Goal: Information Seeking & Learning: Check status

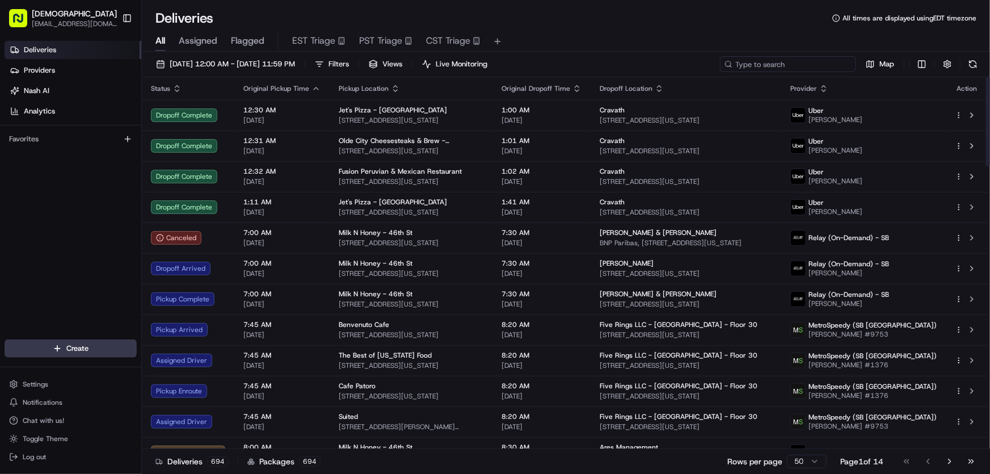
click at [779, 61] on input at bounding box center [788, 64] width 136 height 16
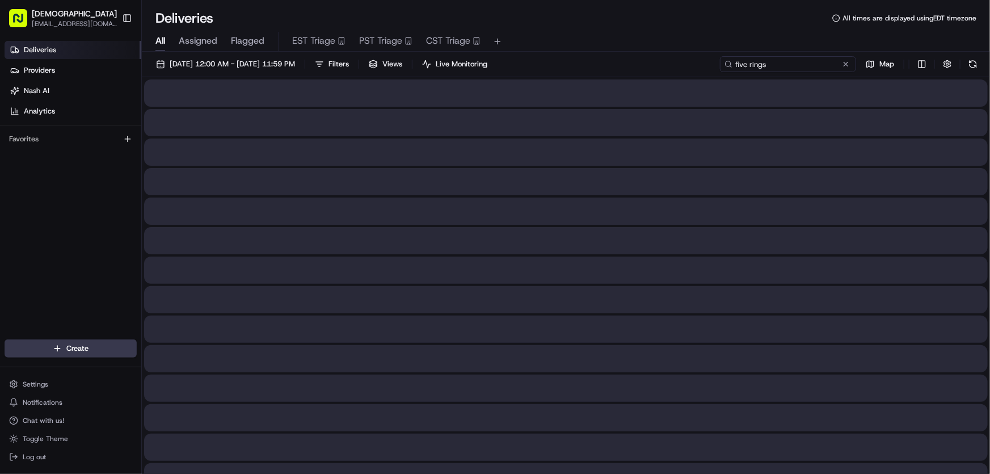
type input "five rings"
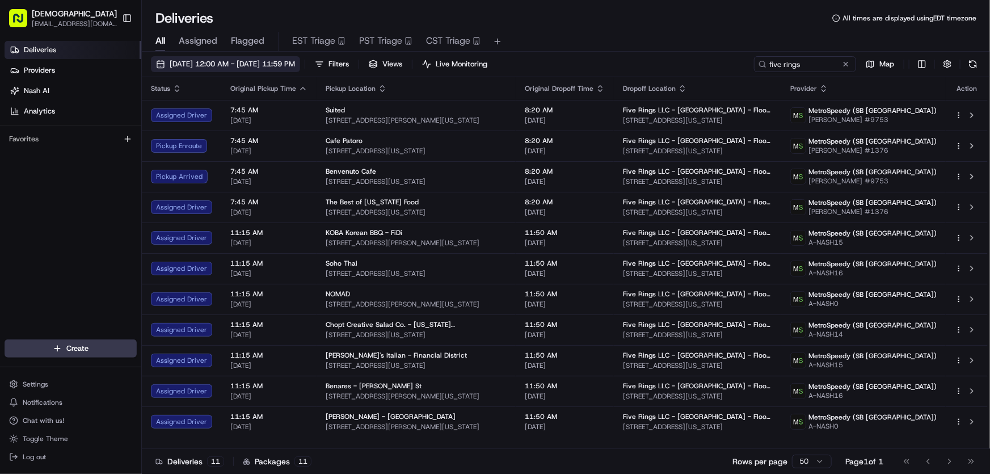
click at [218, 66] on span "[DATE] 12:00 AM - [DATE] 11:59 PM" at bounding box center [232, 64] width 125 height 10
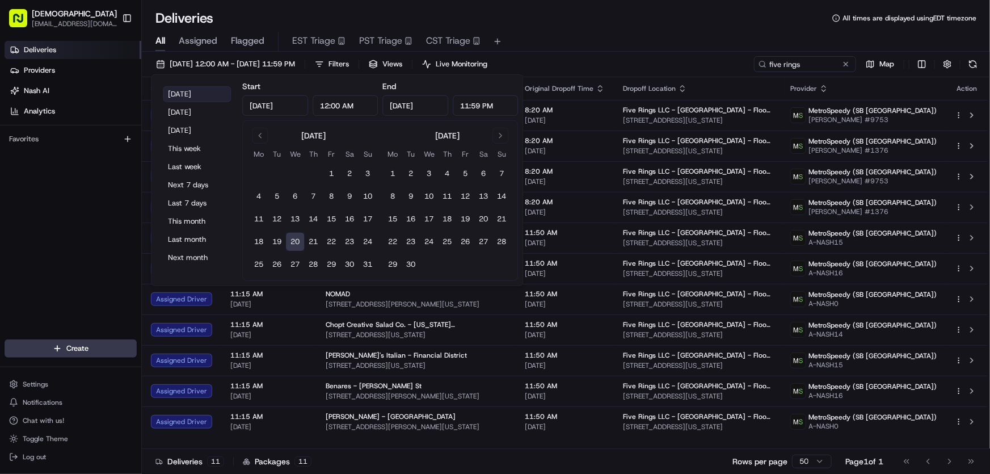
click at [188, 91] on button "[DATE]" at bounding box center [197, 94] width 68 height 16
click at [578, 22] on div "Deliveries All times are displayed using EDT timezone" at bounding box center [566, 18] width 848 height 18
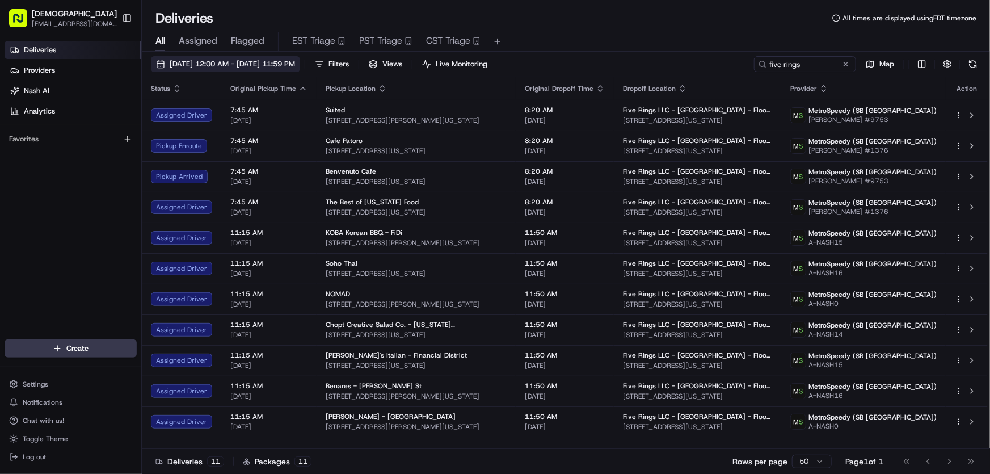
click at [243, 65] on span "[DATE] 12:00 AM - [DATE] 11:59 PM" at bounding box center [232, 64] width 125 height 10
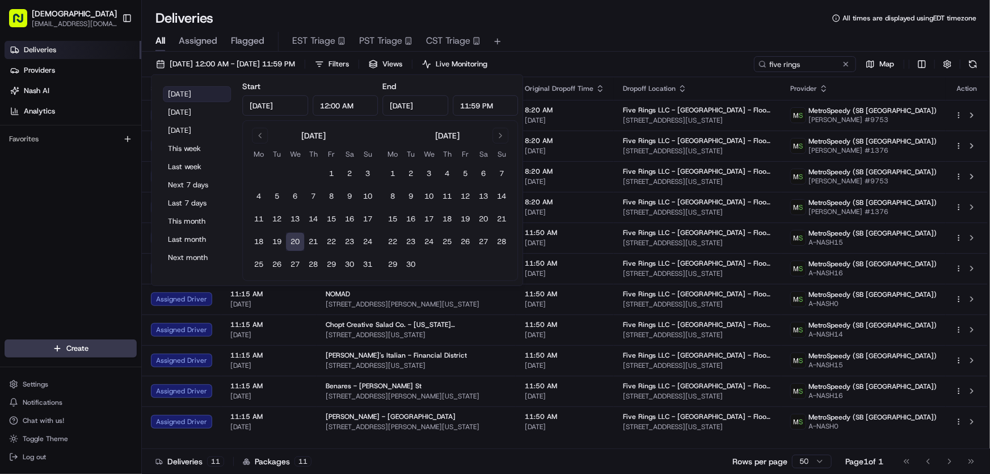
click at [195, 90] on button "[DATE]" at bounding box center [197, 94] width 68 height 16
click at [610, 29] on div "All Assigned Flagged EST Triage PST Triage CST Triage" at bounding box center [566, 39] width 848 height 24
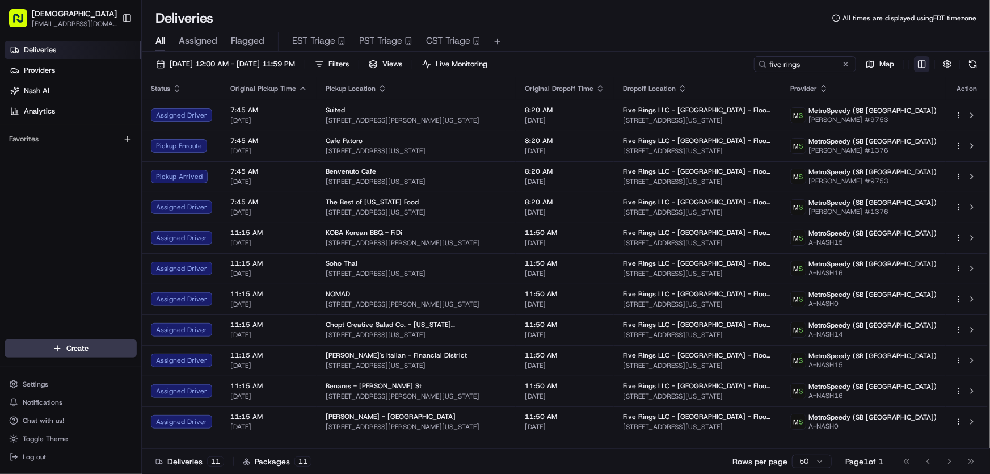
click at [917, 64] on html "Sharebite rtrinos@sharebite.com Toggle Sidebar Deliveries Providers Nash AI Ana…" at bounding box center [495, 237] width 990 height 474
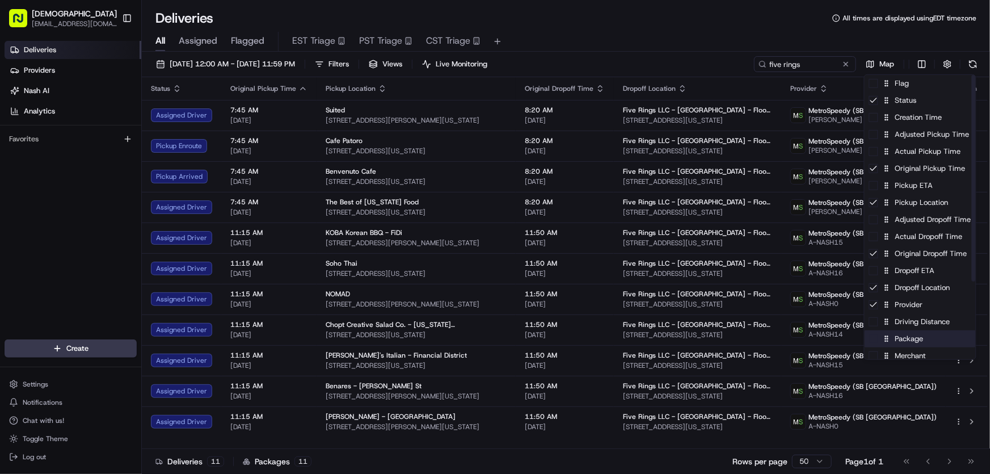
click at [908, 345] on div "Package" at bounding box center [919, 338] width 111 height 17
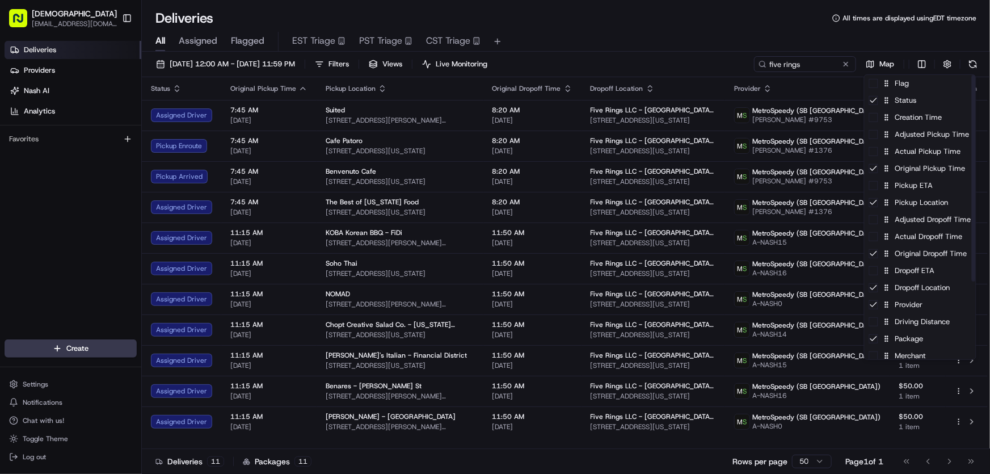
click at [674, 28] on html "Sharebite rtrinos@sharebite.com Toggle Sidebar Deliveries Providers Nash AI Ana…" at bounding box center [495, 237] width 990 height 474
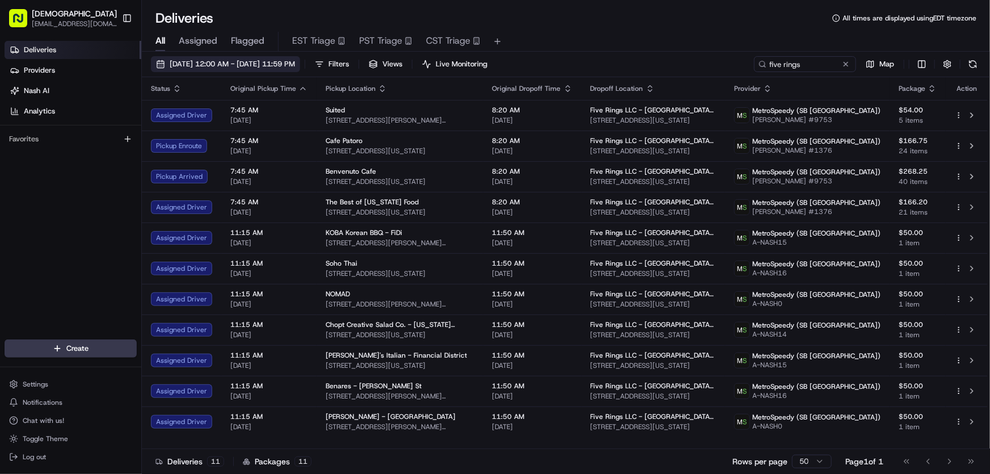
click at [201, 61] on span "[DATE] 12:00 AM - [DATE] 11:59 PM" at bounding box center [232, 64] width 125 height 10
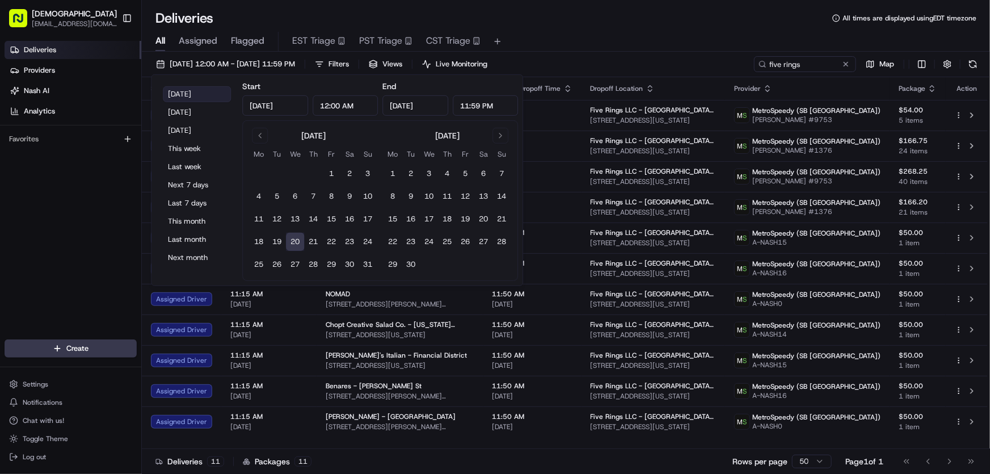
click at [178, 89] on button "[DATE]" at bounding box center [197, 94] width 68 height 16
click at [598, 31] on div "All Assigned Flagged EST Triage PST Triage CST Triage" at bounding box center [566, 39] width 848 height 24
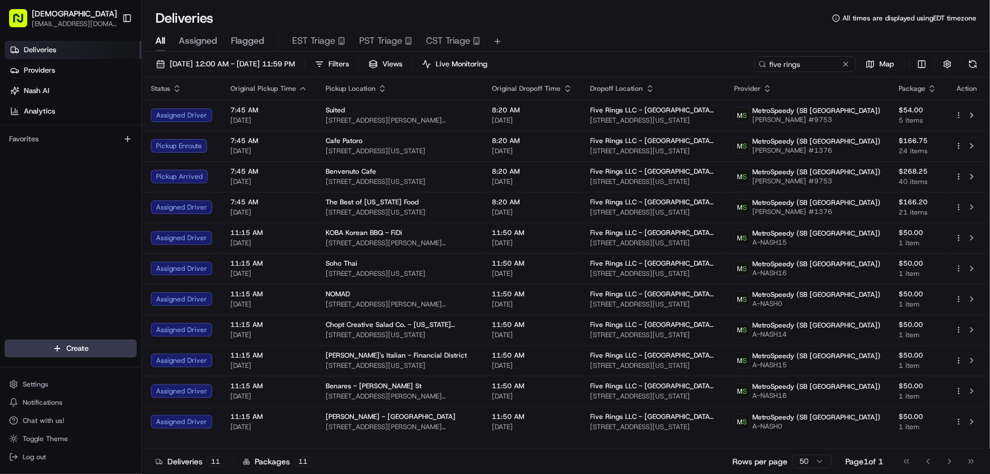
click at [697, 25] on div "Deliveries All times are displayed using EDT timezone" at bounding box center [566, 18] width 848 height 18
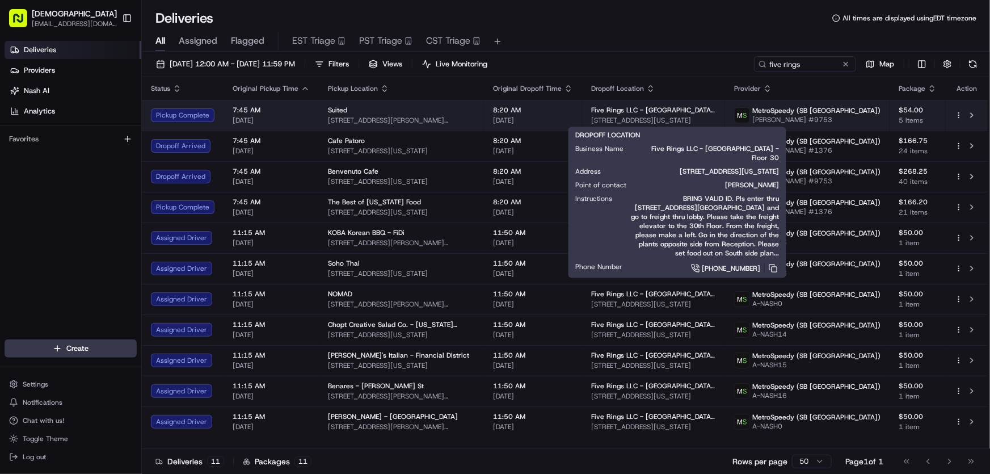
drag, startPoint x: 736, startPoint y: 116, endPoint x: 597, endPoint y: 122, distance: 139.1
click at [597, 122] on td "Five Rings LLC - NYC - Floor 30 225 Liberty St, New York, NY 10080, USA" at bounding box center [653, 115] width 143 height 31
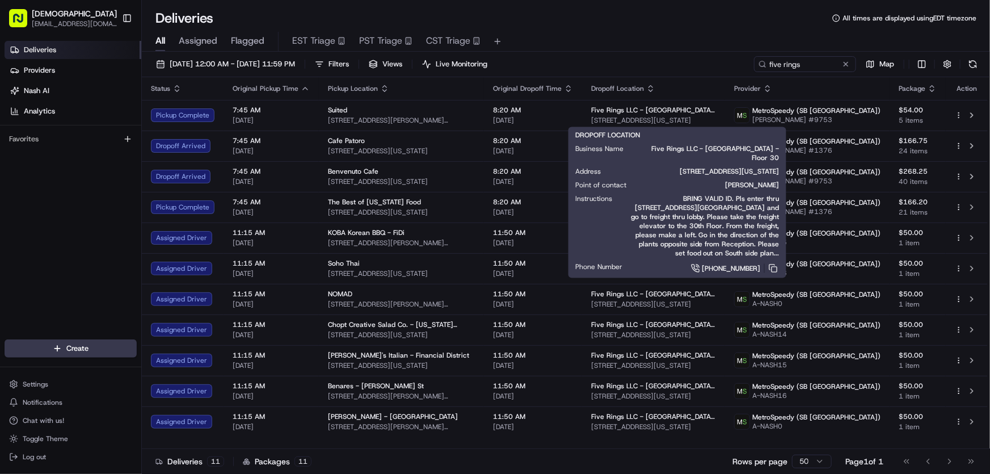
copy span "225 Liberty St, New York, NY 10080, USA"
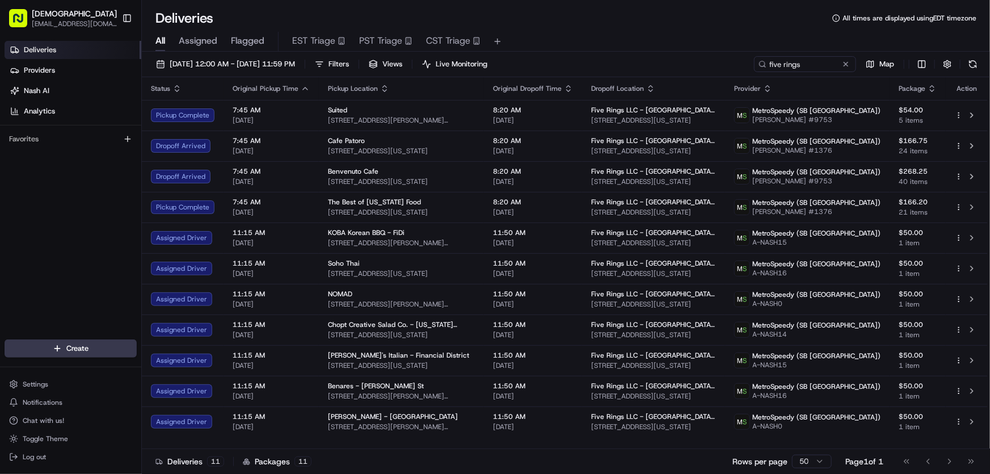
click at [576, 31] on div "All Assigned Flagged EST Triage PST Triage CST Triage" at bounding box center [566, 39] width 848 height 24
click at [556, 28] on div "All Assigned Flagged EST Triage PST Triage CST Triage" at bounding box center [566, 39] width 848 height 24
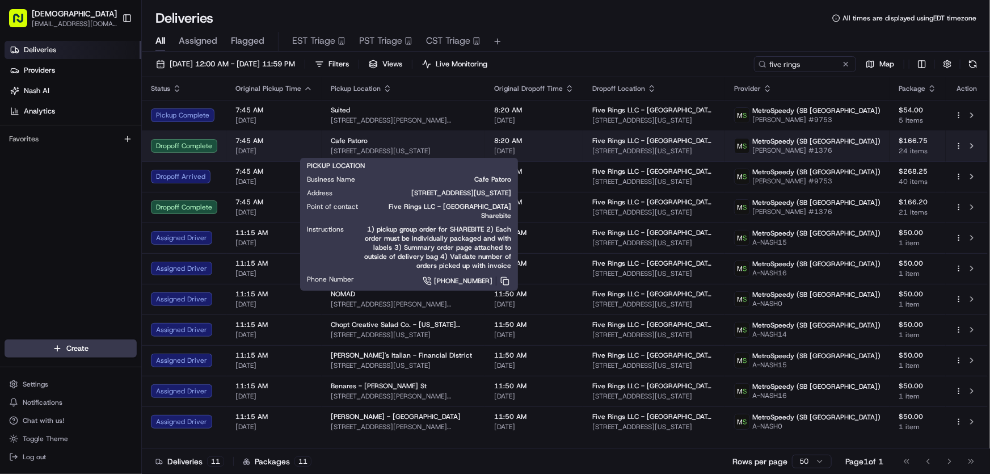
click at [348, 147] on span "223 Front St, New York, NY 10038, USA" at bounding box center [403, 150] width 145 height 9
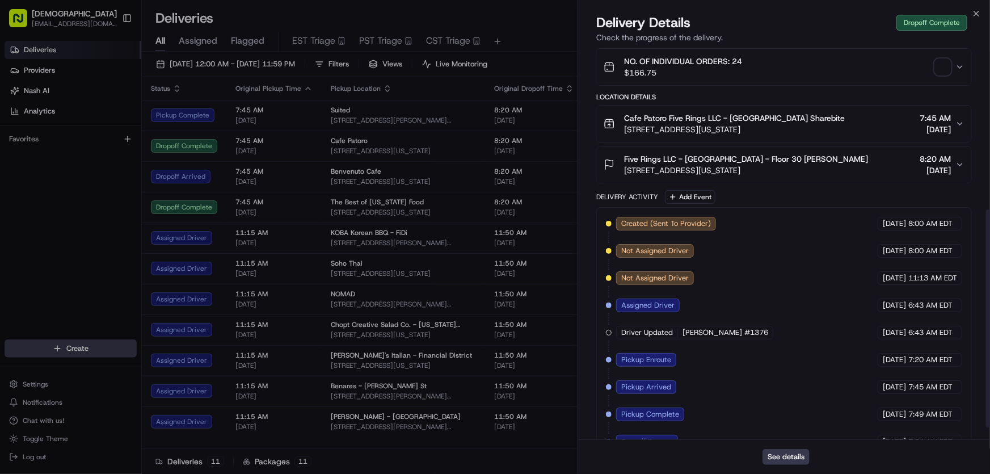
scroll to position [313, 0]
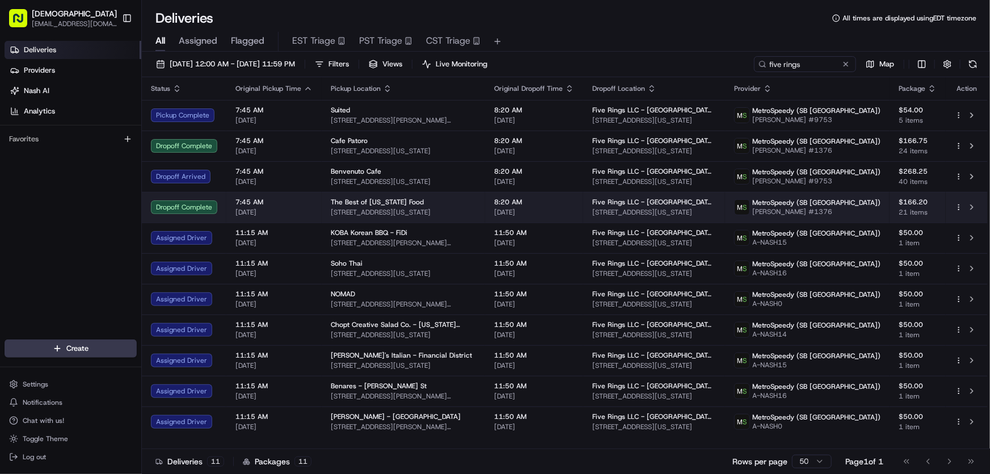
click at [374, 204] on span "The Best of New York Food" at bounding box center [377, 201] width 93 height 9
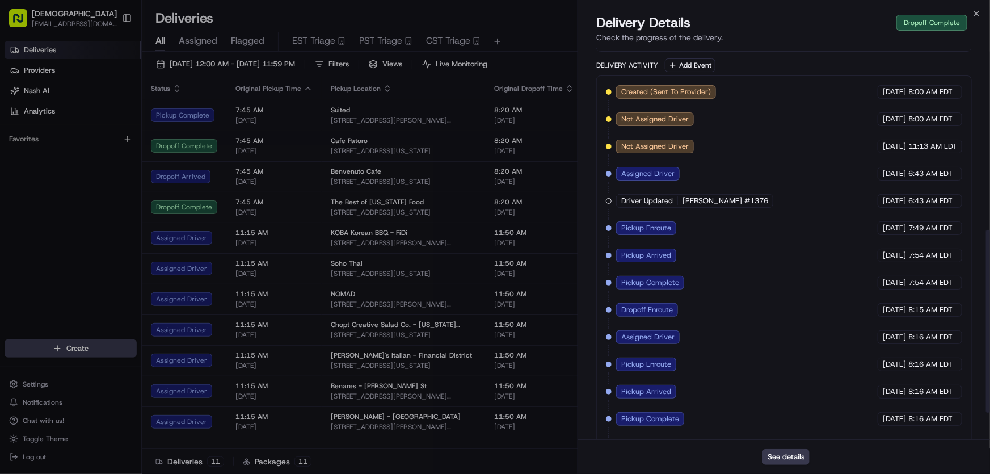
scroll to position [448, 0]
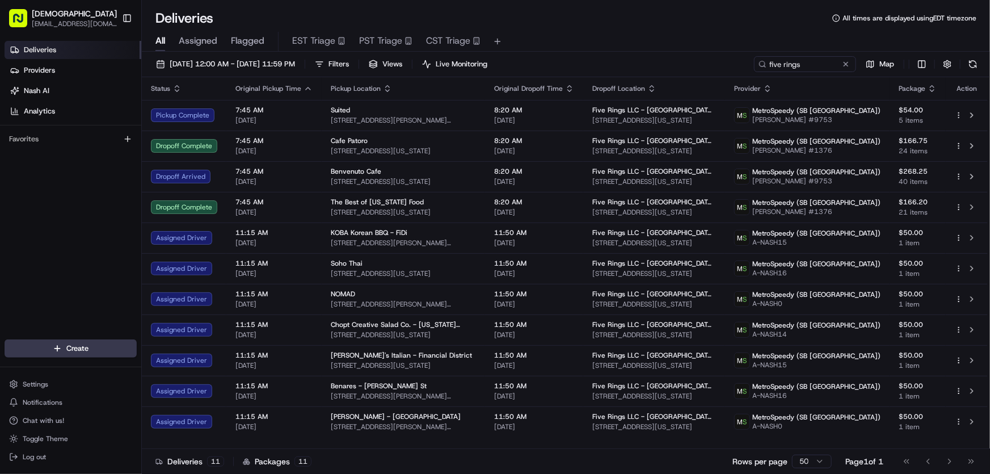
click at [559, 34] on div "All Assigned Flagged EST Triage PST Triage CST Triage" at bounding box center [566, 42] width 848 height 20
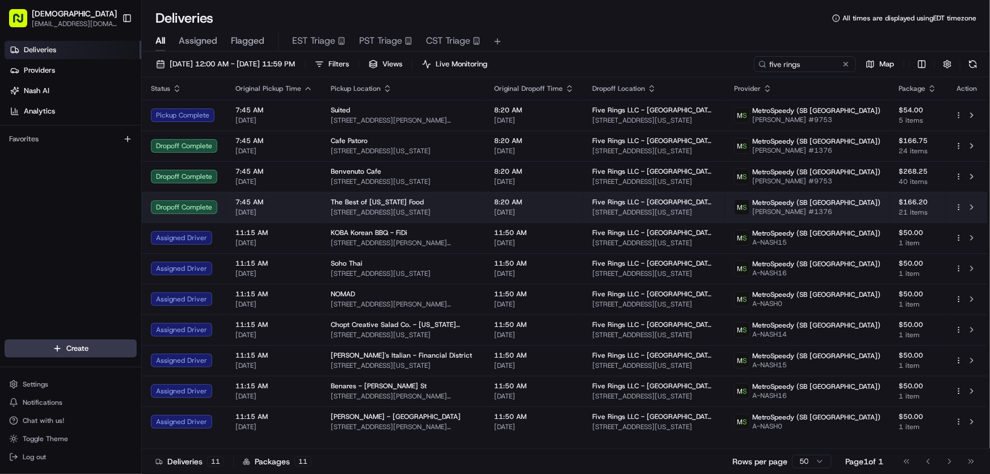
click at [353, 206] on div "The Best of New York Food 150 Water St, New York, NY 10005, USA" at bounding box center [403, 206] width 145 height 19
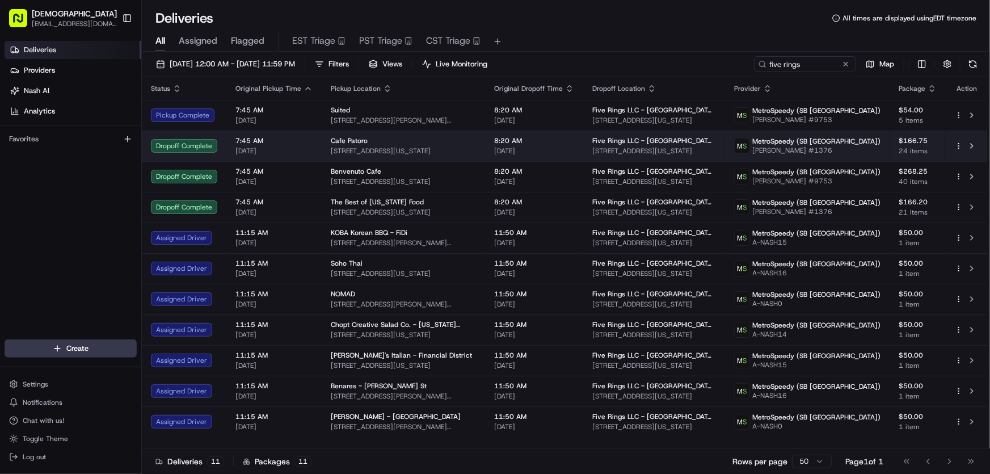
click at [347, 145] on div "Cafe Patoro 223 Front St, New York, NY 10038, USA" at bounding box center [403, 145] width 145 height 19
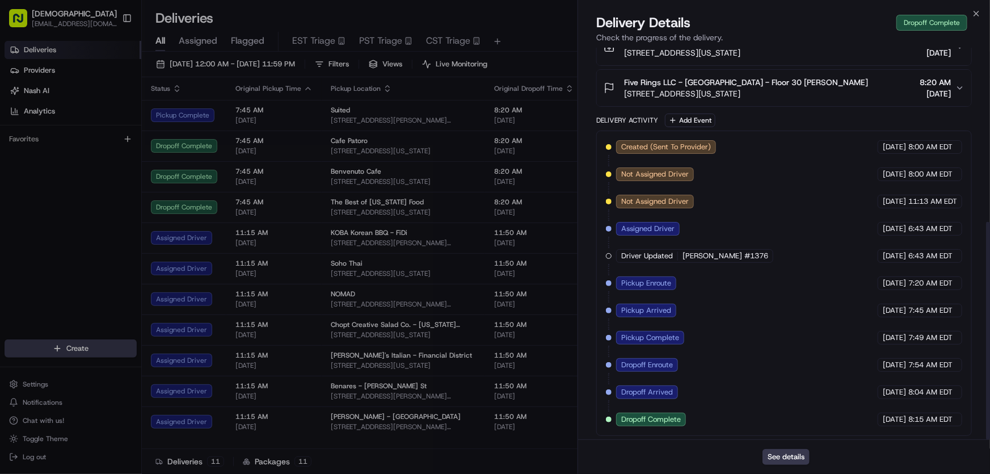
scroll to position [313, 0]
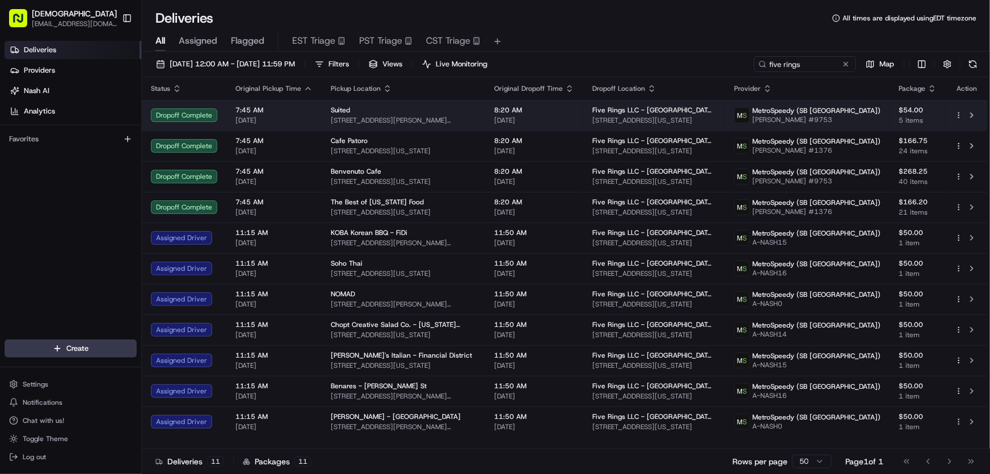
click at [362, 114] on div "Suited 45 John St, New York, NY 10038, USA" at bounding box center [403, 115] width 145 height 19
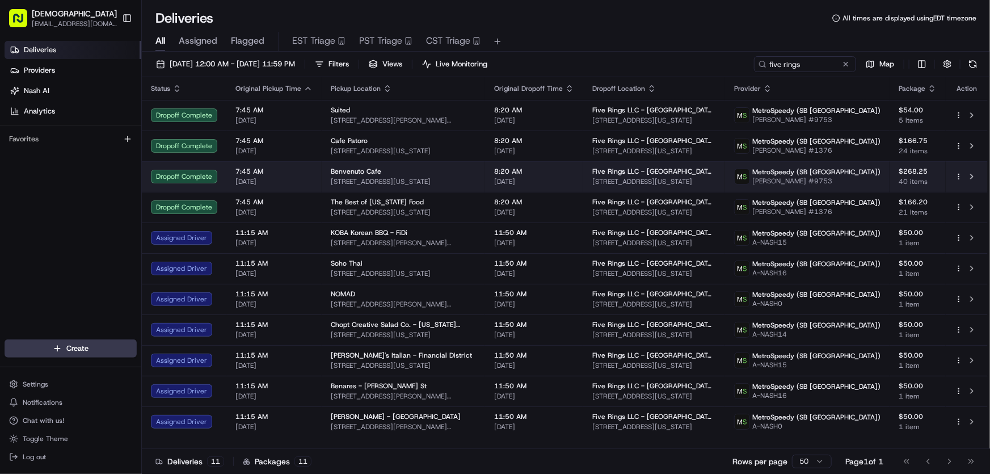
click at [373, 179] on span "369 Greenwich St, New York, NY 10013, USA" at bounding box center [403, 181] width 145 height 9
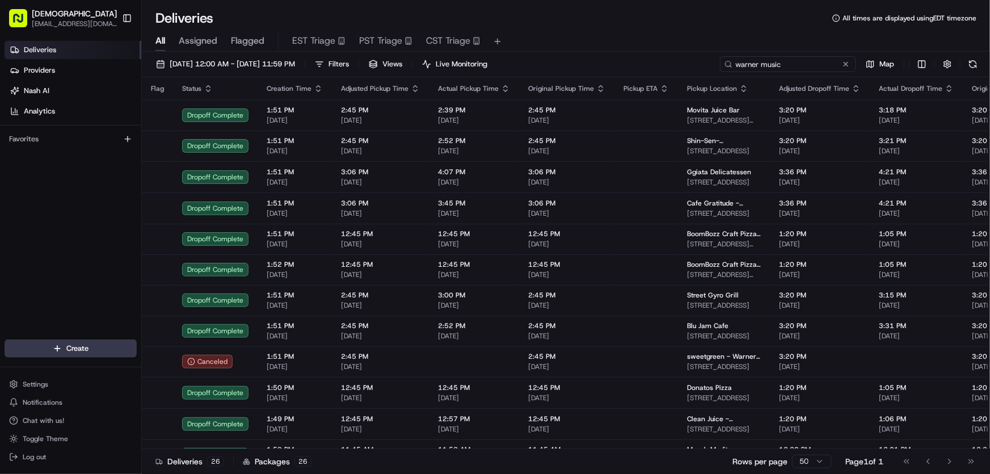
click at [803, 61] on input "warner music" at bounding box center [788, 64] width 136 height 16
drag, startPoint x: 807, startPoint y: 61, endPoint x: 688, endPoint y: 60, distance: 118.6
click at [688, 60] on div "[DATE] 12:00 AM - [DATE] 11:59 PM Filters Views Live Monitoring warner music Map" at bounding box center [566, 66] width 848 height 21
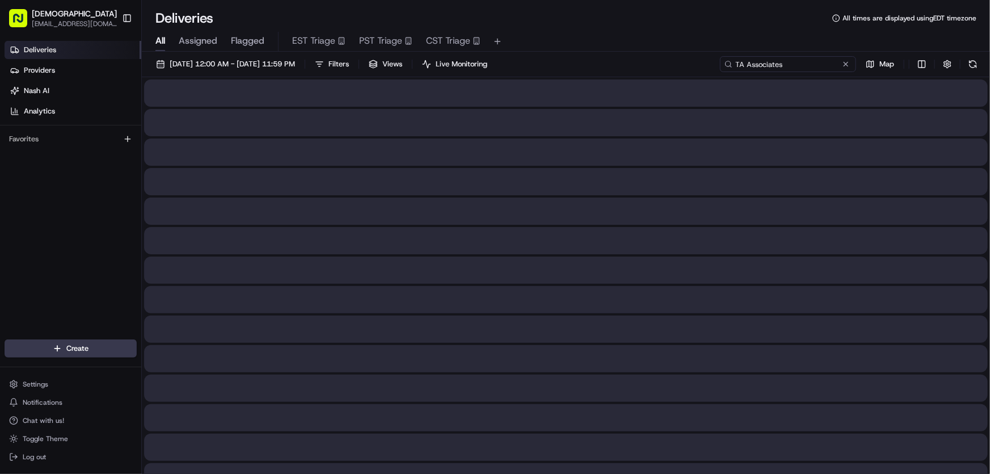
type input "TA Associates"
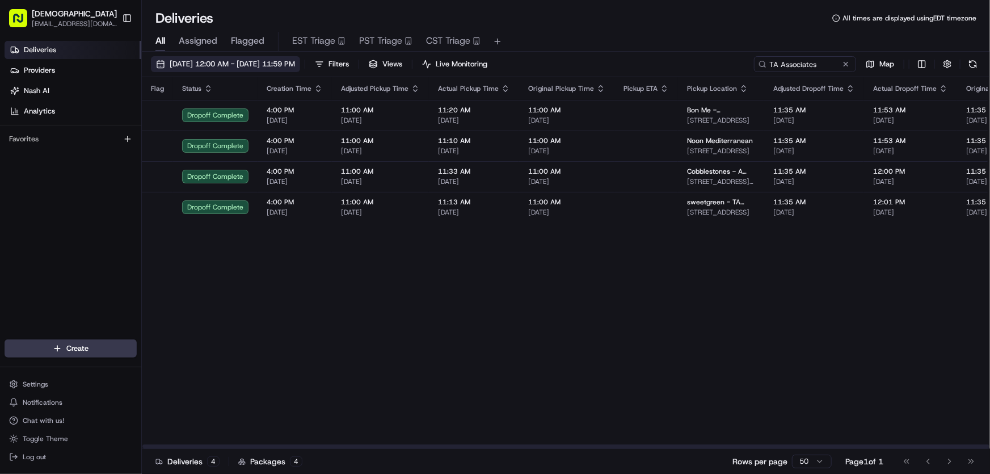
click at [249, 68] on span "[DATE] 12:00 AM - [DATE] 11:59 PM" at bounding box center [232, 64] width 125 height 10
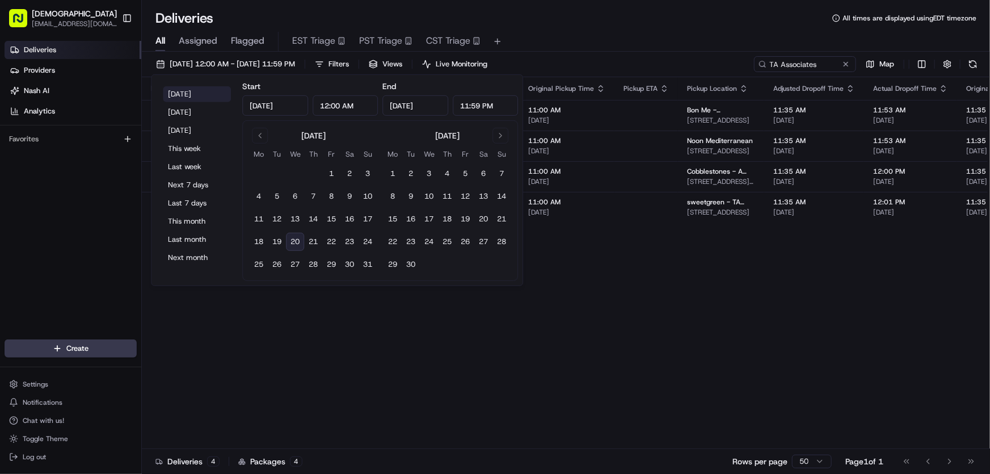
click at [176, 92] on button "[DATE]" at bounding box center [197, 94] width 68 height 16
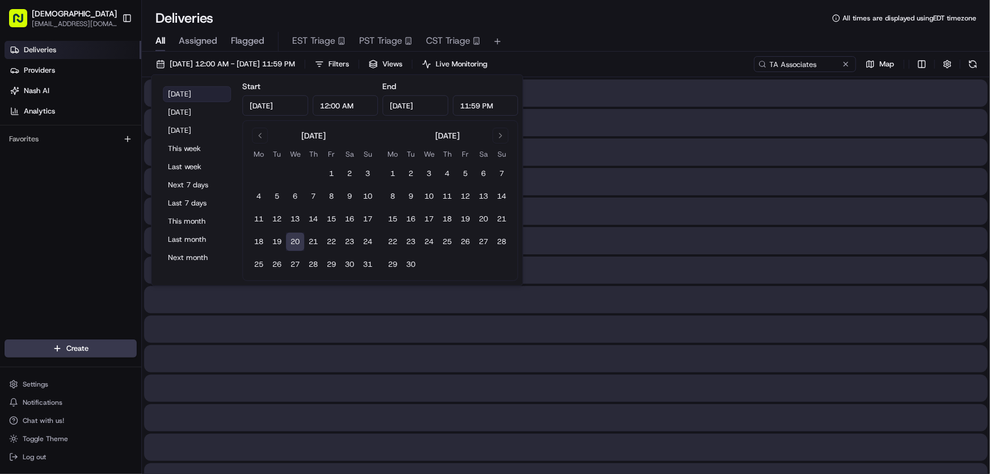
type input "[DATE]"
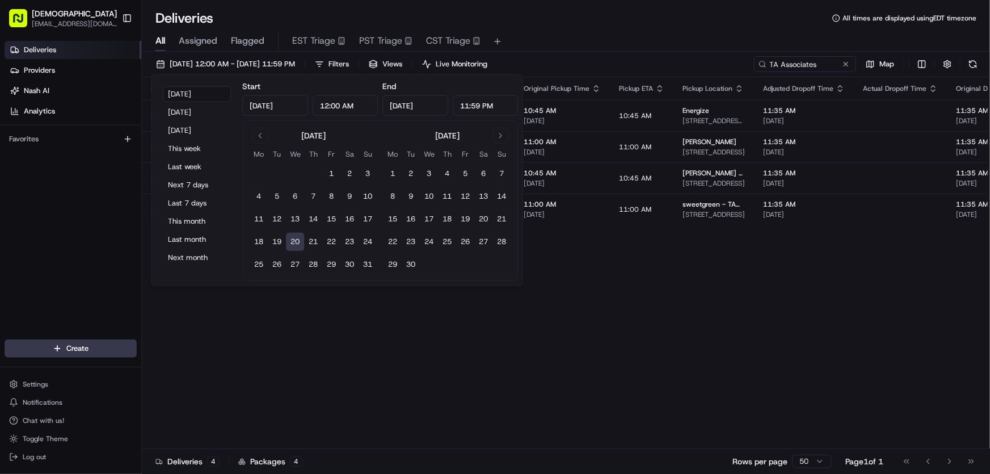
click at [589, 33] on div "All Assigned Flagged EST Triage PST Triage CST Triage" at bounding box center [566, 42] width 848 height 20
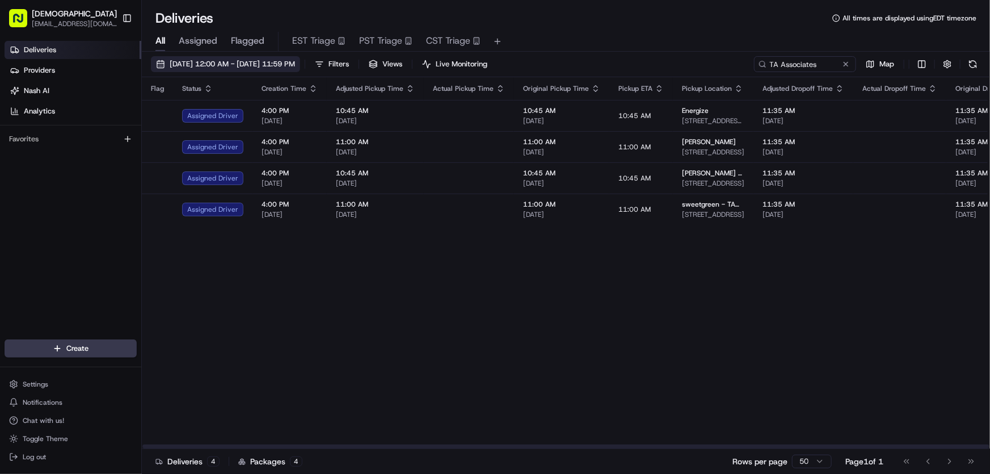
click at [208, 57] on button "[DATE] 12:00 AM - [DATE] 11:59 PM" at bounding box center [225, 64] width 149 height 16
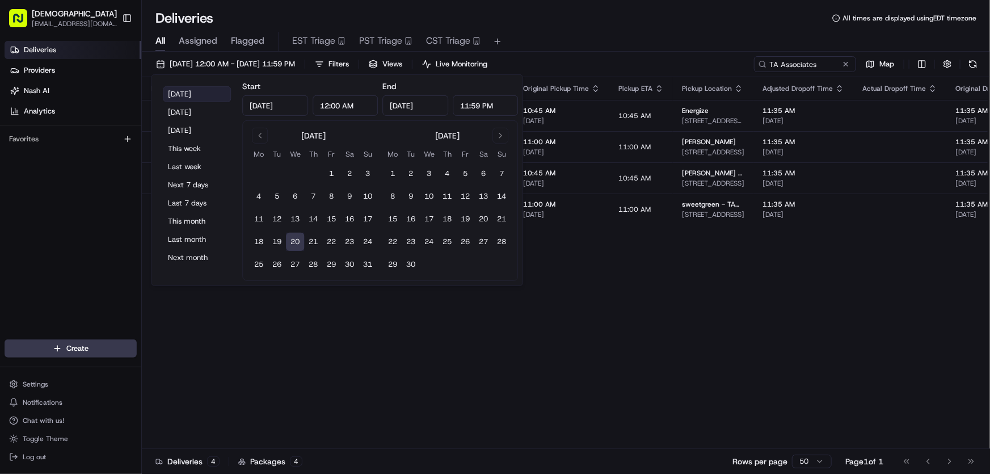
click at [185, 88] on button "[DATE]" at bounding box center [197, 94] width 68 height 16
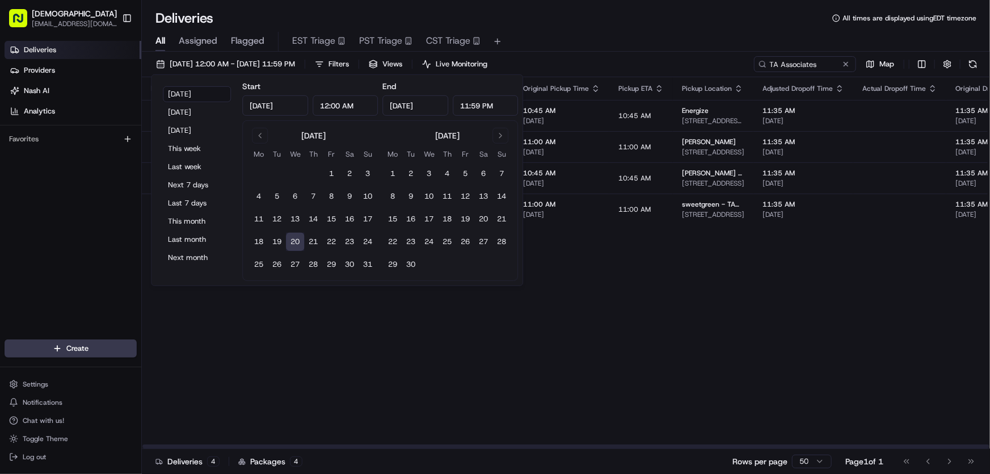
click at [594, 282] on div "Flag Status Creation Time Adjusted Pickup Time Actual Pickup Time Original Pick…" at bounding box center [866, 263] width 1448 height 372
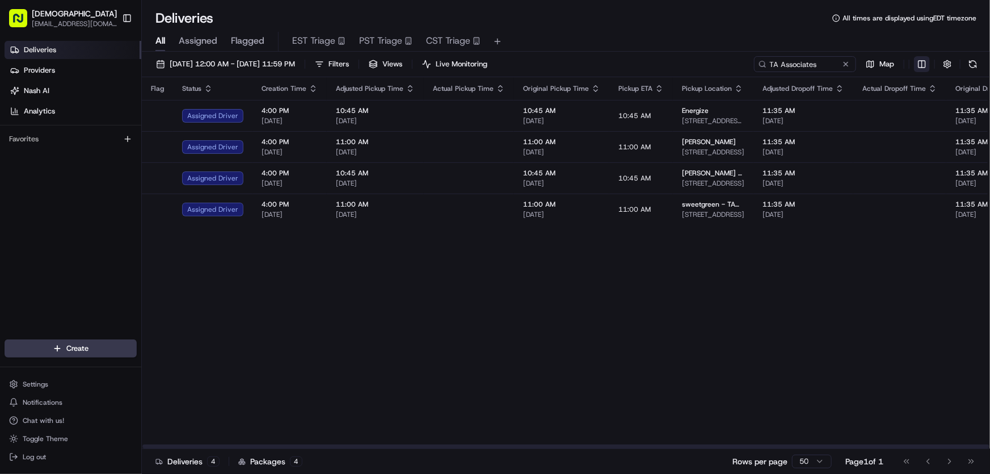
click at [927, 60] on html "Sharebite rtrinos@sharebite.com Toggle Sidebar Deliveries Providers Nash AI Ana…" at bounding box center [495, 237] width 990 height 474
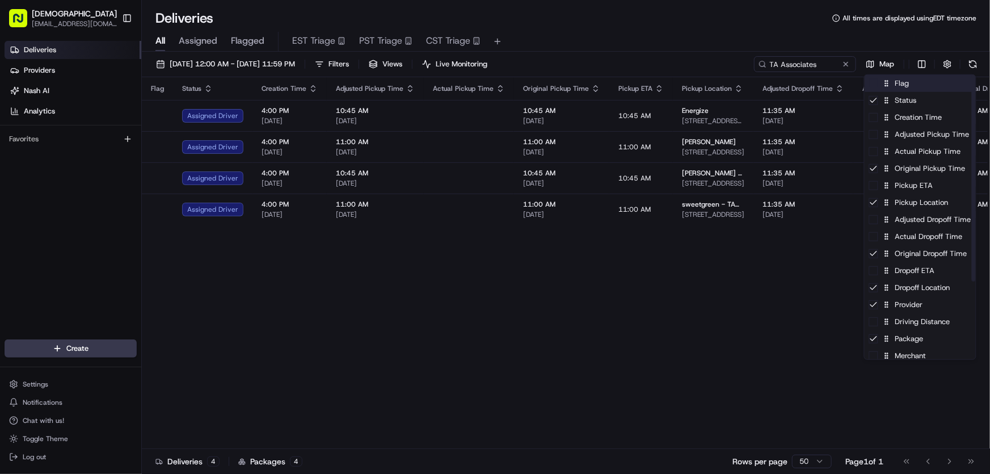
click at [901, 87] on div "Flag" at bounding box center [919, 83] width 111 height 17
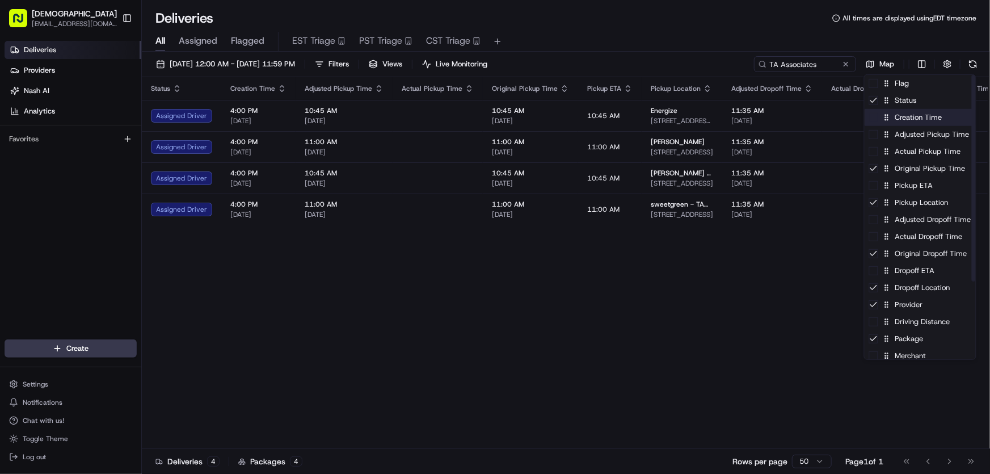
click at [897, 123] on div "Creation Time" at bounding box center [919, 117] width 111 height 17
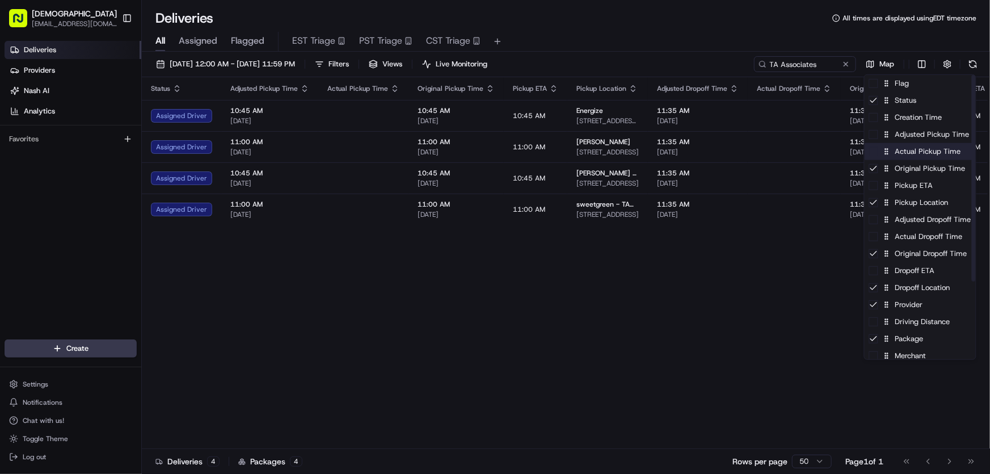
click at [902, 153] on div "Actual Pickup Time" at bounding box center [919, 151] width 111 height 17
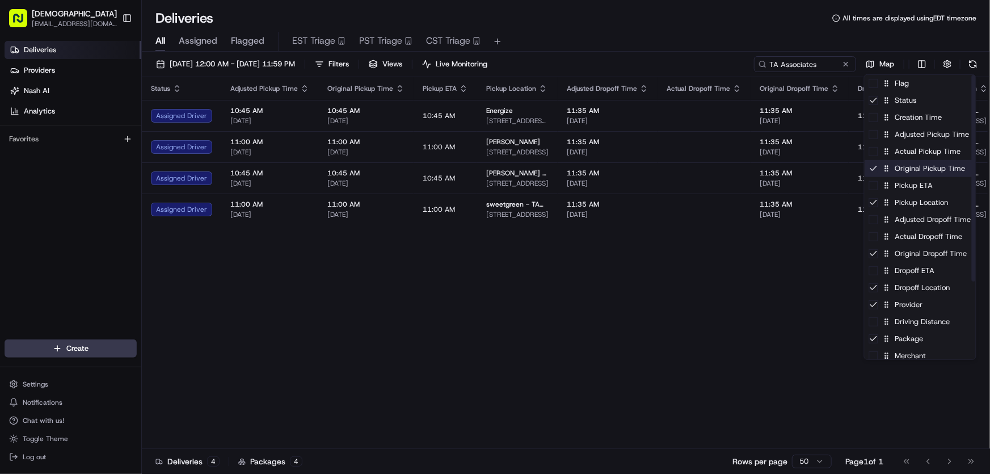
click at [902, 167] on div "Original Pickup Time" at bounding box center [919, 168] width 111 height 17
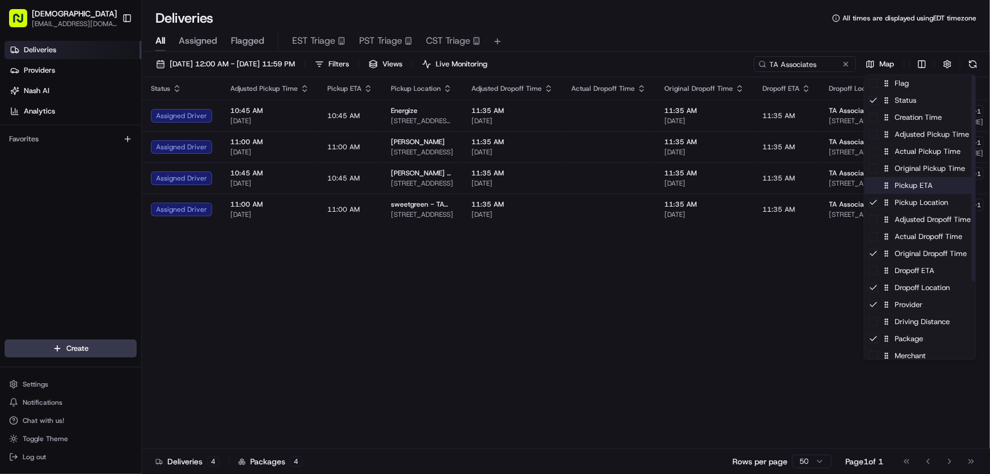
click at [893, 191] on div "Pickup ETA" at bounding box center [919, 185] width 111 height 17
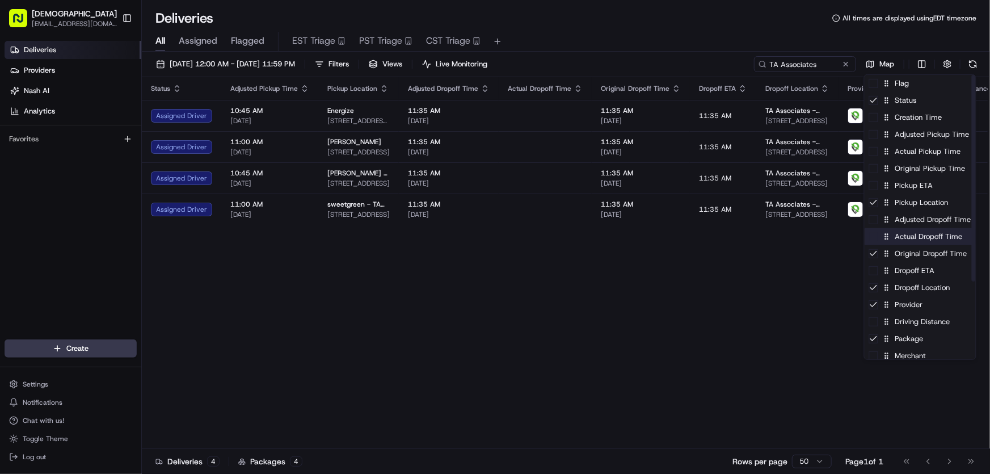
click at [906, 240] on div "Actual Dropoff Time" at bounding box center [919, 236] width 111 height 17
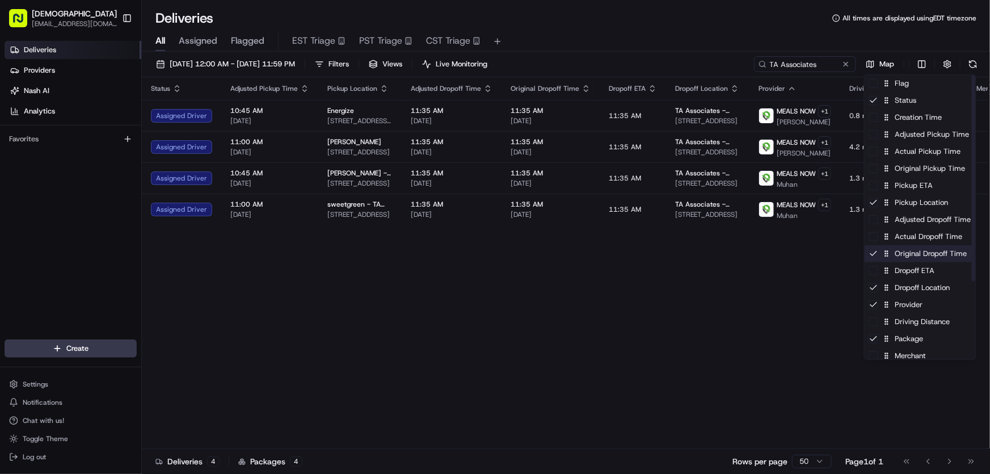
click at [902, 252] on div "Original Dropoff Time" at bounding box center [919, 253] width 111 height 17
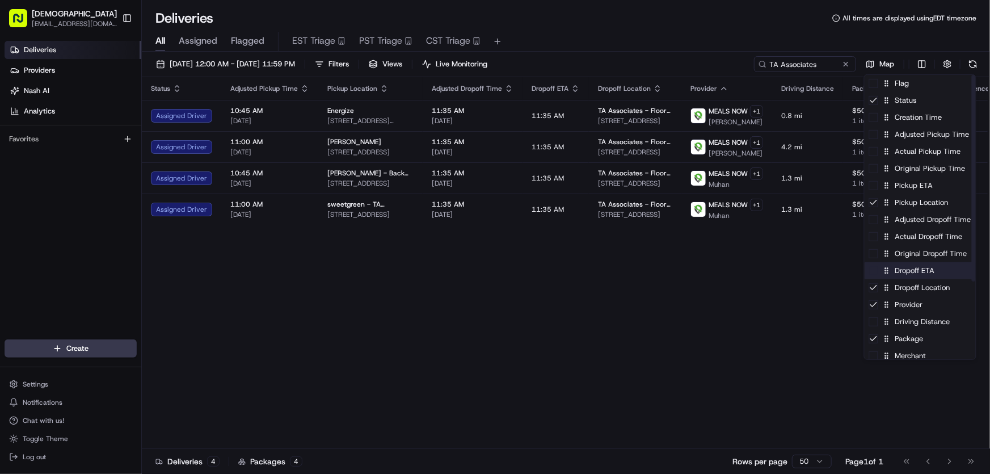
click at [896, 266] on div "Dropoff ETA" at bounding box center [919, 270] width 111 height 17
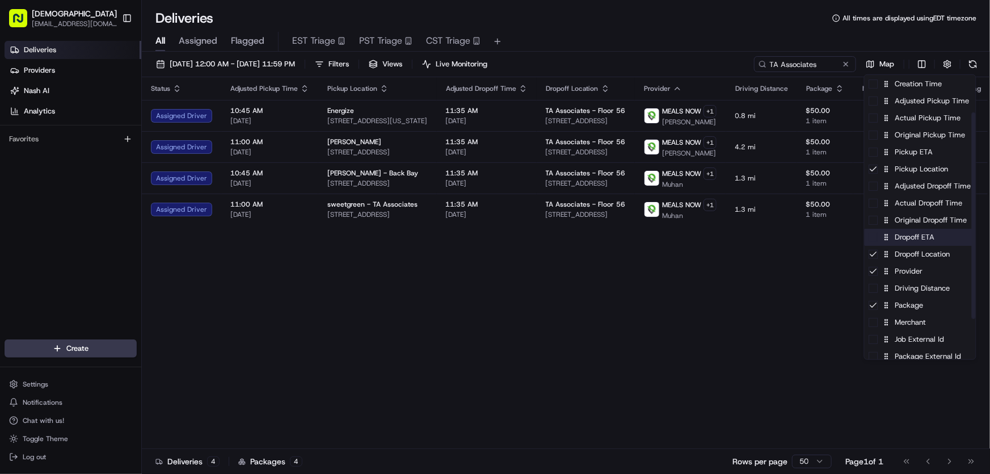
scroll to position [51, 0]
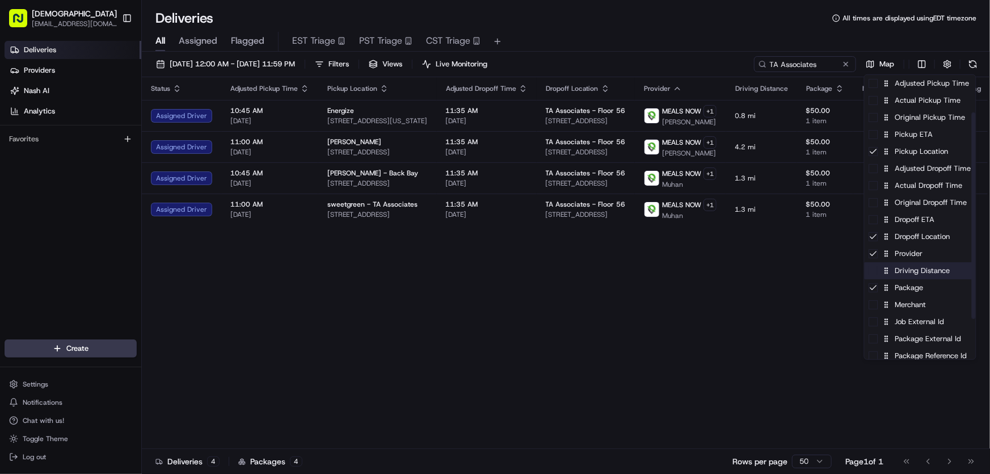
click at [904, 266] on div "Driving Distance" at bounding box center [919, 270] width 111 height 17
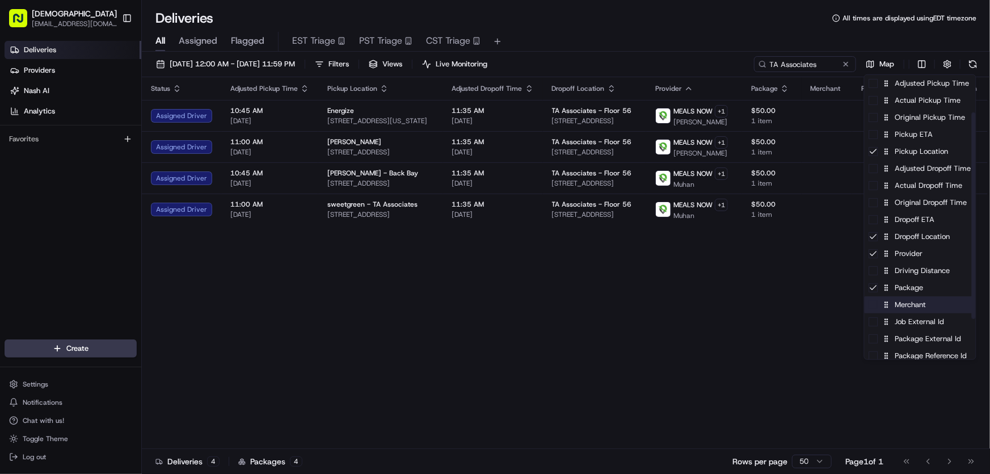
click at [904, 307] on div "Merchant" at bounding box center [919, 304] width 111 height 17
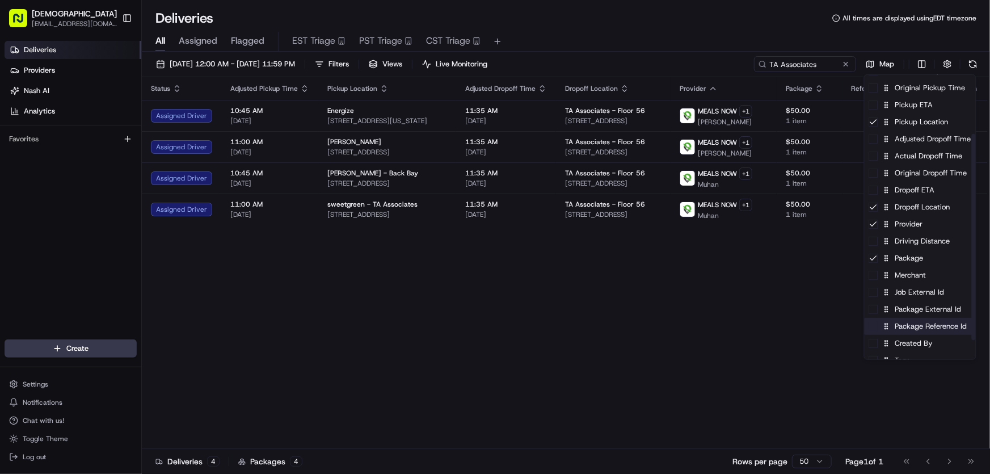
scroll to position [107, 0]
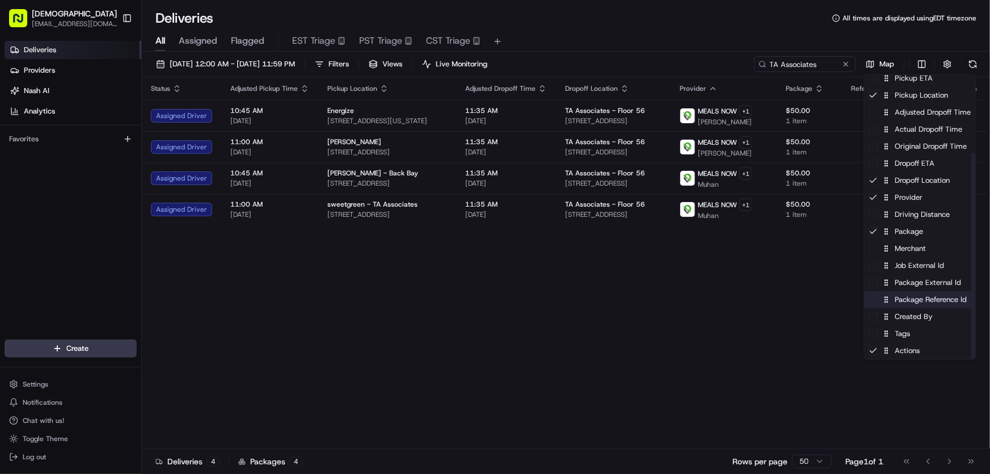
click at [905, 303] on div "Package Reference Id" at bounding box center [919, 299] width 111 height 17
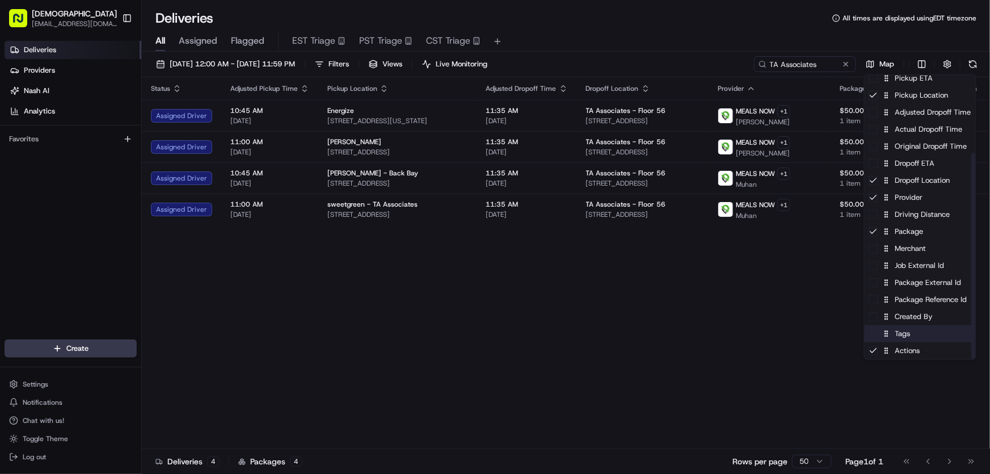
click at [897, 340] on div "Tags" at bounding box center [919, 333] width 111 height 17
click at [898, 338] on div "Tags" at bounding box center [919, 333] width 111 height 17
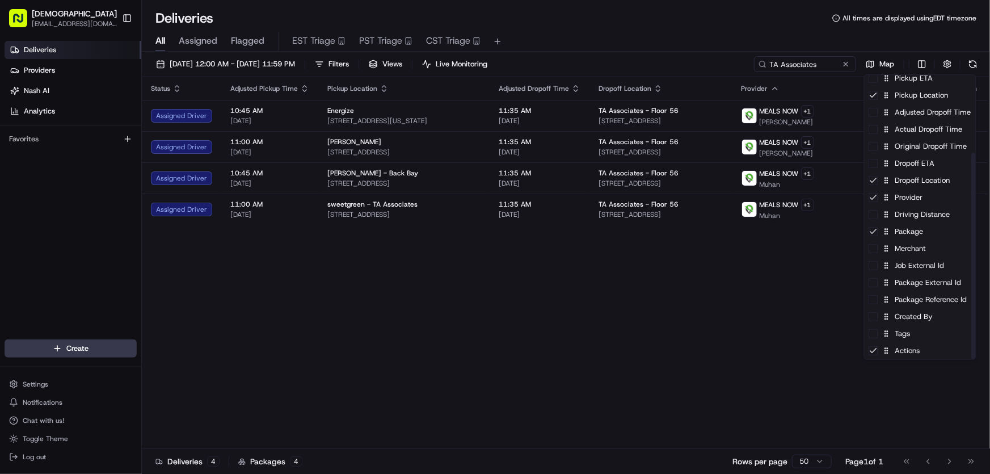
click at [707, 297] on html "Sharebite rtrinos@sharebite.com Toggle Sidebar Deliveries Providers Nash AI Ana…" at bounding box center [495, 237] width 990 height 474
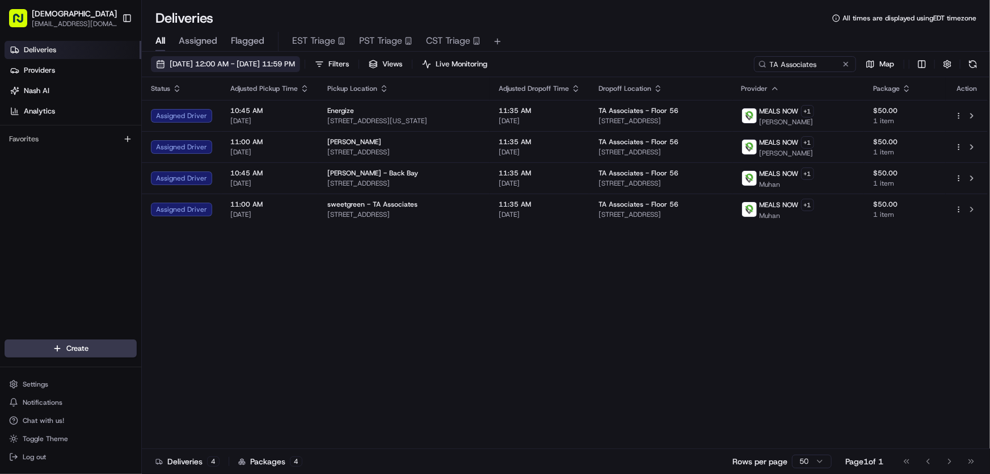
click at [222, 62] on span "[DATE] 12:00 AM - [DATE] 11:59 PM" at bounding box center [232, 64] width 125 height 10
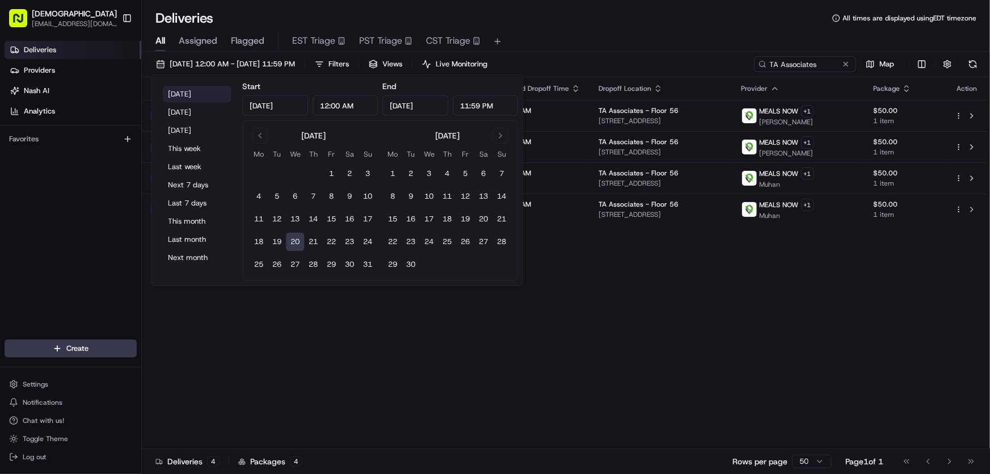
click at [185, 91] on button "[DATE]" at bounding box center [197, 94] width 68 height 16
click at [596, 320] on div "Status Adjusted Pickup Time Pickup Location Adjusted Dropoff Time Dropoff Locat…" at bounding box center [565, 263] width 846 height 372
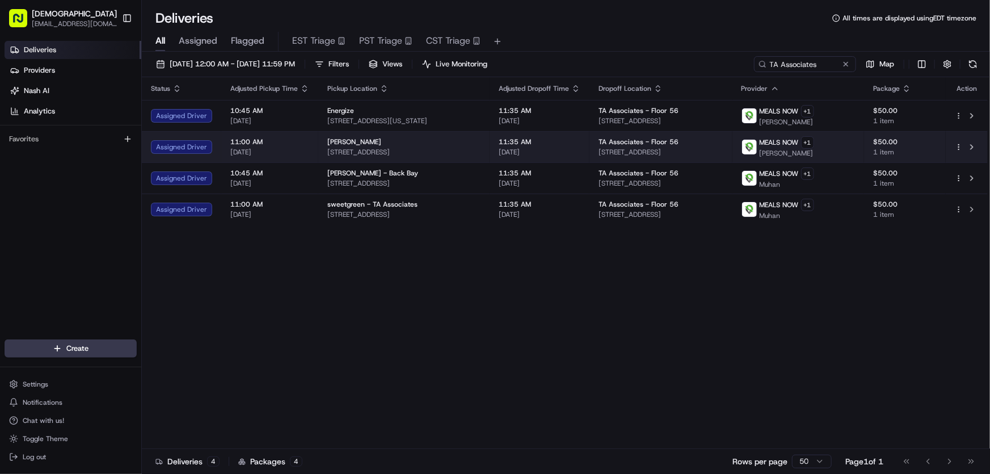
drag, startPoint x: 744, startPoint y: 151, endPoint x: 625, endPoint y: 150, distance: 118.6
click at [625, 150] on span "25 Trinity Pl, Boston, MA 02116, USA" at bounding box center [660, 151] width 124 height 9
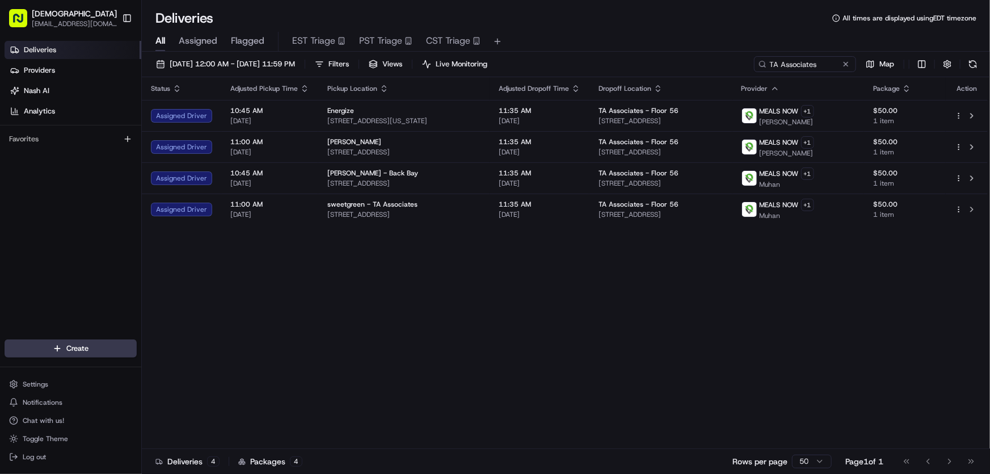
copy span "25 Trinity Pl, Boston, MA 02116, USA"
click at [511, 318] on div "Status Adjusted Pickup Time Pickup Location Adjusted Dropoff Time Dropoff Locat…" at bounding box center [565, 263] width 846 height 372
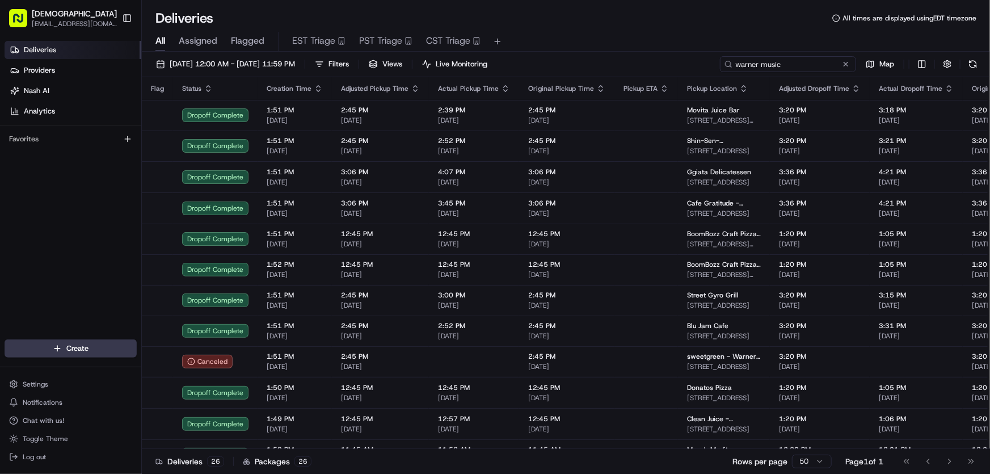
click at [802, 57] on input "warner music" at bounding box center [788, 64] width 136 height 16
drag, startPoint x: 814, startPoint y: 63, endPoint x: 692, endPoint y: 63, distance: 122.0
click at [692, 63] on div "[DATE] 12:00 AM - [DATE] 11:59 PM Filters Views Live Monitoring warner music Map" at bounding box center [566, 66] width 848 height 21
type input "roivant"
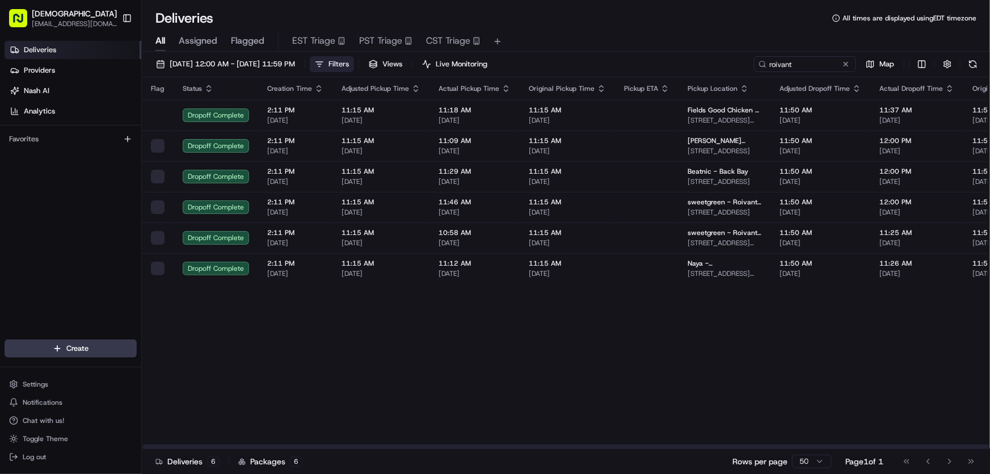
click at [349, 65] on span "Filters" at bounding box center [338, 64] width 20 height 10
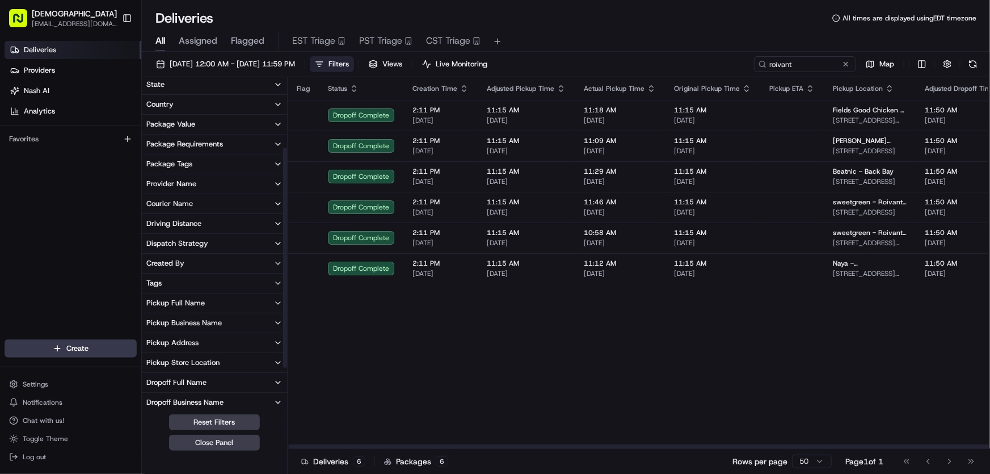
scroll to position [103, 0]
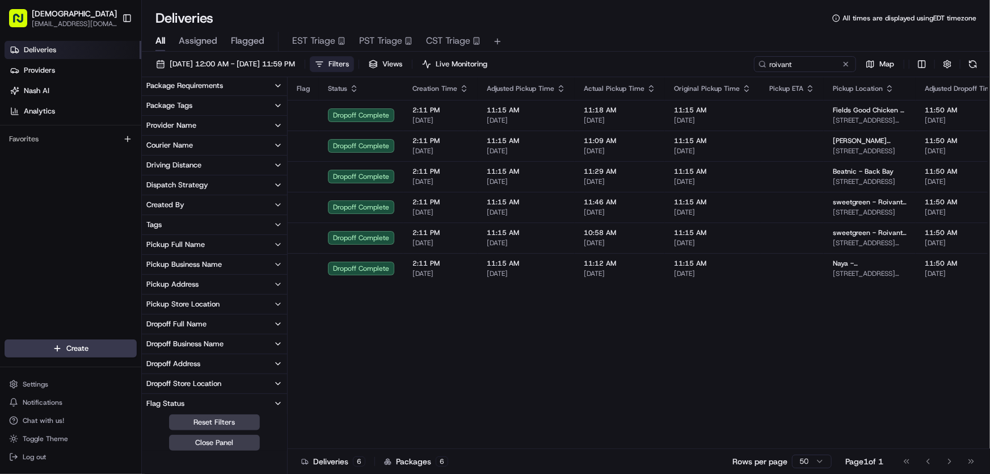
click at [180, 339] on div "Dropoff Business Name" at bounding box center [184, 344] width 77 height 10
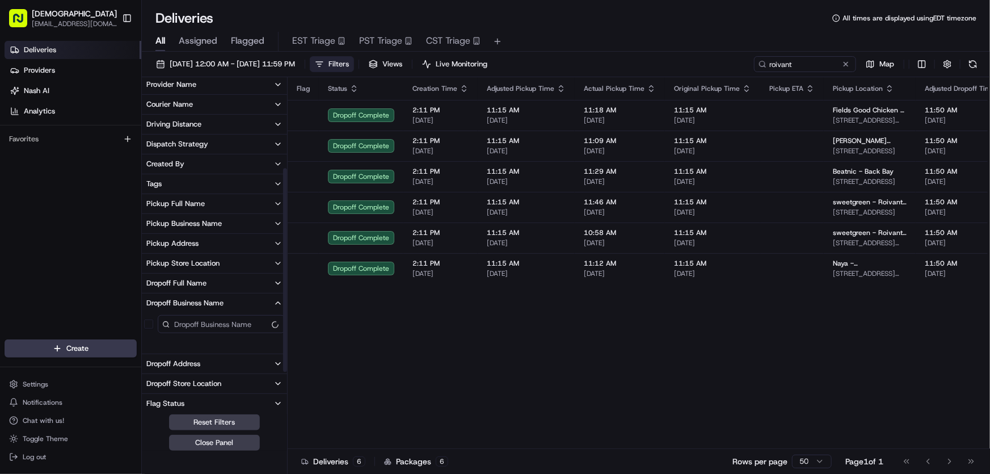
scroll to position [205, 0]
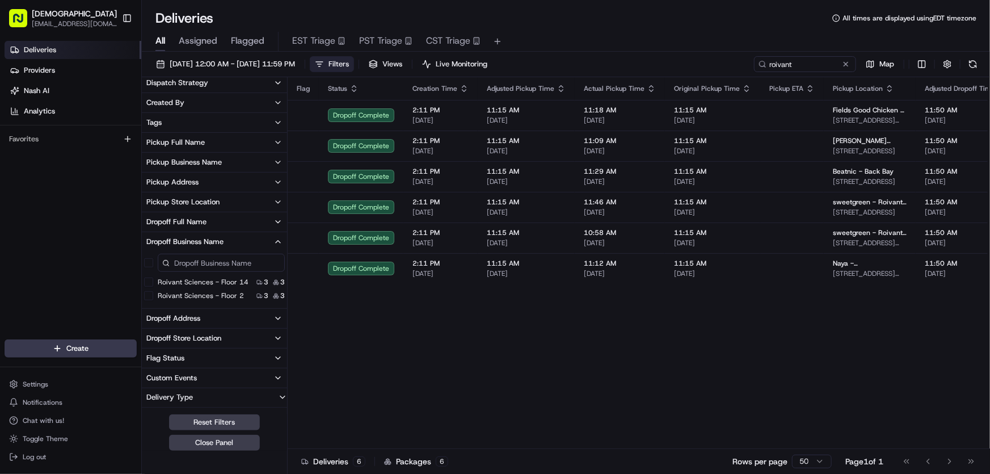
click at [145, 297] on 2 "Roivant Sciences - Floor 2" at bounding box center [148, 295] width 9 height 9
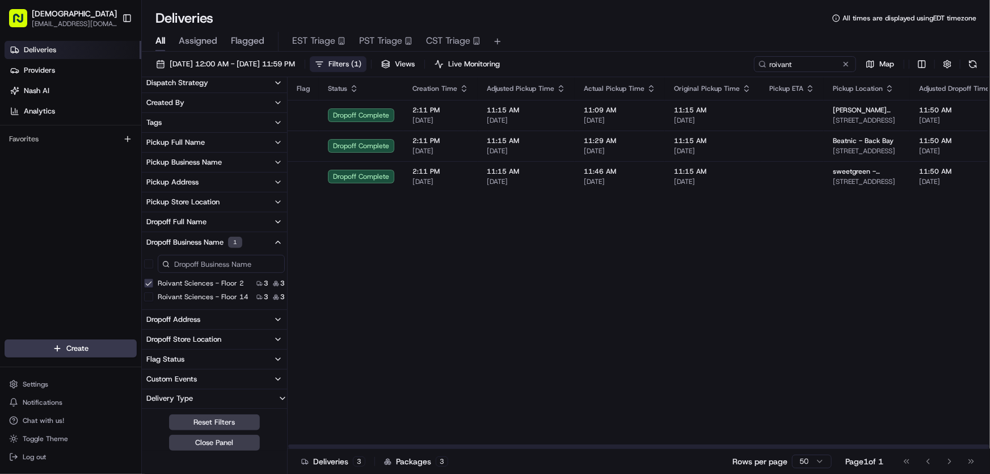
click at [361, 61] on span "Filters ( 1 )" at bounding box center [344, 64] width 33 height 10
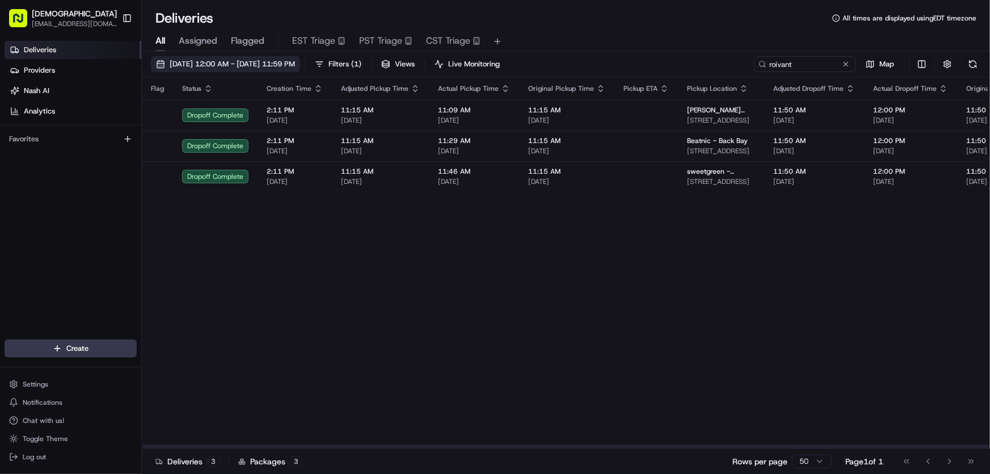
click at [233, 62] on span "[DATE] 12:00 AM - [DATE] 11:59 PM" at bounding box center [232, 64] width 125 height 10
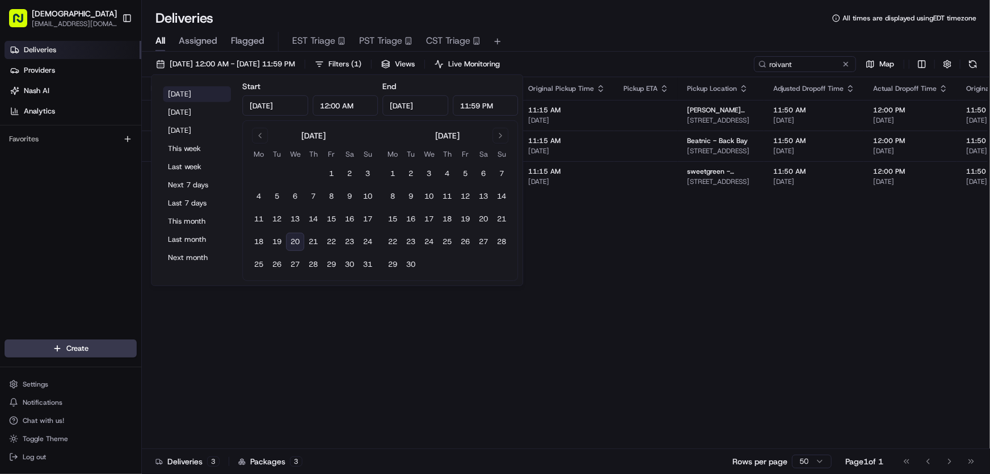
click at [193, 93] on button "[DATE]" at bounding box center [197, 94] width 68 height 16
type input "[DATE]"
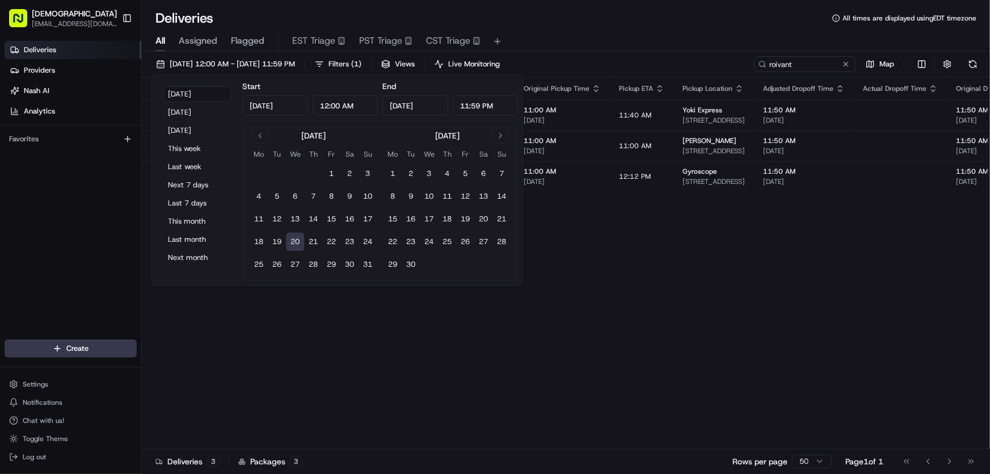
click at [607, 33] on div "All Assigned Flagged EST Triage PST Triage CST Triage" at bounding box center [566, 42] width 848 height 20
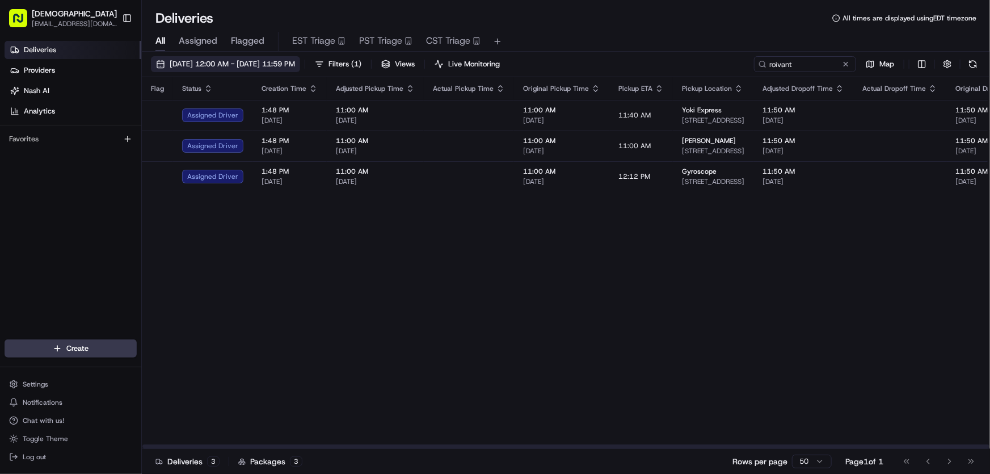
click at [236, 64] on span "[DATE] 12:00 AM - [DATE] 11:59 PM" at bounding box center [232, 64] width 125 height 10
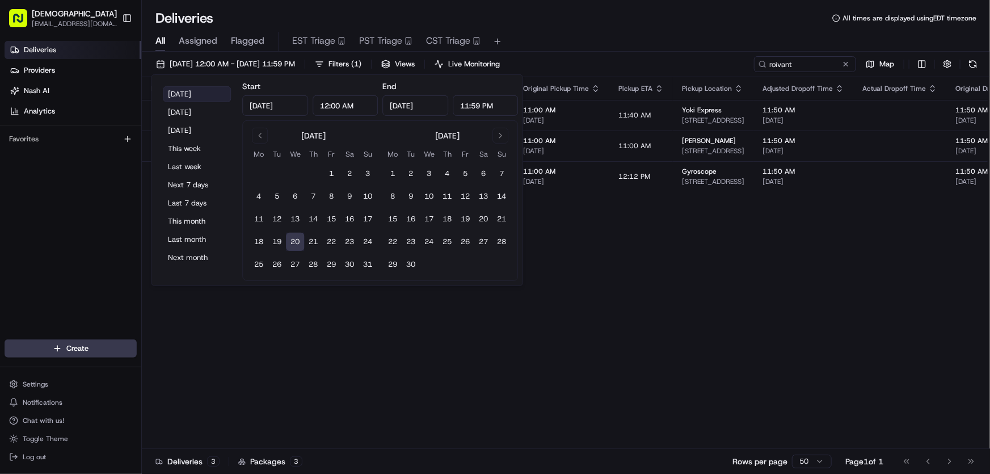
click at [196, 90] on button "[DATE]" at bounding box center [197, 94] width 68 height 16
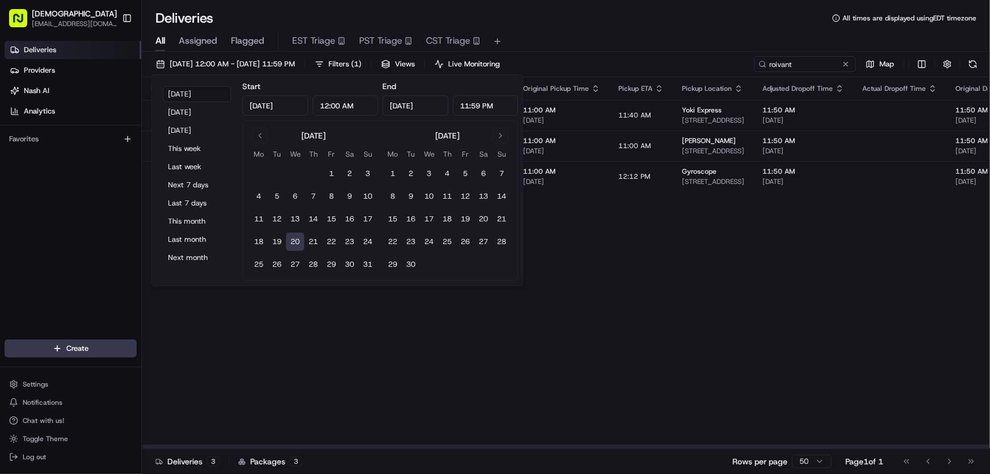
click at [599, 295] on div "Flag Status Creation Time Adjusted Pickup Time Actual Pickup Time Original Pick…" at bounding box center [898, 263] width 1513 height 372
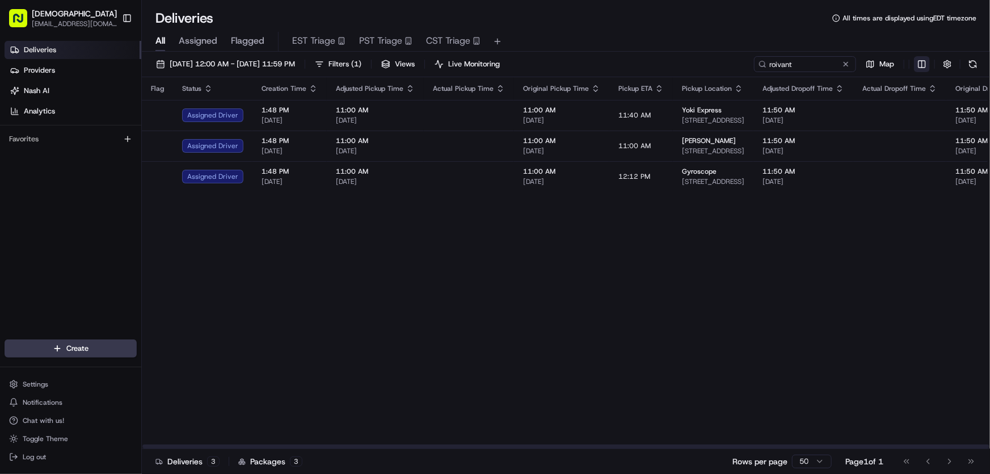
click at [919, 68] on html "Sharebite rtrinos@sharebite.com Toggle Sidebar Deliveries Providers Nash AI Ana…" at bounding box center [495, 237] width 990 height 474
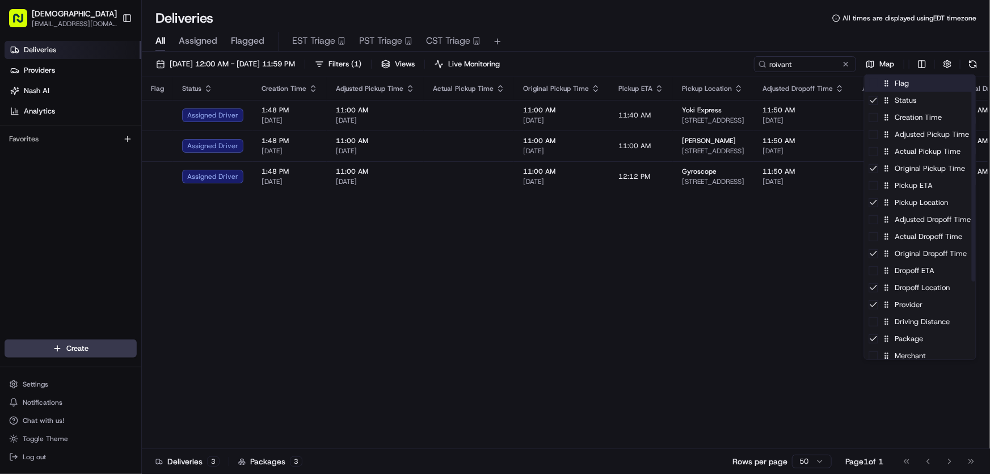
click at [905, 87] on div "Flag" at bounding box center [919, 83] width 111 height 17
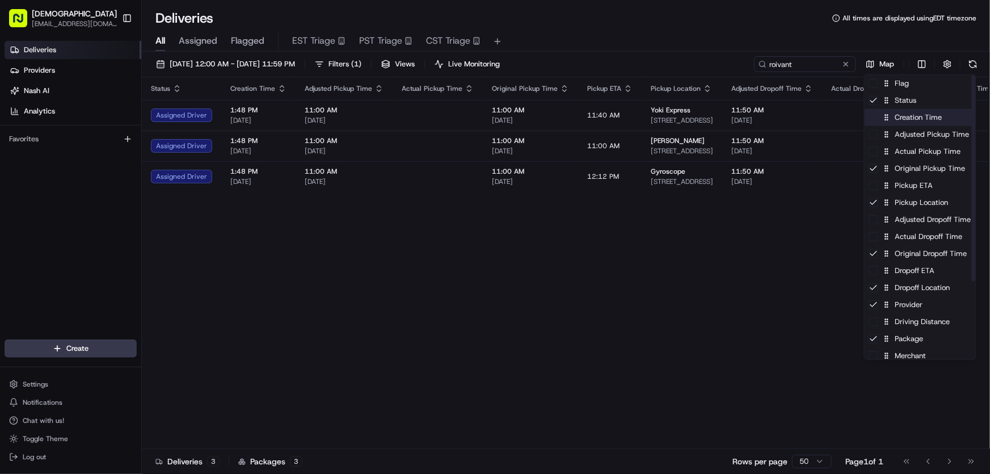
click at [902, 124] on div "Creation Time" at bounding box center [919, 117] width 111 height 17
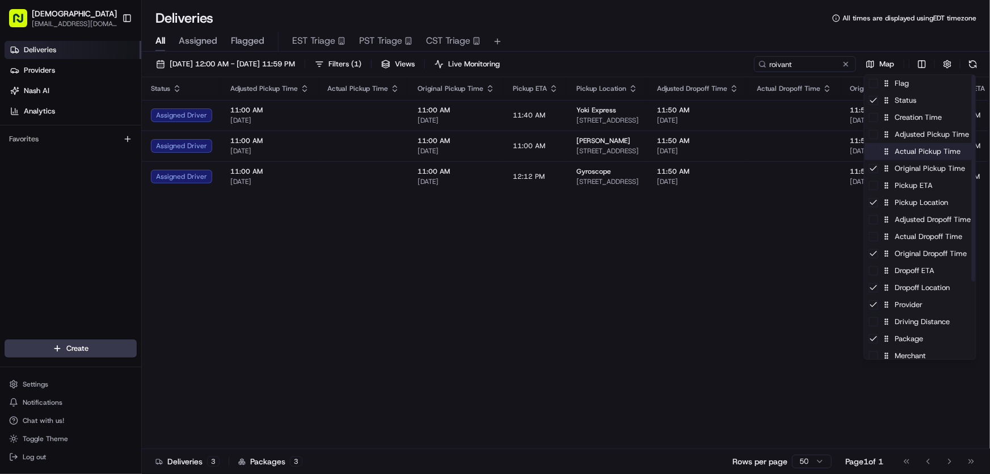
click at [908, 157] on div "Actual Pickup Time" at bounding box center [919, 151] width 111 height 17
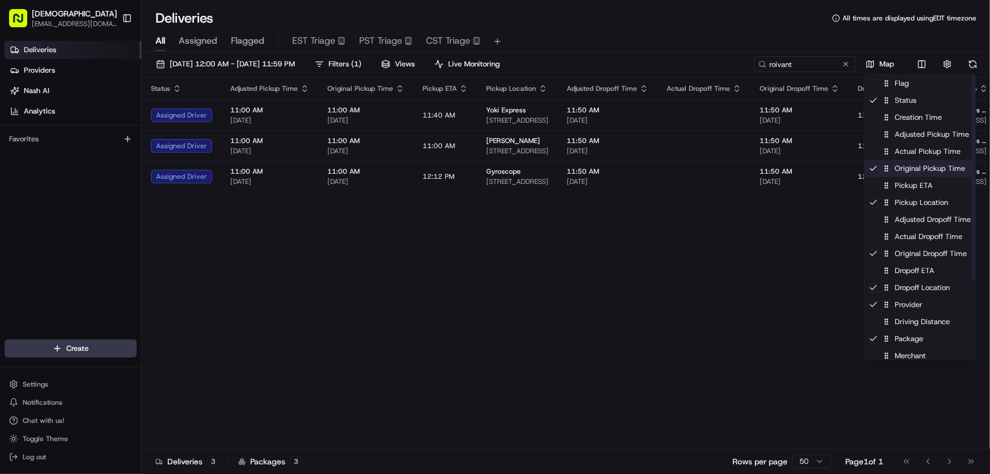
click at [901, 172] on div "Original Pickup Time" at bounding box center [919, 168] width 111 height 17
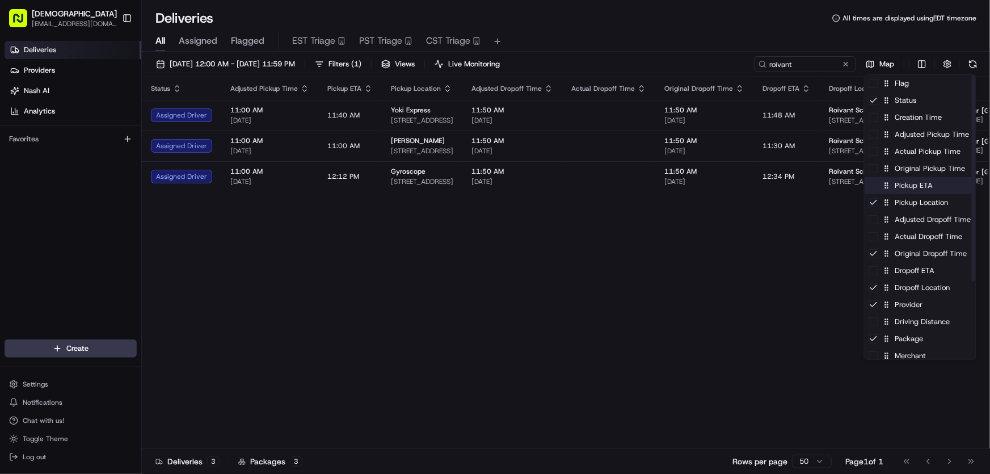
click at [900, 185] on div "Pickup ETA" at bounding box center [919, 185] width 111 height 17
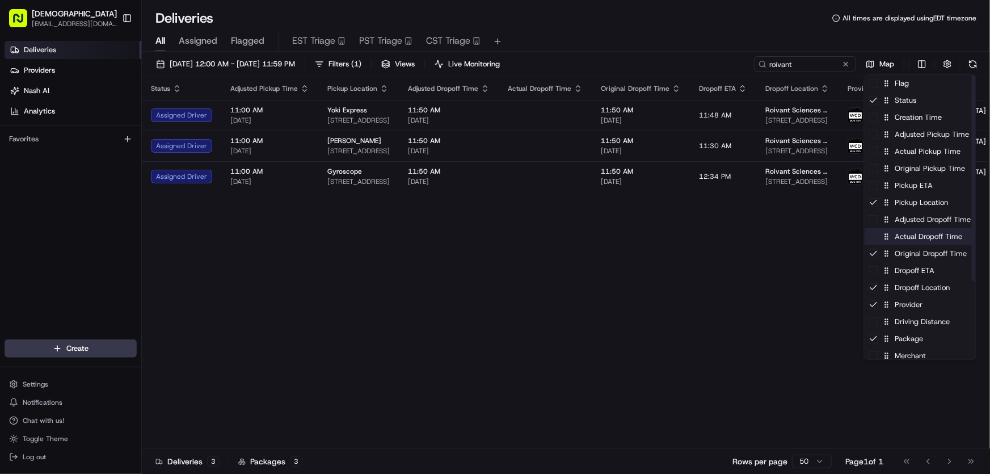
click at [904, 237] on div "Actual Dropoff Time" at bounding box center [919, 236] width 111 height 17
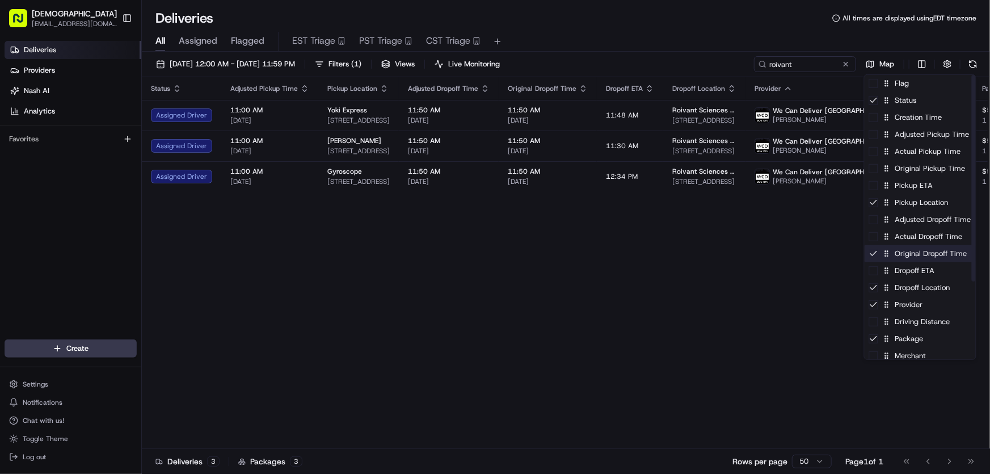
click at [898, 250] on div "Original Dropoff Time" at bounding box center [919, 253] width 111 height 17
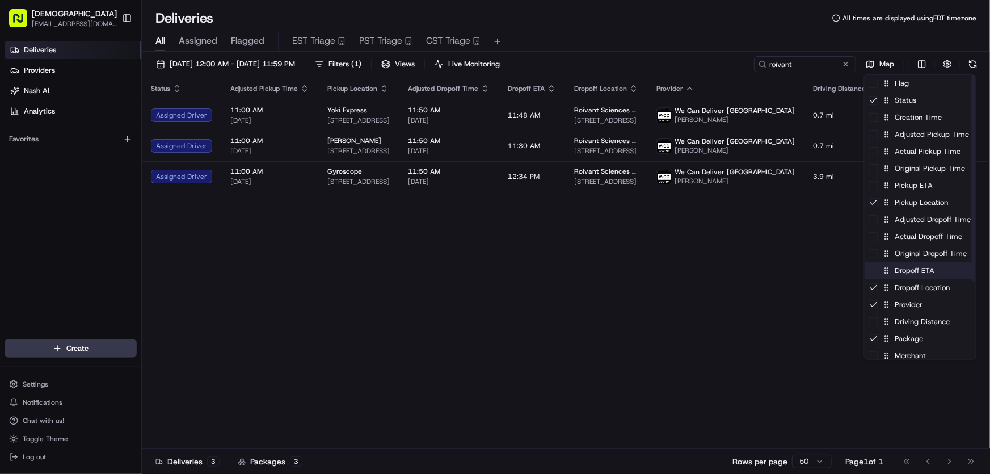
click at [896, 273] on div "Dropoff ETA" at bounding box center [919, 270] width 111 height 17
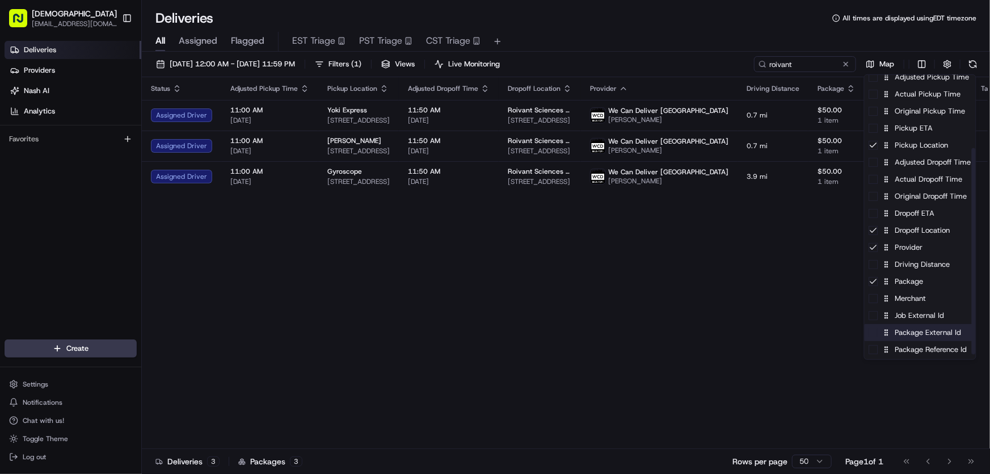
scroll to position [103, 0]
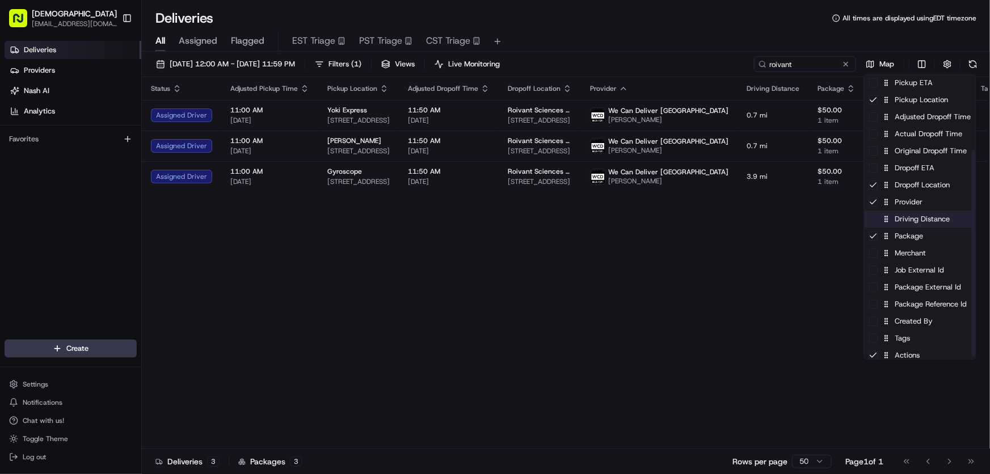
click at [909, 220] on div "Driving Distance" at bounding box center [919, 218] width 111 height 17
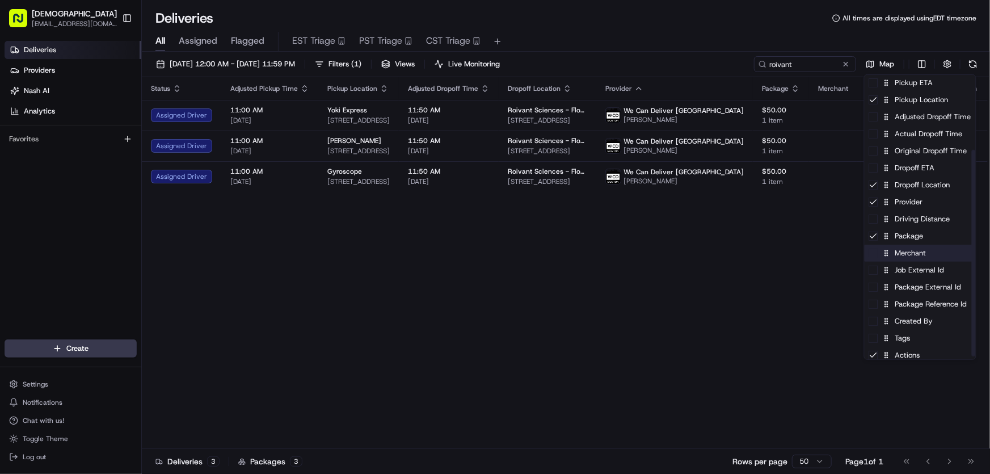
click at [905, 255] on div "Merchant" at bounding box center [919, 252] width 111 height 17
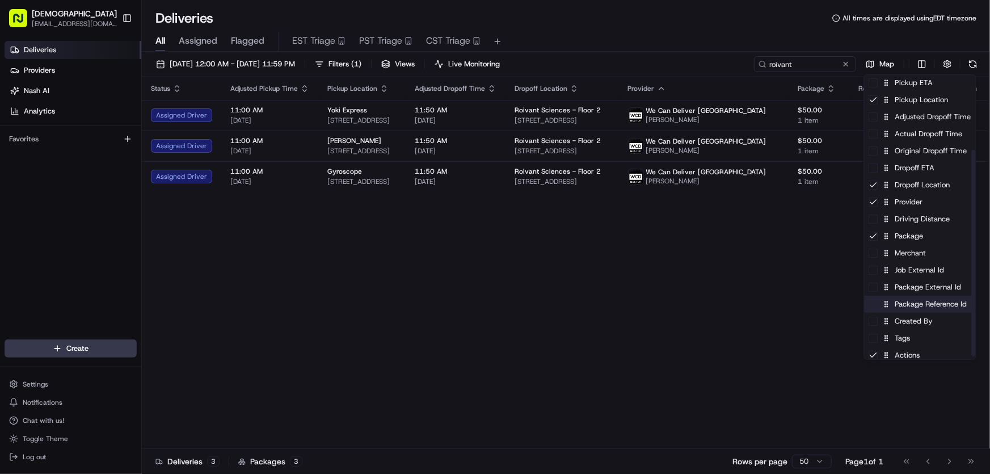
click at [905, 305] on div "Package Reference Id" at bounding box center [919, 304] width 111 height 17
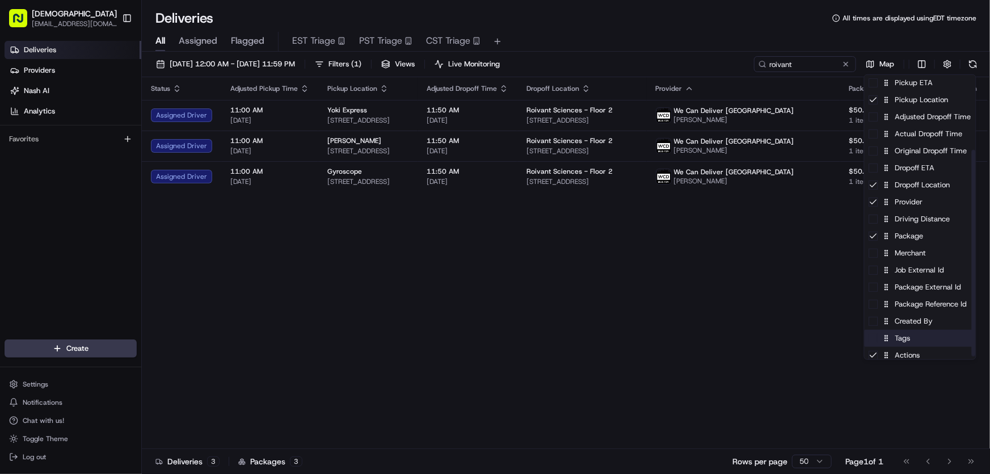
click at [896, 339] on div "Tags" at bounding box center [919, 338] width 111 height 17
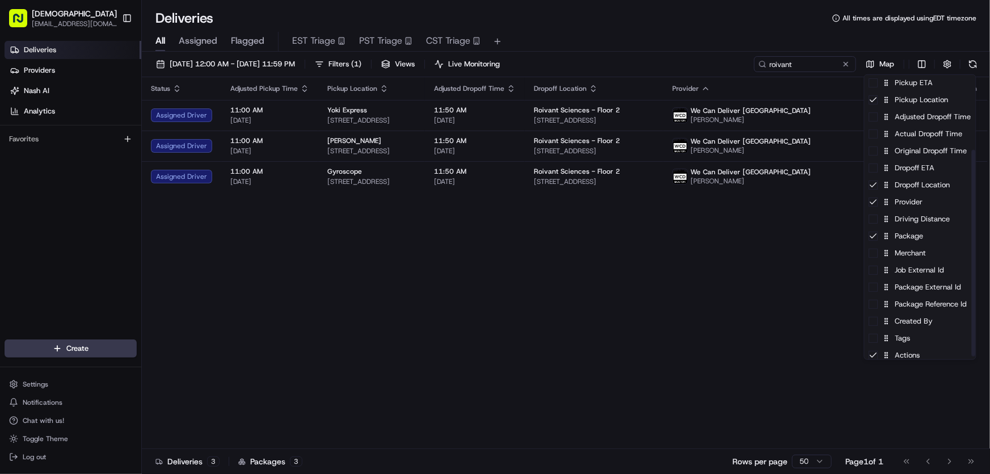
click at [691, 279] on html "Sharebite rtrinos@sharebite.com Toggle Sidebar Deliveries Providers Nash AI Ana…" at bounding box center [495, 237] width 990 height 474
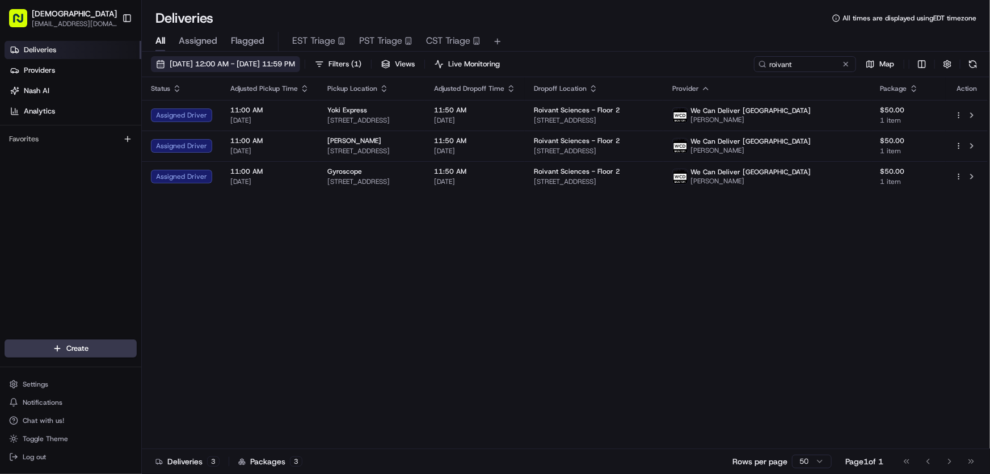
click at [245, 59] on span "08/20/2025 12:00 AM - 08/20/2025 11:59 PM" at bounding box center [232, 64] width 125 height 10
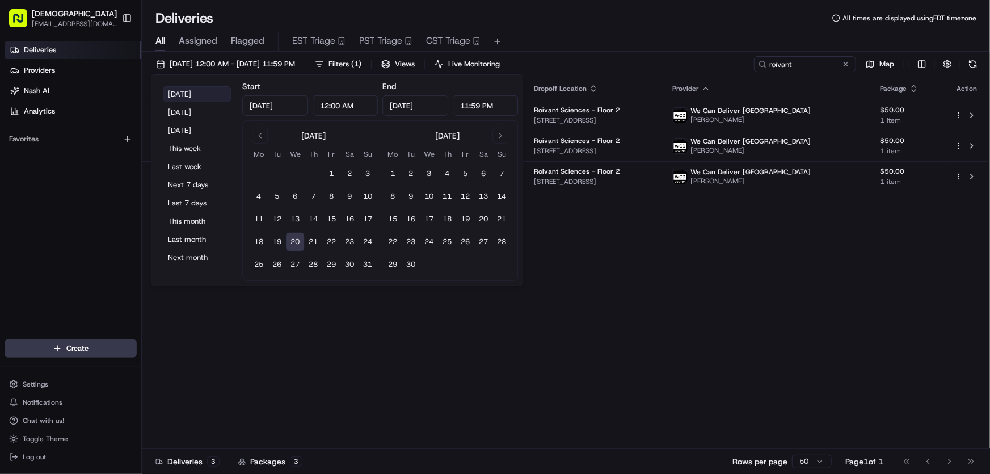
click at [197, 92] on button "Today" at bounding box center [197, 94] width 68 height 16
click at [568, 258] on div "Status Adjusted Pickup Time Pickup Location Adjusted Dropoff Time Dropoff Locat…" at bounding box center [565, 263] width 846 height 372
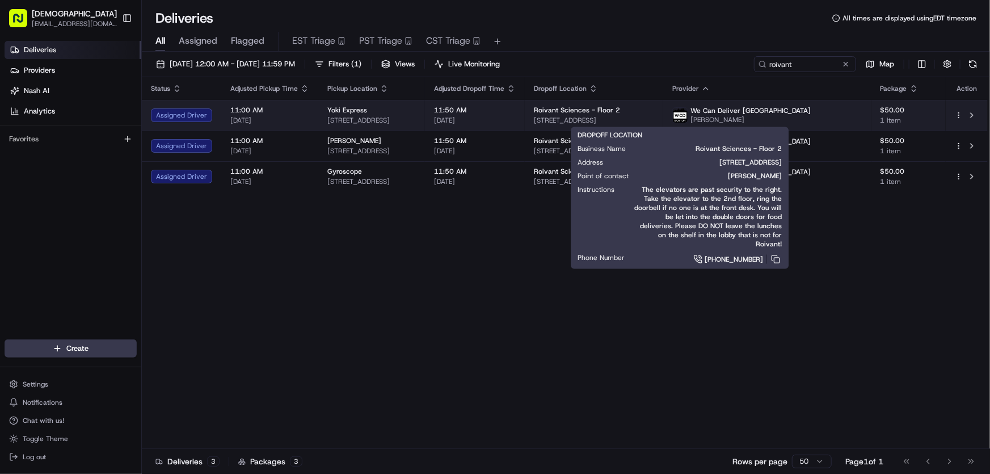
drag, startPoint x: 727, startPoint y: 119, endPoint x: 604, endPoint y: 124, distance: 122.6
click at [604, 124] on td "Roivant Sciences - Floor 2 70 Fargo St, Boston, MA 02210, USA" at bounding box center [594, 115] width 138 height 31
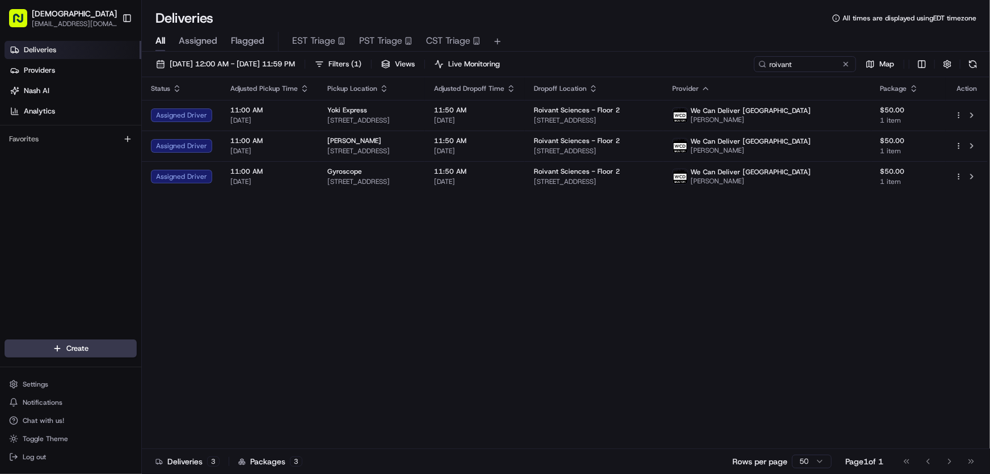
copy span "70 Fargo St, Boston, MA 02210, USA"
click at [427, 261] on div "Status Adjusted Pickup Time Pickup Location Adjusted Dropoff Time Dropoff Locat…" at bounding box center [565, 263] width 846 height 372
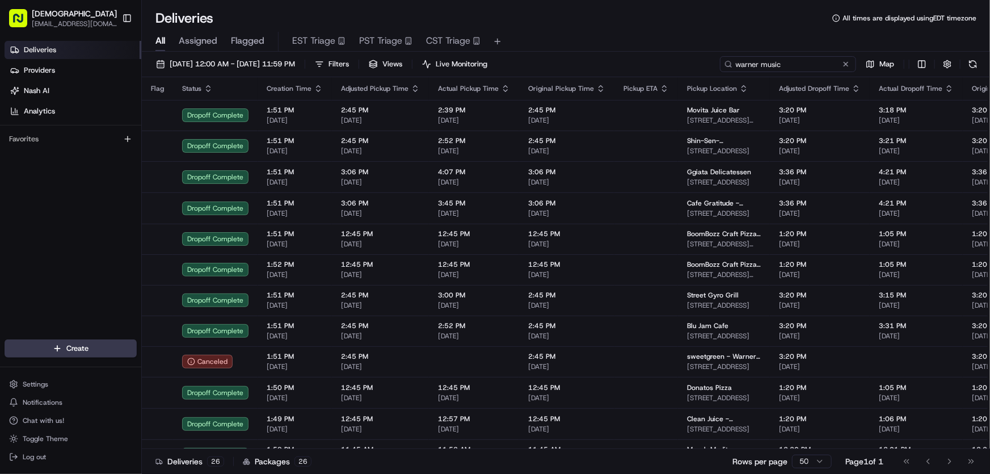
click at [775, 65] on input "warner music" at bounding box center [788, 64] width 136 height 16
drag, startPoint x: 804, startPoint y: 62, endPoint x: 678, endPoint y: 63, distance: 125.9
click at [680, 63] on div "[DATE] 12:00 AM - [DATE] 11:59 PM Filters Views Live Monitoring warner music Map" at bounding box center [566, 66] width 848 height 21
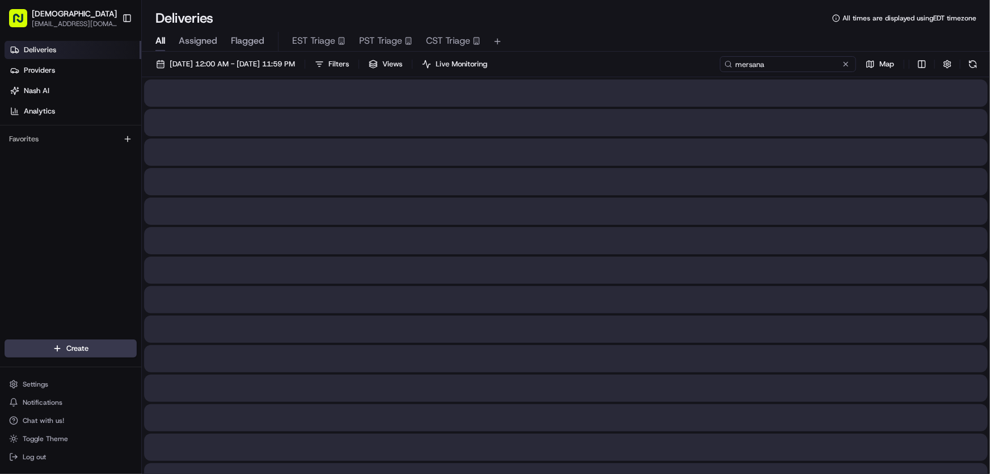
type input "mersana"
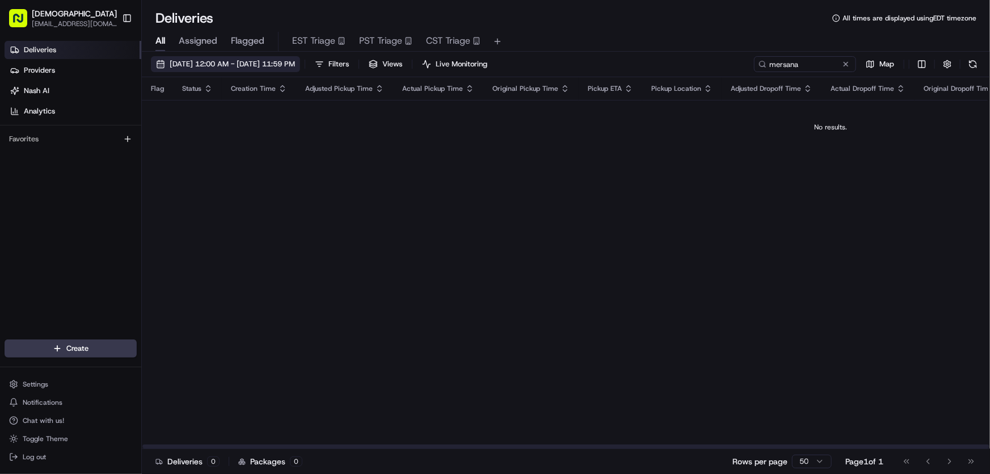
click at [255, 57] on button "[DATE] 12:00 AM - [DATE] 11:59 PM" at bounding box center [225, 64] width 149 height 16
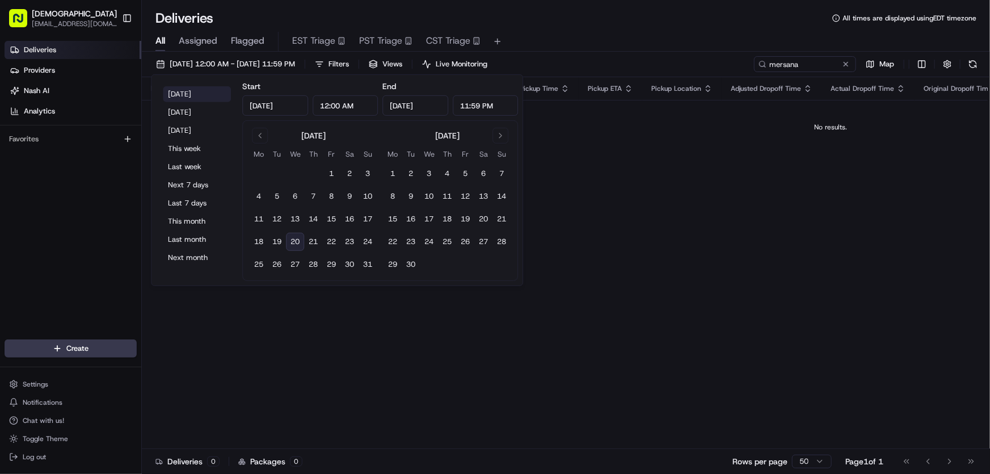
click at [187, 95] on button "[DATE]" at bounding box center [197, 94] width 68 height 16
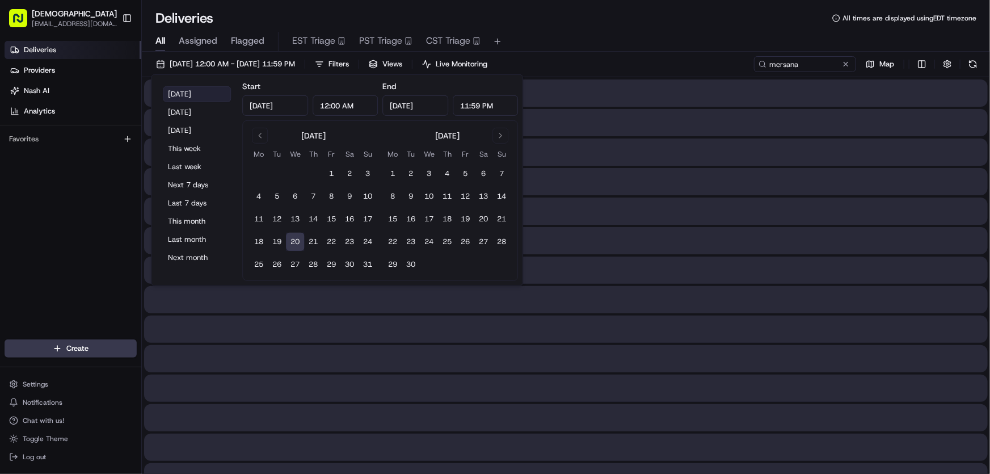
type input "[DATE]"
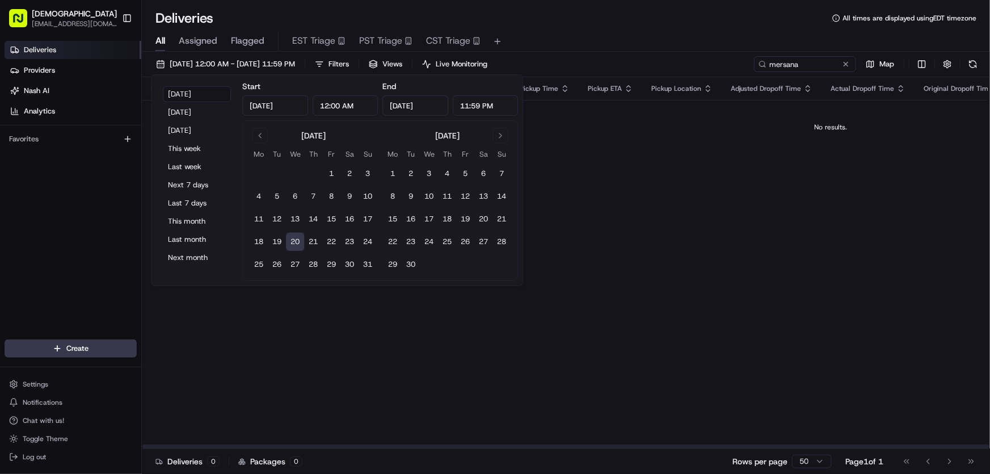
click at [617, 26] on div "Deliveries All times are displayed using EDT timezone" at bounding box center [566, 18] width 848 height 18
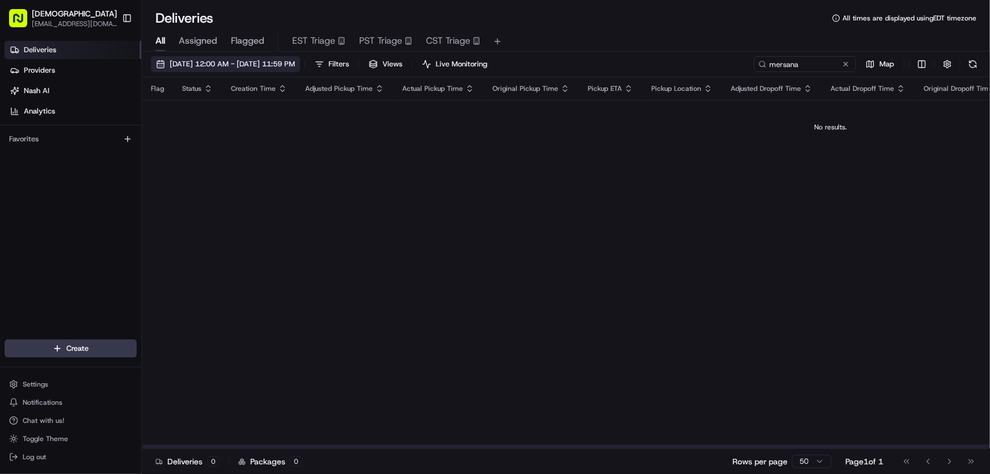
click at [254, 65] on span "[DATE] 12:00 AM - [DATE] 11:59 PM" at bounding box center [232, 64] width 125 height 10
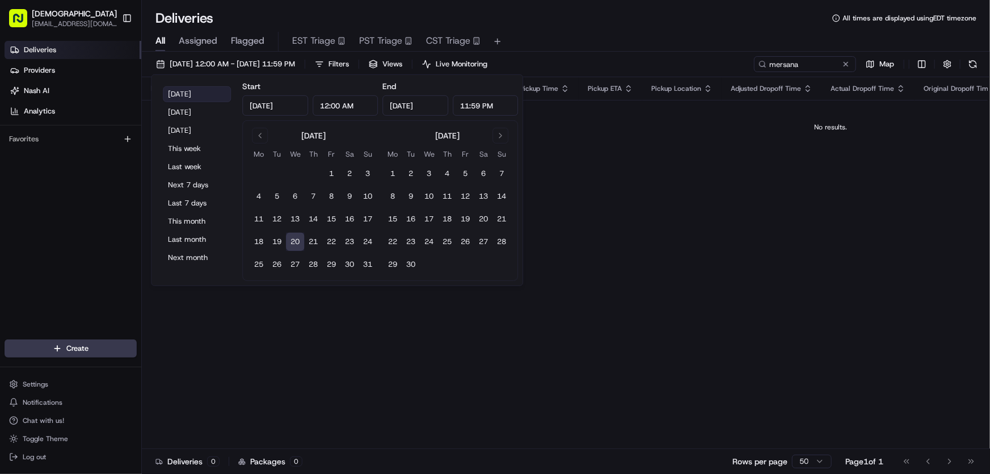
click at [188, 92] on button "[DATE]" at bounding box center [197, 94] width 68 height 16
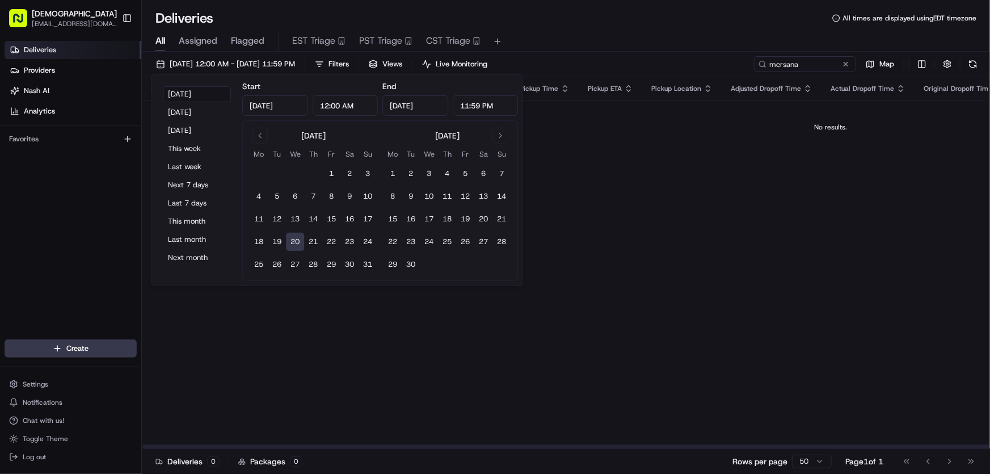
click at [608, 219] on div "Flag Status Creation Time Adjusted Pickup Time Actual Pickup Time Original Pick…" at bounding box center [831, 263] width 1378 height 372
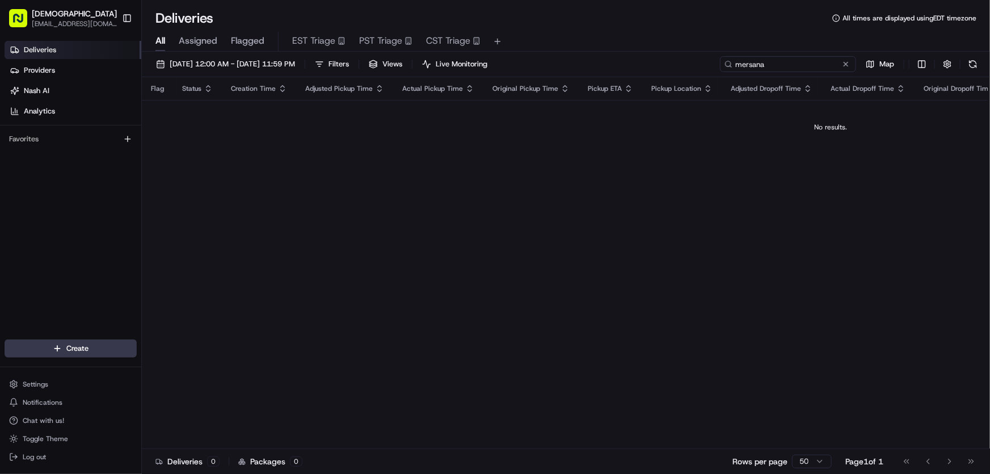
drag, startPoint x: 783, startPoint y: 66, endPoint x: 650, endPoint y: 66, distance: 132.7
click at [650, 66] on div "08/20/2025 12:00 AM - 08/20/2025 11:59 PM Filters Views Live Monitoring mersana…" at bounding box center [566, 66] width 848 height 21
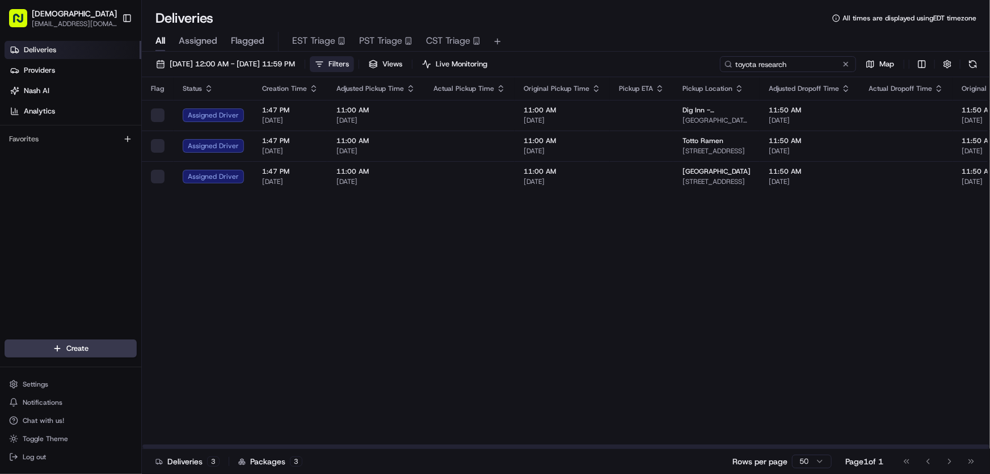
type input "toyota research"
click at [349, 62] on span "Filters" at bounding box center [338, 64] width 20 height 10
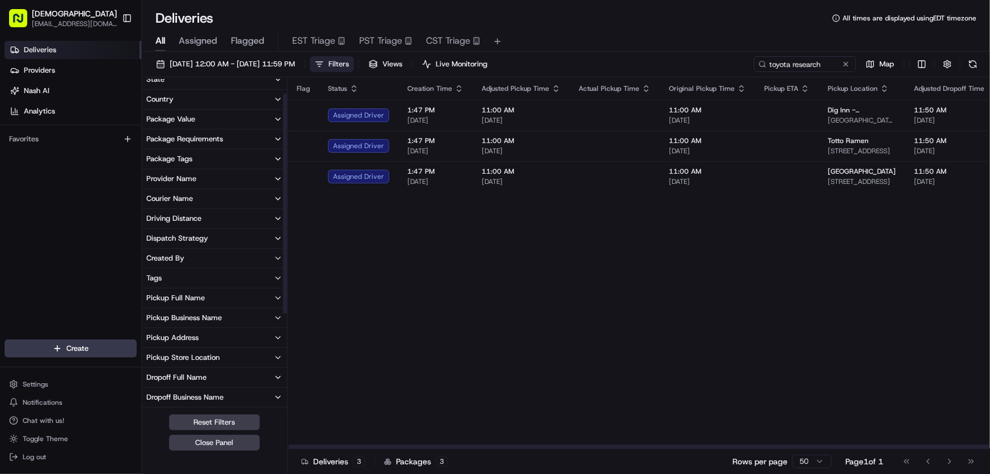
scroll to position [103, 0]
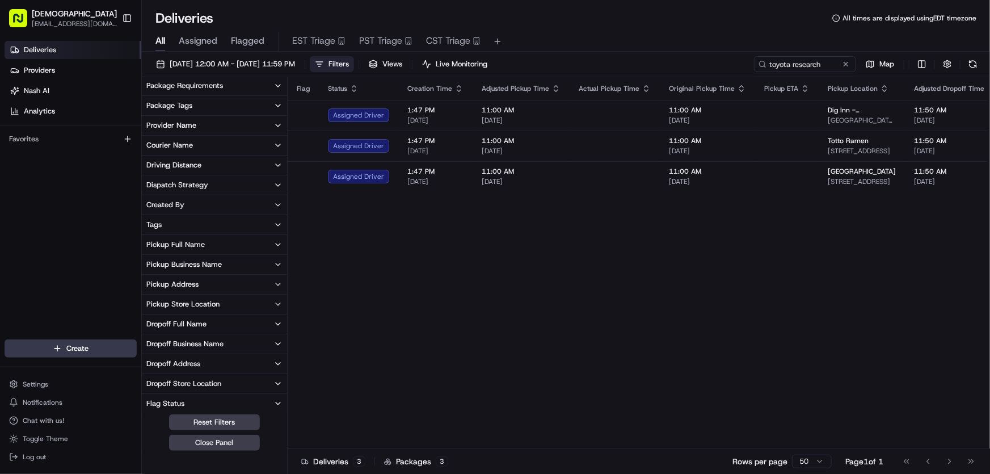
click at [177, 340] on div "Dropoff Business Name" at bounding box center [184, 344] width 77 height 10
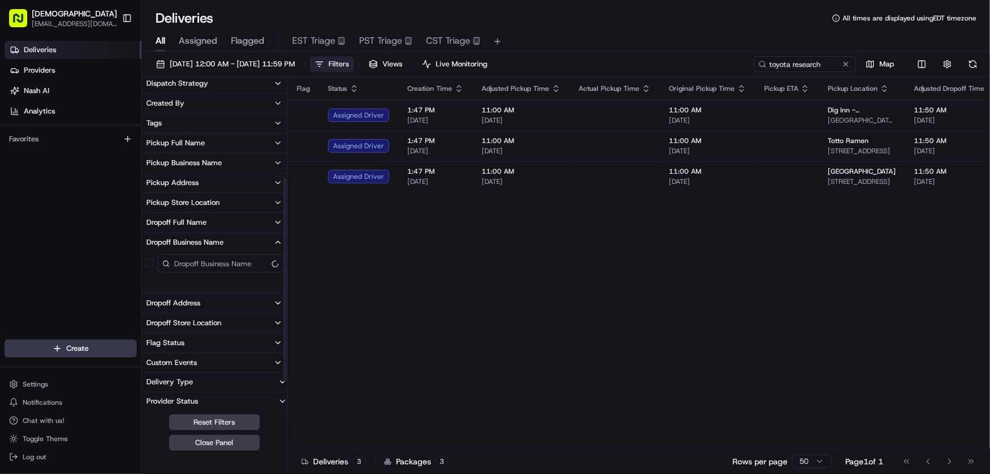
scroll to position [205, 0]
click at [235, 63] on span "[DATE] 12:00 AM - [DATE] 11:59 PM" at bounding box center [232, 64] width 125 height 10
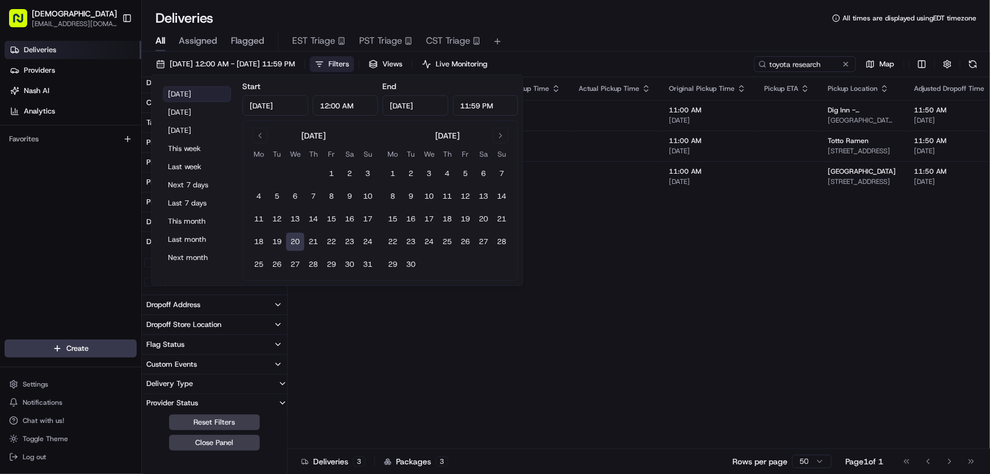
click at [187, 91] on button "[DATE]" at bounding box center [197, 94] width 68 height 16
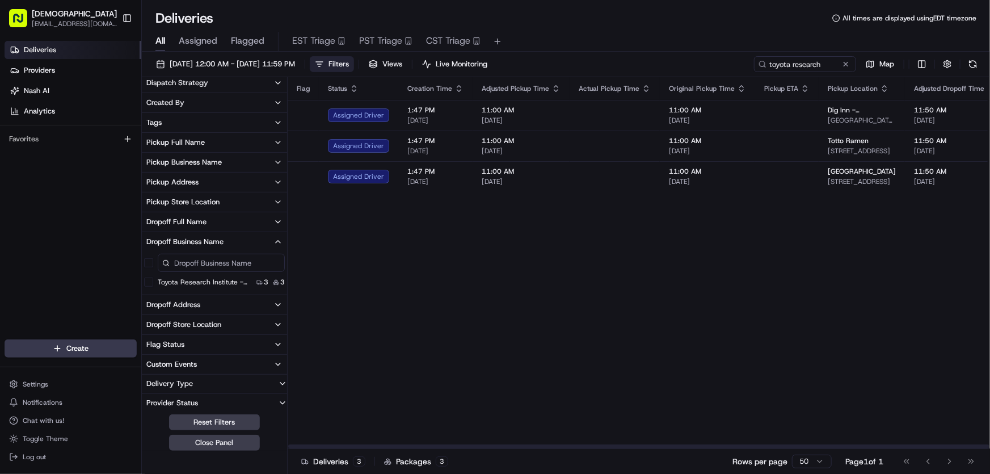
click at [349, 62] on span "Filters" at bounding box center [338, 64] width 20 height 10
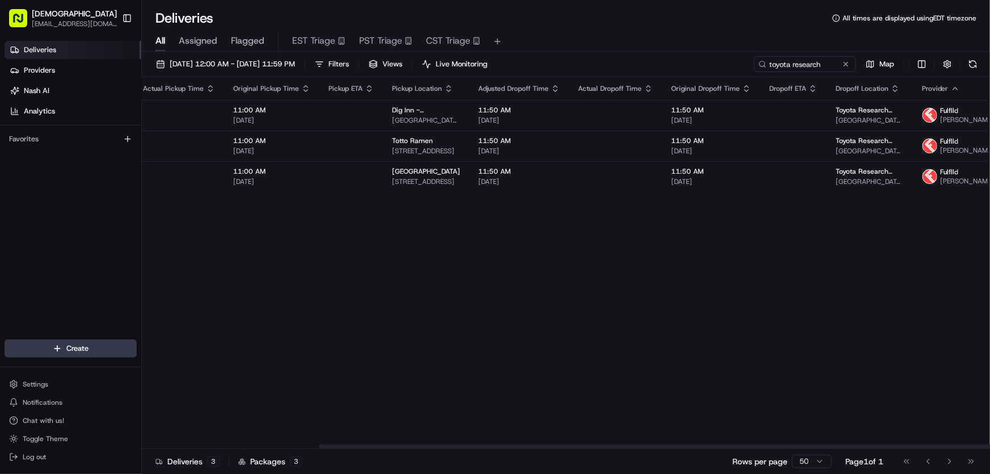
scroll to position [0, 293]
drag, startPoint x: 664, startPoint y: 446, endPoint x: 841, endPoint y: 441, distance: 177.1
click at [841, 444] on div at bounding box center [742, 446] width 847 height 4
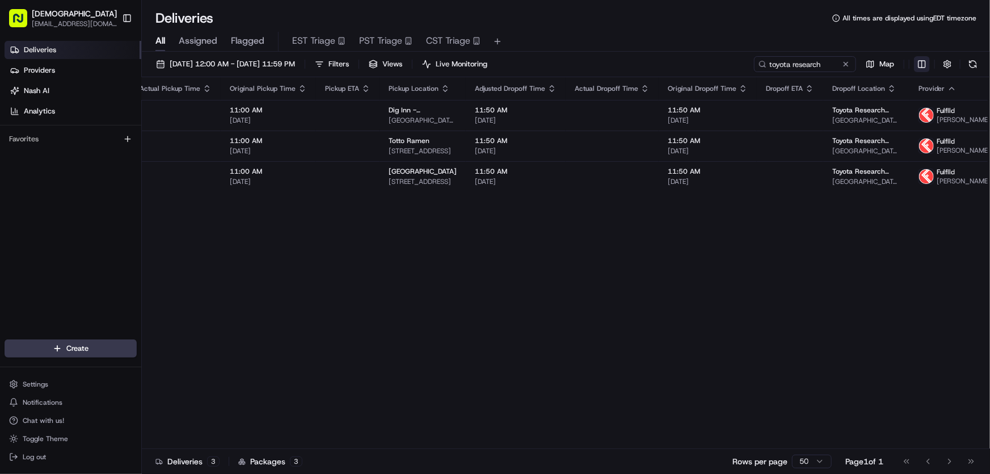
click at [919, 62] on html "Sharebite rtrinos@sharebite.com Toggle Sidebar Deliveries Providers Nash AI Ana…" at bounding box center [495, 237] width 990 height 474
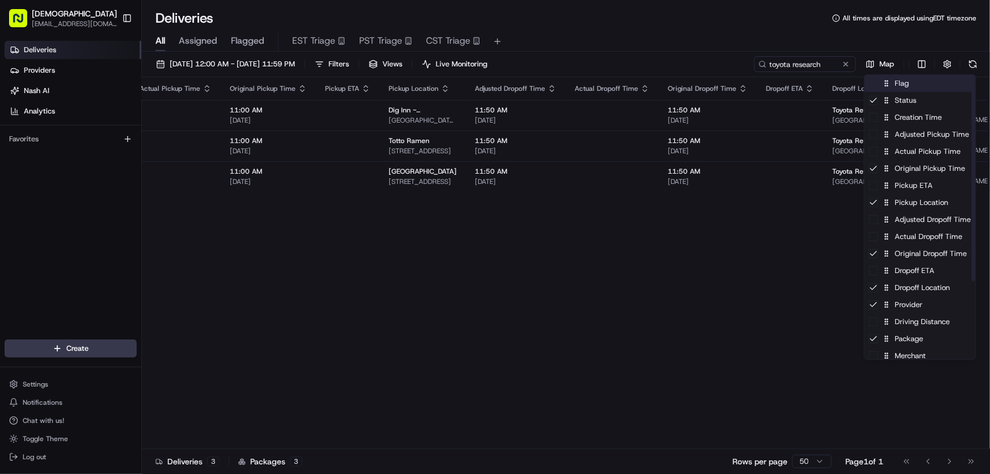
click at [901, 83] on div "Flag" at bounding box center [919, 83] width 111 height 17
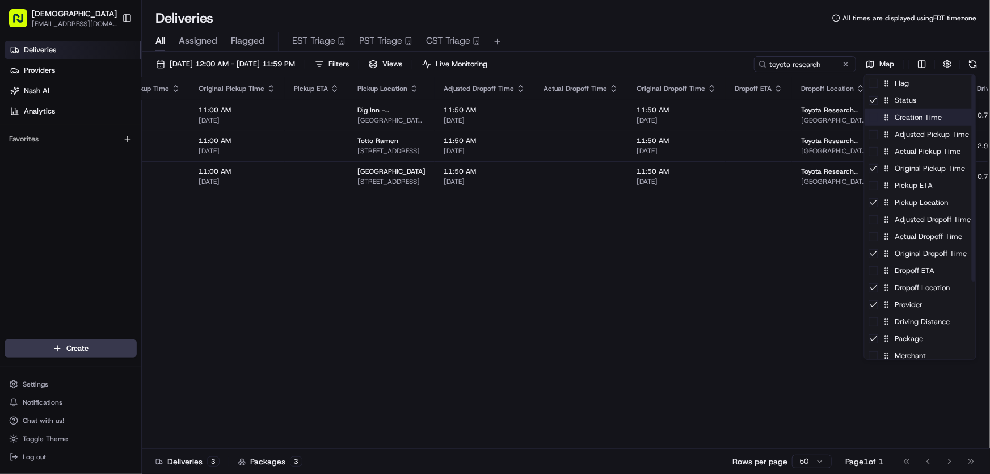
click at [891, 119] on div "Creation Time" at bounding box center [919, 117] width 111 height 17
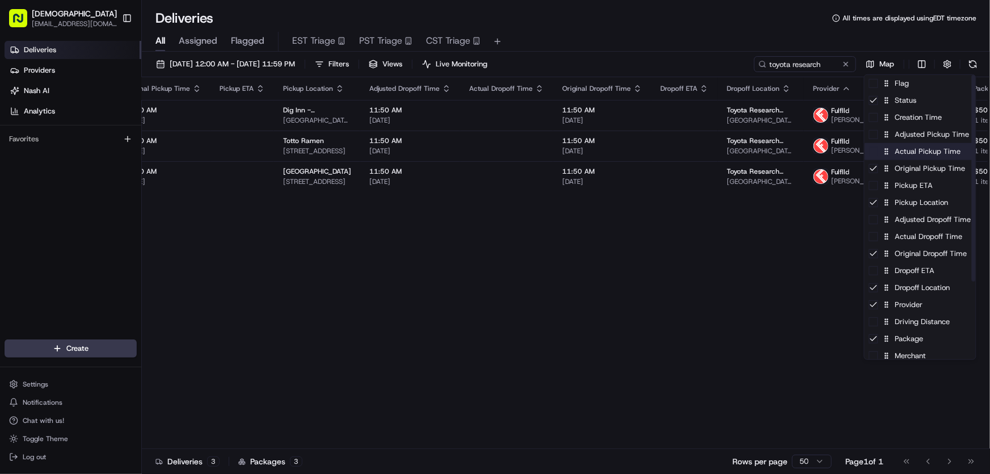
click at [890, 154] on icon at bounding box center [887, 151] width 8 height 8
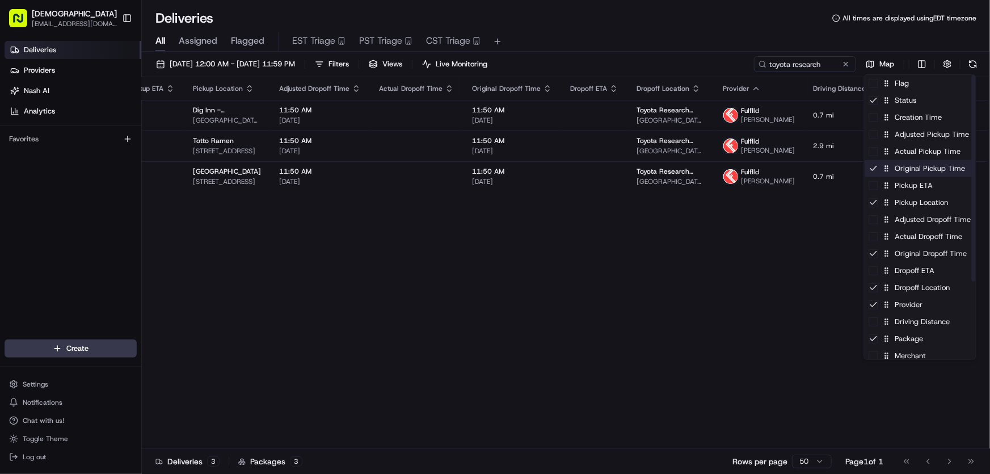
click at [887, 171] on icon at bounding box center [887, 168] width 8 height 8
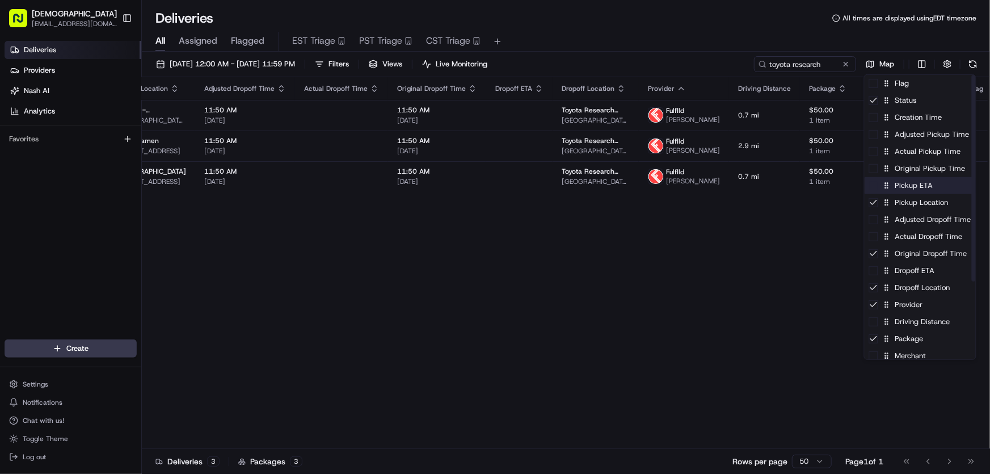
click at [891, 184] on div "Pickup ETA" at bounding box center [919, 185] width 111 height 17
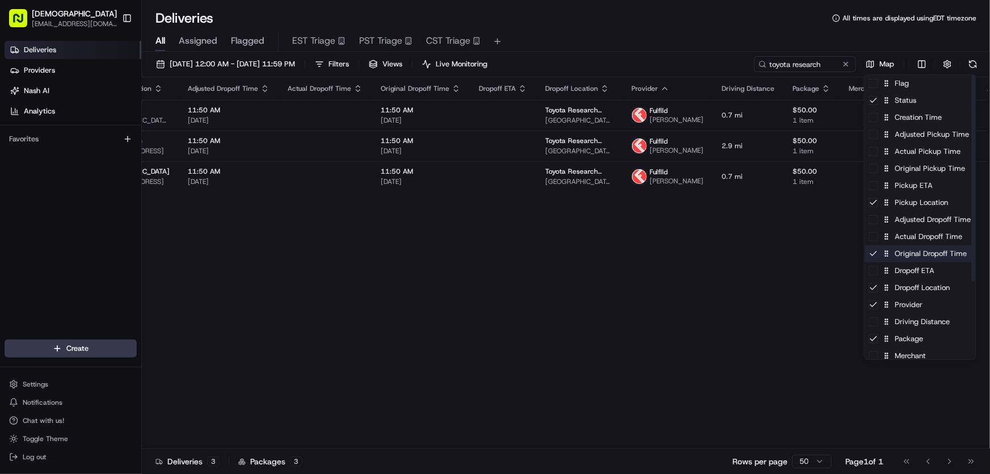
click at [917, 259] on div "Original Dropoff Time" at bounding box center [919, 253] width 111 height 17
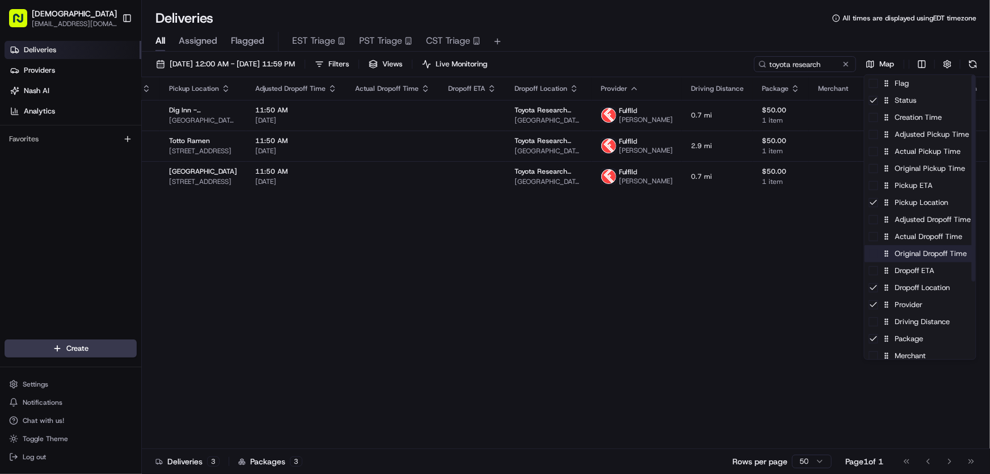
scroll to position [0, 158]
click at [912, 272] on div "Dropoff ETA" at bounding box center [919, 270] width 111 height 17
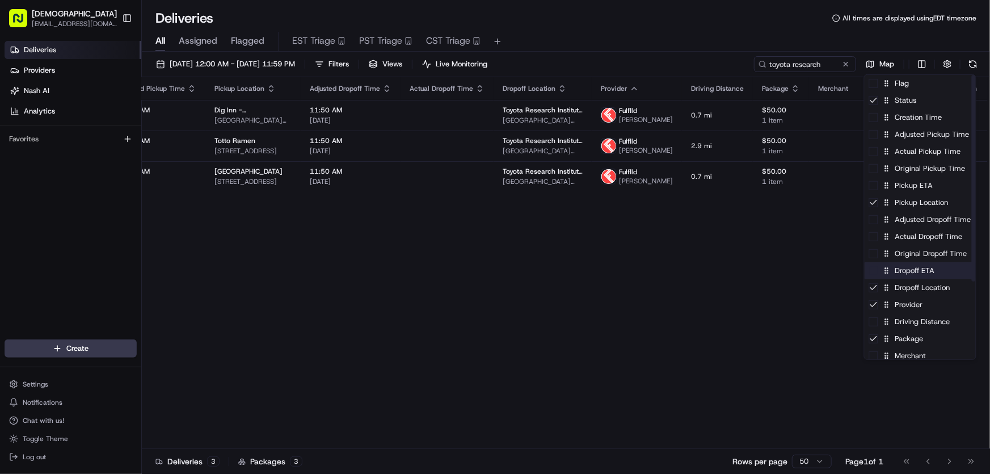
scroll to position [0, 112]
click at [914, 242] on div "Actual Dropoff Time" at bounding box center [919, 236] width 111 height 17
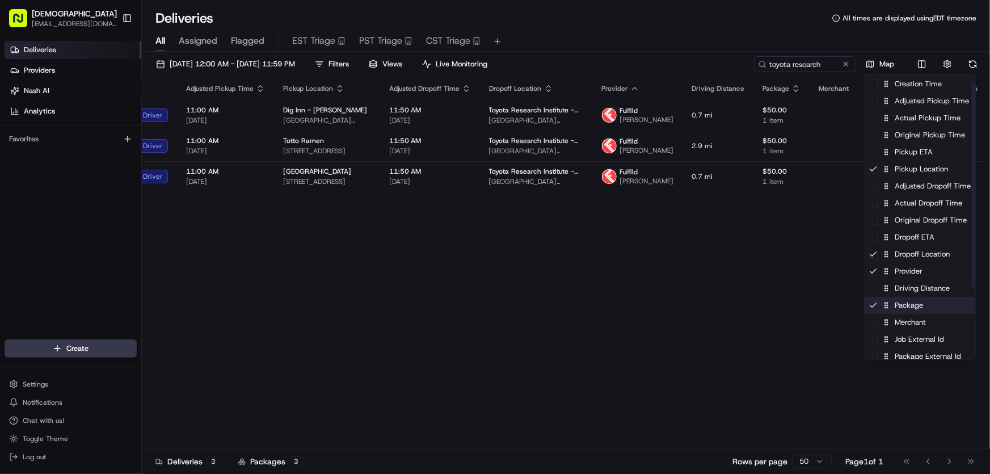
scroll to position [51, 0]
click at [909, 306] on div "Merchant" at bounding box center [919, 304] width 111 height 17
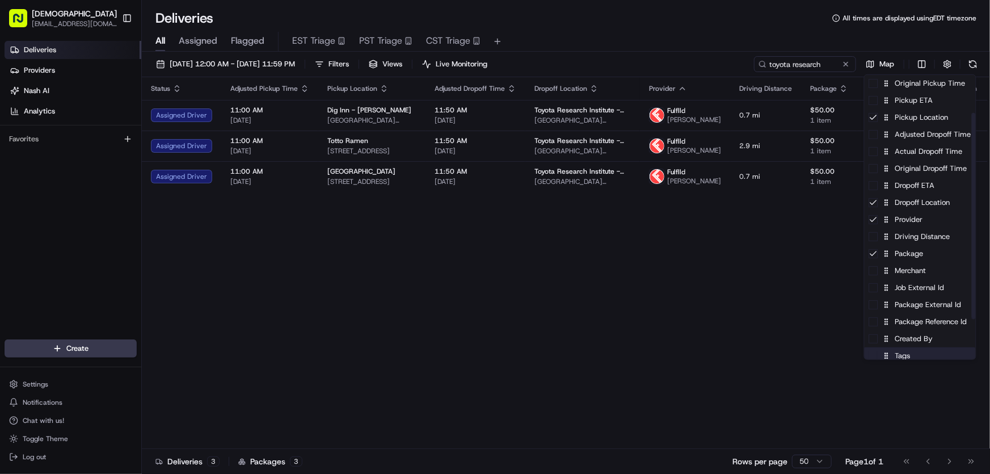
scroll to position [103, 0]
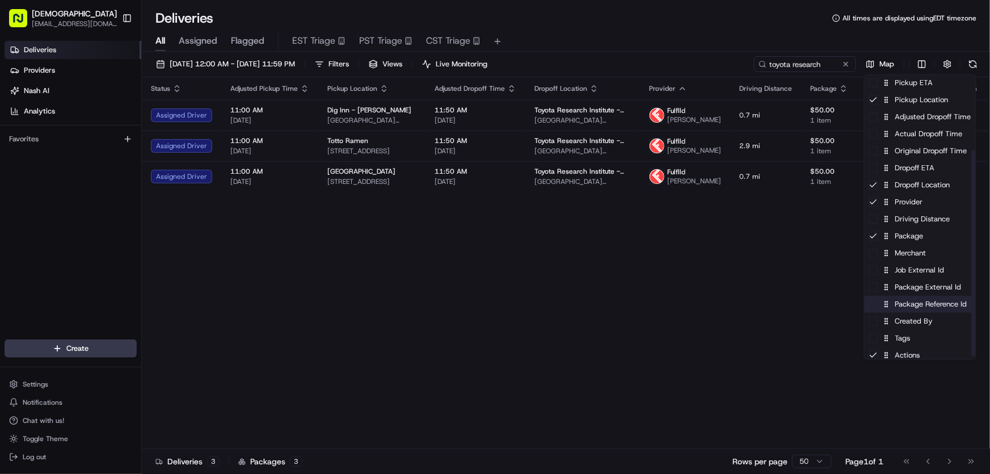
click at [909, 305] on div "Package Reference Id" at bounding box center [919, 304] width 111 height 17
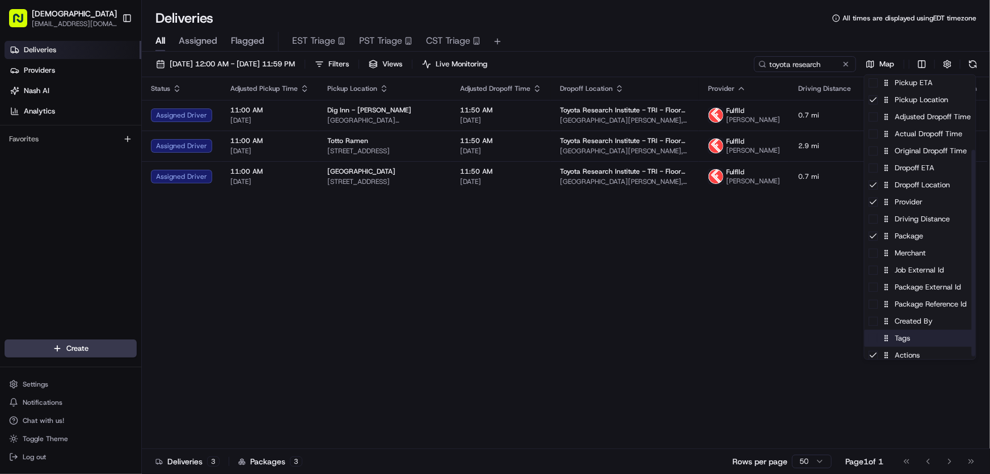
click at [900, 344] on div "Tags" at bounding box center [919, 338] width 111 height 17
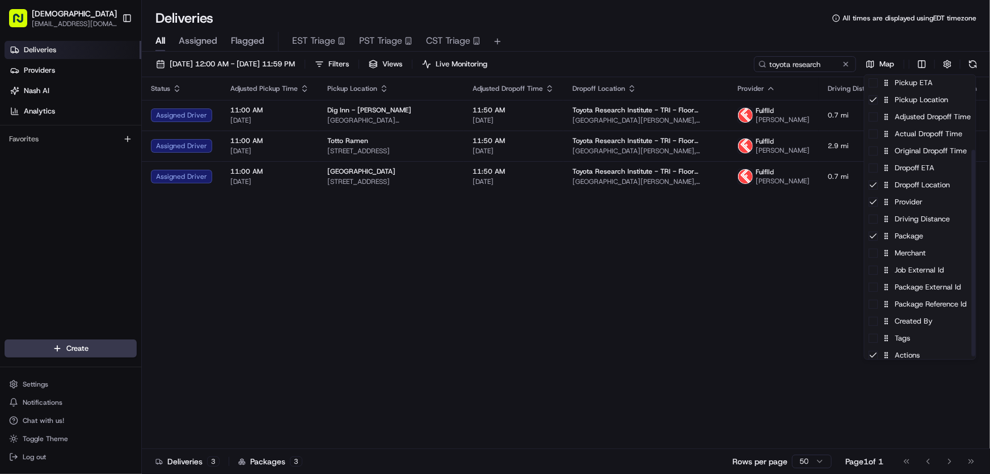
click at [753, 305] on html "Sharebite rtrinos@sharebite.com Toggle Sidebar Deliveries Providers Nash AI Ana…" at bounding box center [495, 237] width 990 height 474
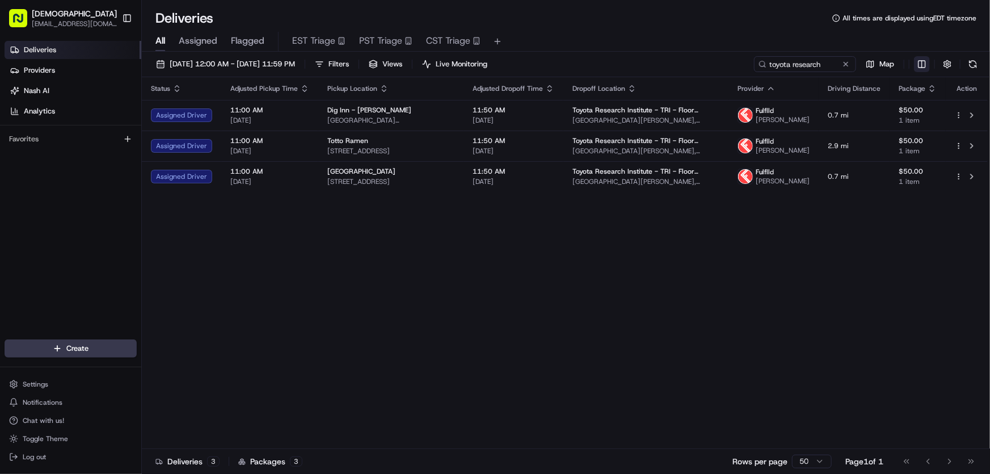
click at [927, 62] on html "Sharebite rtrinos@sharebite.com Toggle Sidebar Deliveries Providers Nash AI Ana…" at bounding box center [495, 237] width 990 height 474
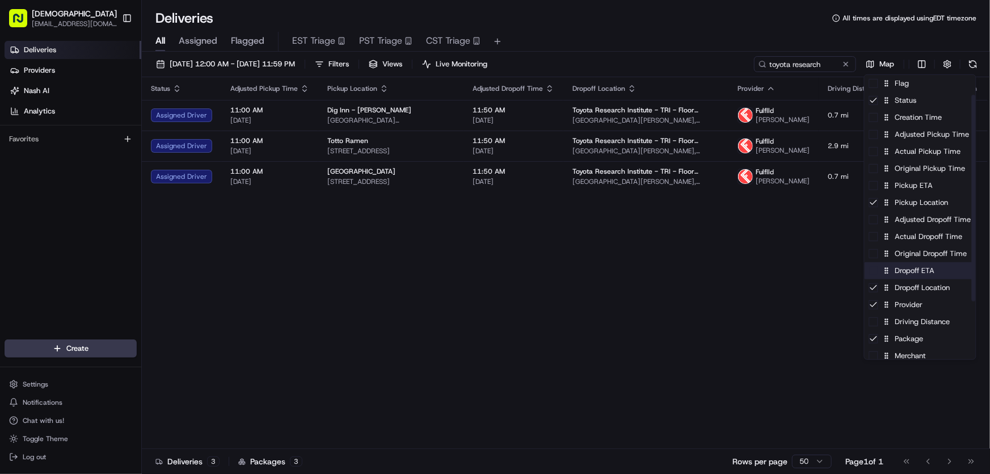
scroll to position [51, 0]
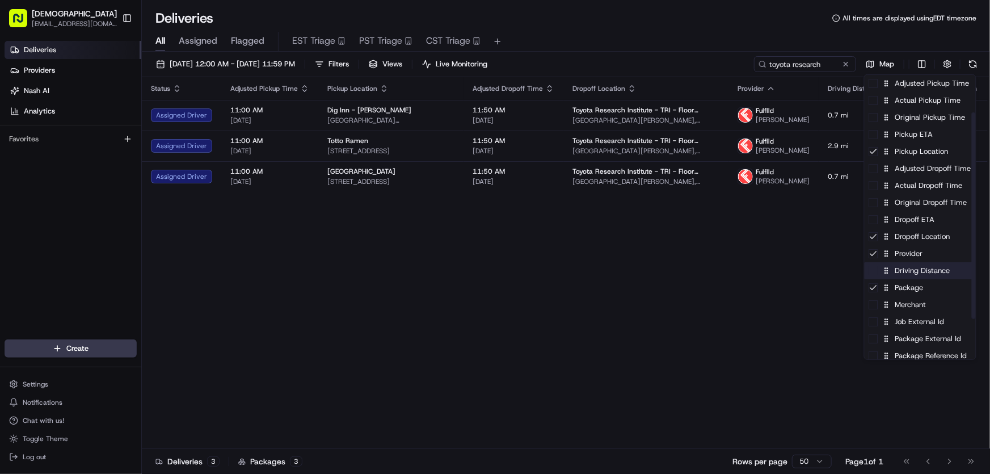
click at [911, 277] on div "Driving Distance" at bounding box center [919, 270] width 111 height 17
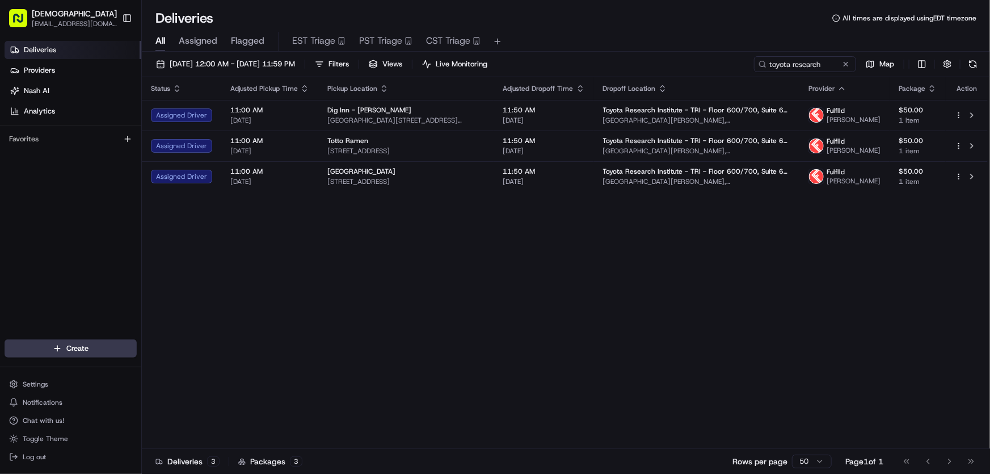
click at [735, 274] on html "Sharebite rtrinos@sharebite.com Toggle Sidebar Deliveries Providers Nash AI Ana…" at bounding box center [495, 237] width 990 height 474
click at [211, 59] on span "[DATE] 12:00 AM - [DATE] 11:59 PM" at bounding box center [232, 64] width 125 height 10
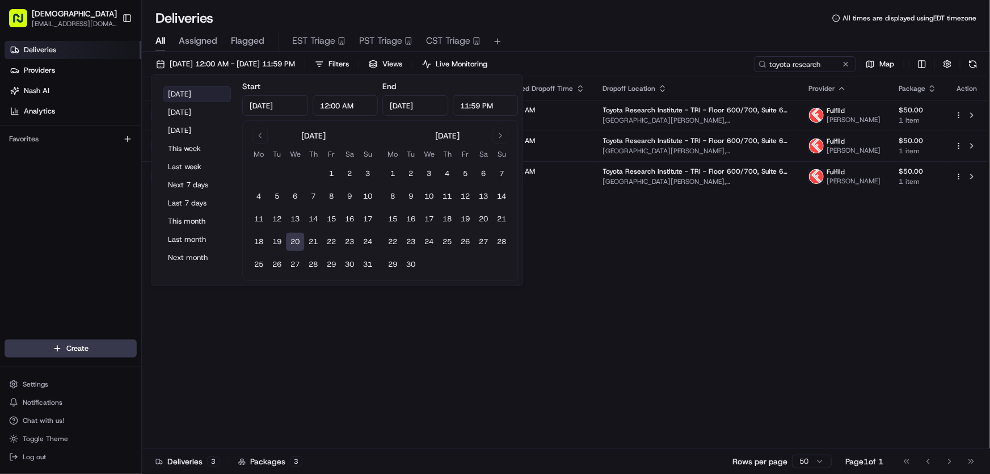
click at [182, 90] on button "[DATE]" at bounding box center [197, 94] width 68 height 16
click at [596, 295] on div "Status Adjusted Pickup Time Pickup Location Adjusted Dropoff Time Dropoff Locat…" at bounding box center [565, 263] width 846 height 372
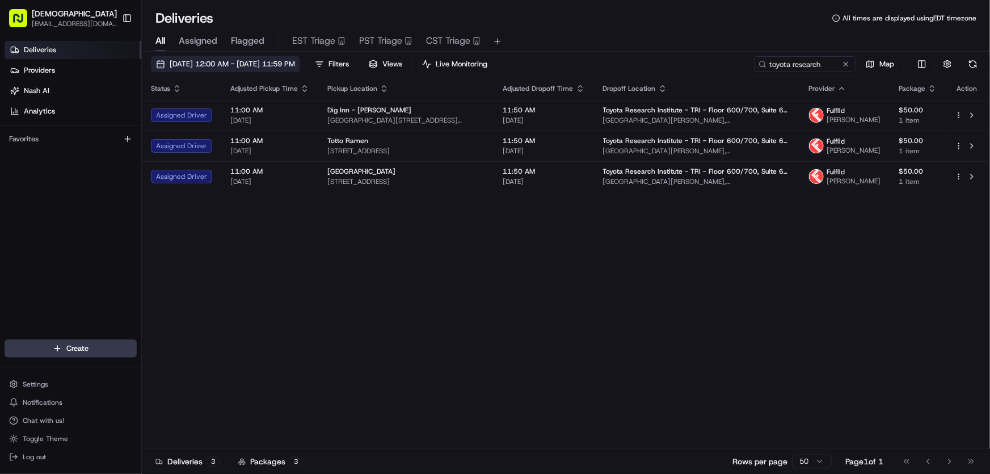
click at [196, 64] on span "[DATE] 12:00 AM - [DATE] 11:59 PM" at bounding box center [232, 64] width 125 height 10
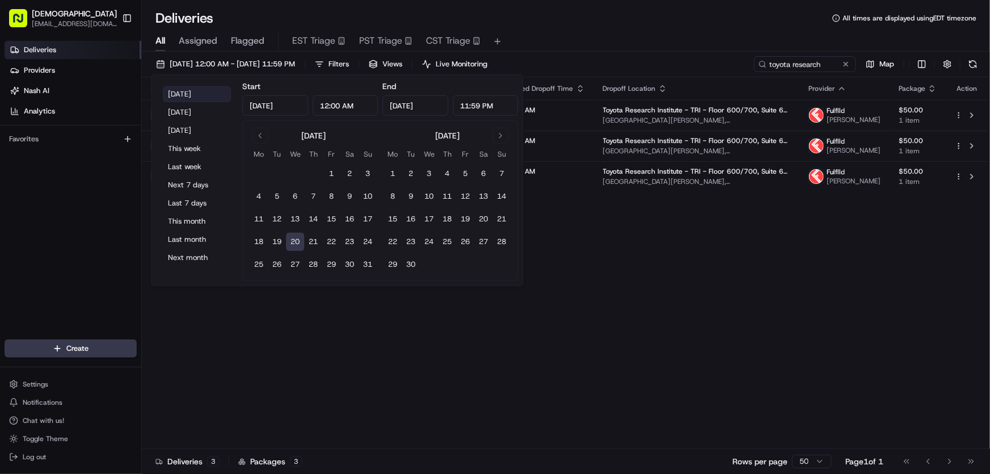
click at [194, 91] on button "[DATE]" at bounding box center [197, 94] width 68 height 16
click at [593, 280] on div "Status Adjusted Pickup Time Pickup Location Adjusted Dropoff Time Dropoff Locat…" at bounding box center [565, 263] width 846 height 372
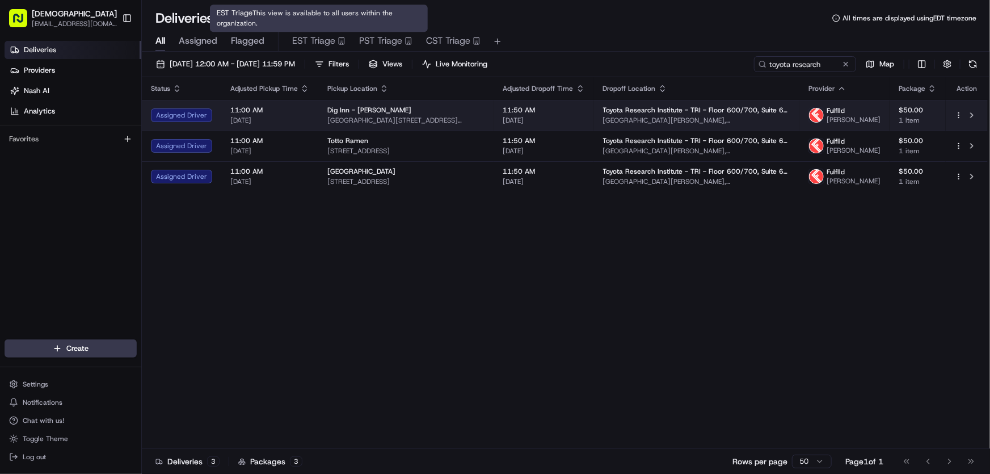
click at [713, 119] on span "One Kendall Square, 1 Kendall Square, Cambridge, MA 02139, USA" at bounding box center [696, 120] width 187 height 9
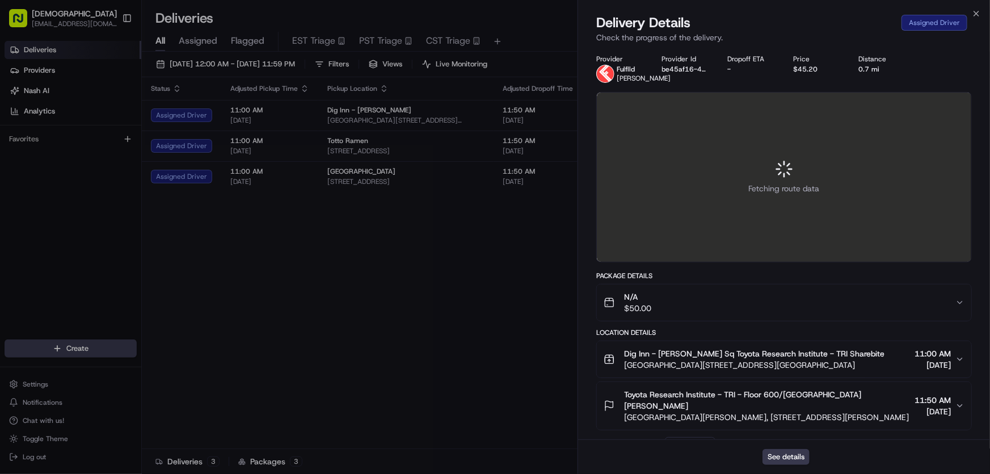
drag, startPoint x: 872, startPoint y: 412, endPoint x: 624, endPoint y: 414, distance: 247.9
click at [624, 414] on span "One Kendall Square, 1 Kendall Square, Cambridge, MA 02139, USA" at bounding box center [767, 416] width 286 height 11
copy span "One Kendall Square, 1 Kendall Square, Cambridge, MA 02139, USA"
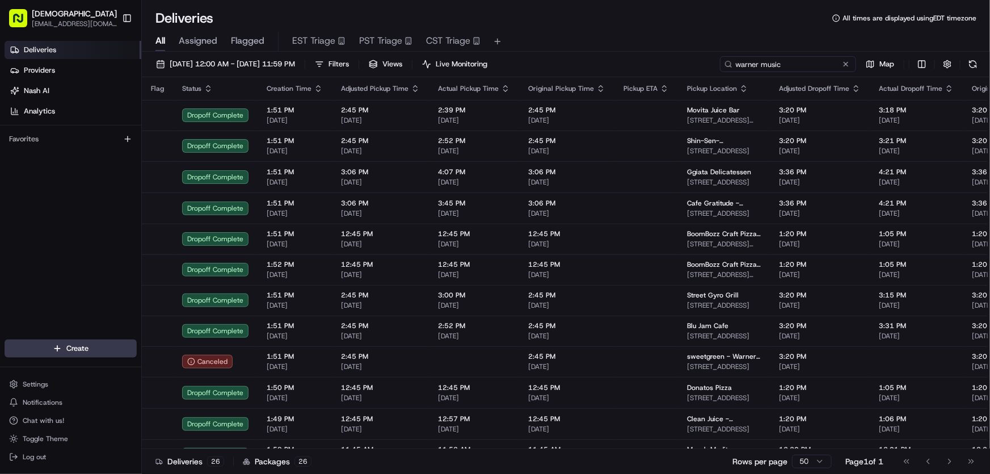
click at [782, 62] on input "warner music" at bounding box center [788, 64] width 136 height 16
click at [693, 62] on div "[DATE] 12:00 AM - [DATE] 11:59 PM Filters Views Live Monitoring warner music Map" at bounding box center [566, 66] width 848 height 21
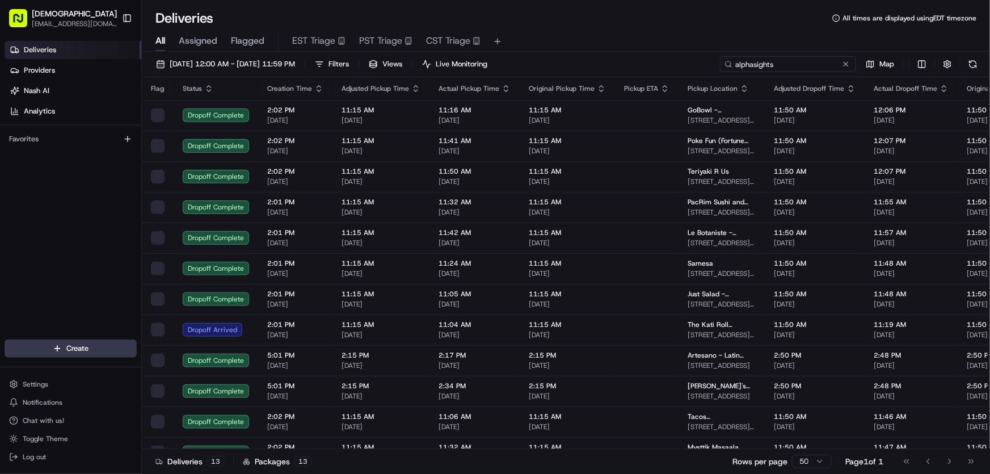
type input "alphasights"
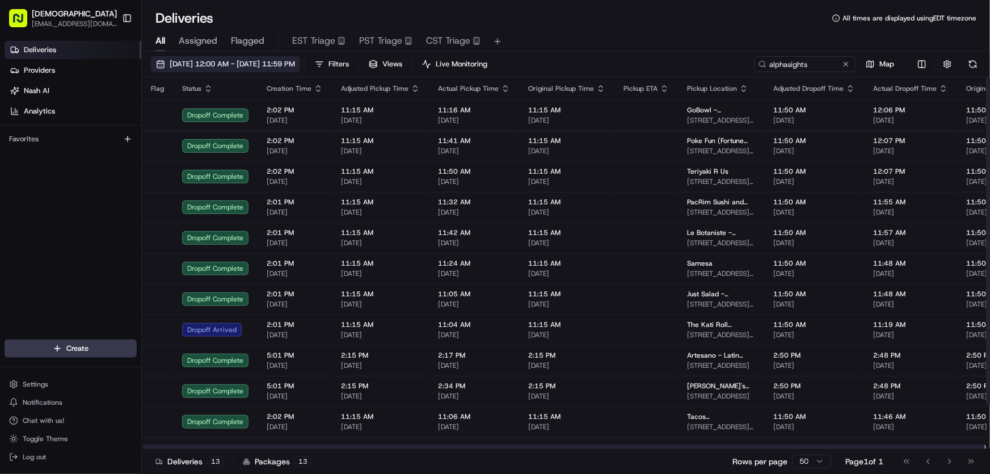
click at [249, 66] on span "[DATE] 12:00 AM - [DATE] 11:59 PM" at bounding box center [232, 64] width 125 height 10
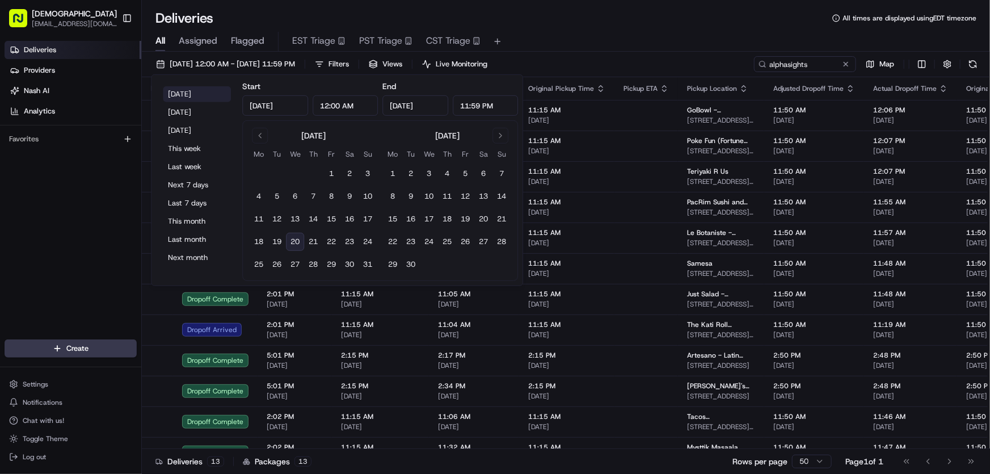
click at [185, 87] on button "[DATE]" at bounding box center [197, 94] width 68 height 16
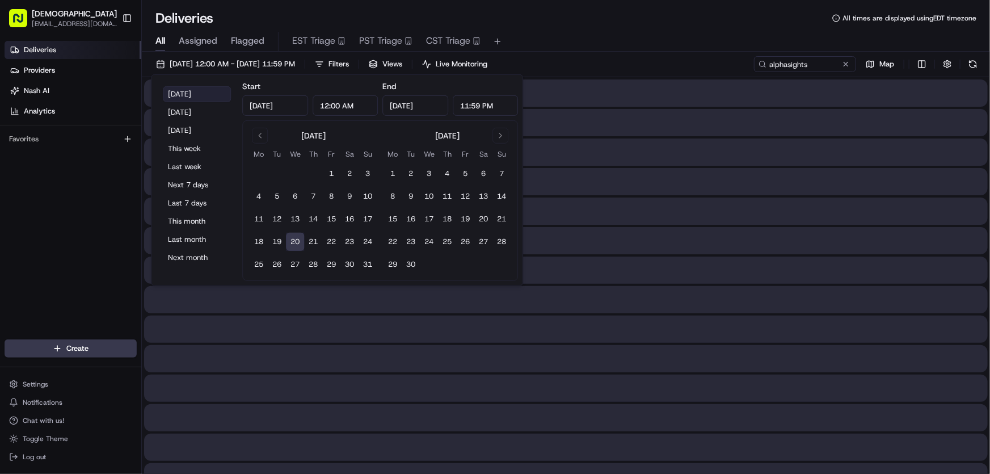
type input "[DATE]"
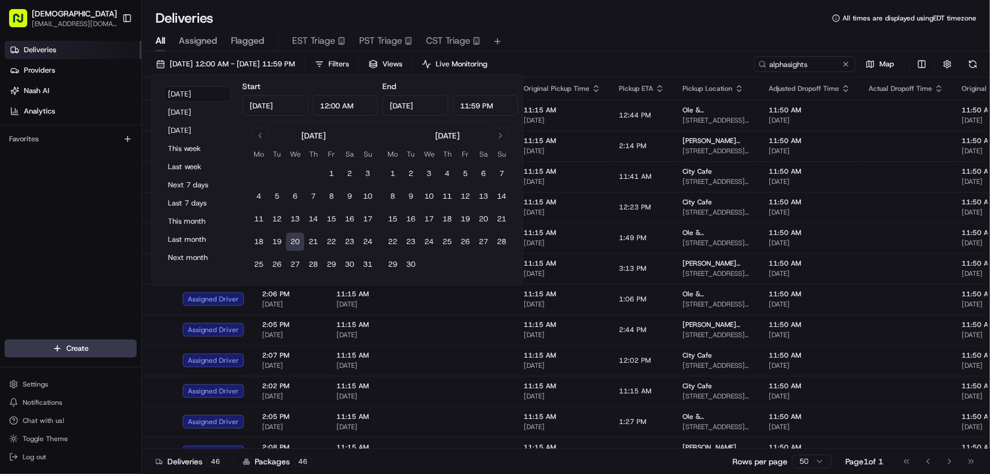
click at [602, 37] on div "All Assigned Flagged EST Triage PST Triage CST Triage" at bounding box center [566, 42] width 848 height 20
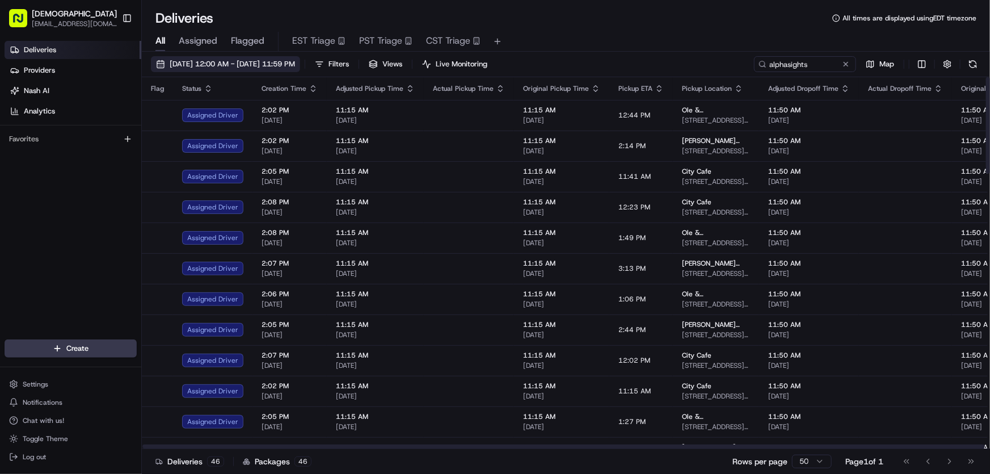
click at [248, 57] on button "[DATE] 12:00 AM - [DATE] 11:59 PM" at bounding box center [225, 64] width 149 height 16
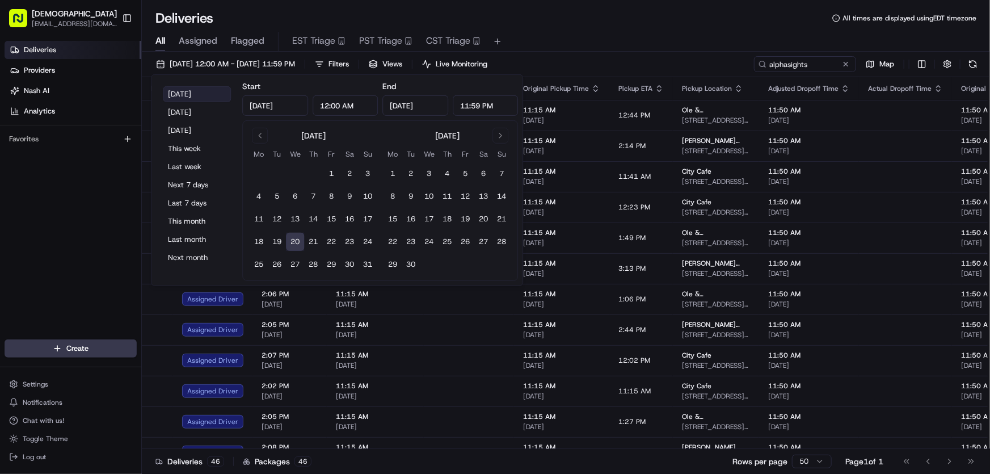
click at [180, 89] on button "[DATE]" at bounding box center [197, 94] width 68 height 16
click at [625, 18] on div "Deliveries All times are displayed using EDT timezone" at bounding box center [566, 18] width 848 height 18
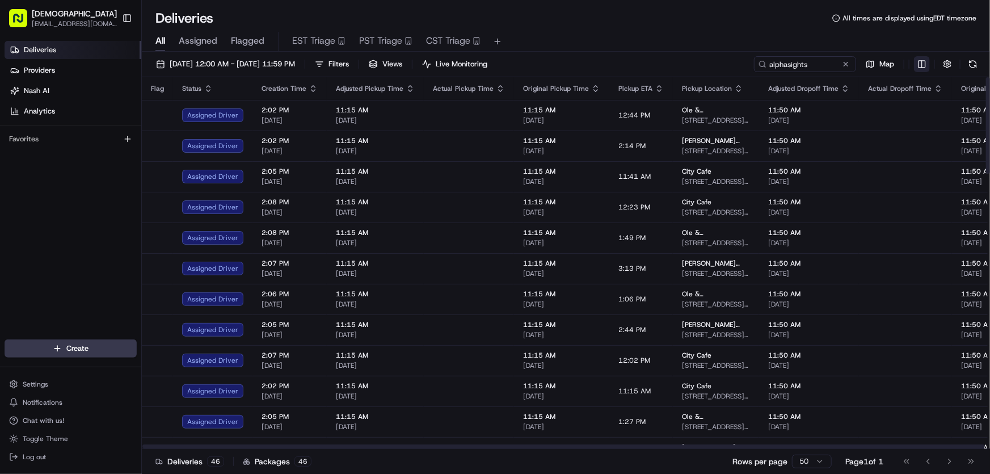
click at [918, 62] on html "Sharebite rtrinos@sharebite.com Toggle Sidebar Deliveries Providers Nash AI Ana…" at bounding box center [495, 237] width 990 height 474
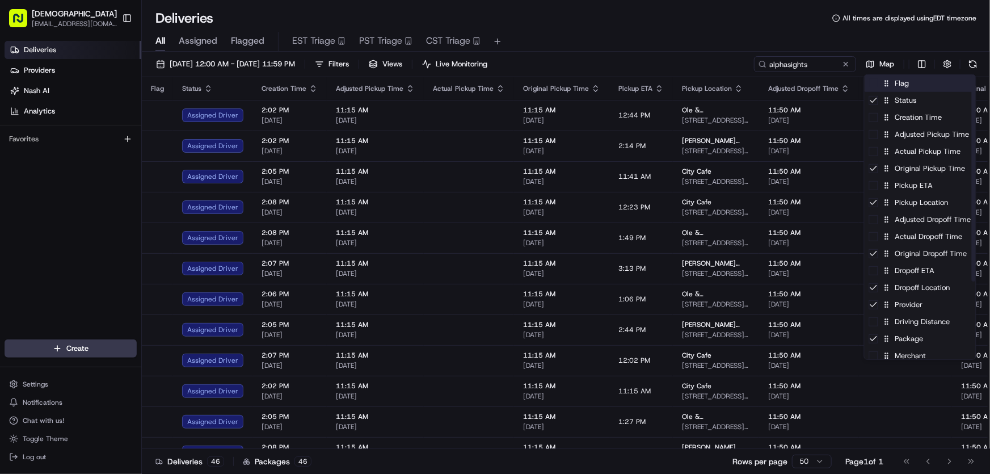
click at [901, 81] on div "Flag" at bounding box center [919, 83] width 111 height 17
click at [901, 82] on div "Flag" at bounding box center [919, 83] width 111 height 17
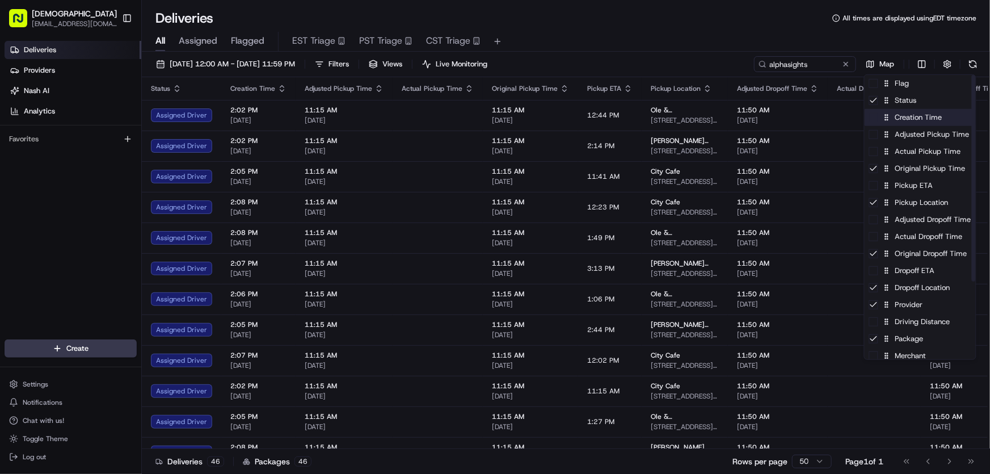
click at [902, 119] on div "Creation Time" at bounding box center [919, 117] width 111 height 17
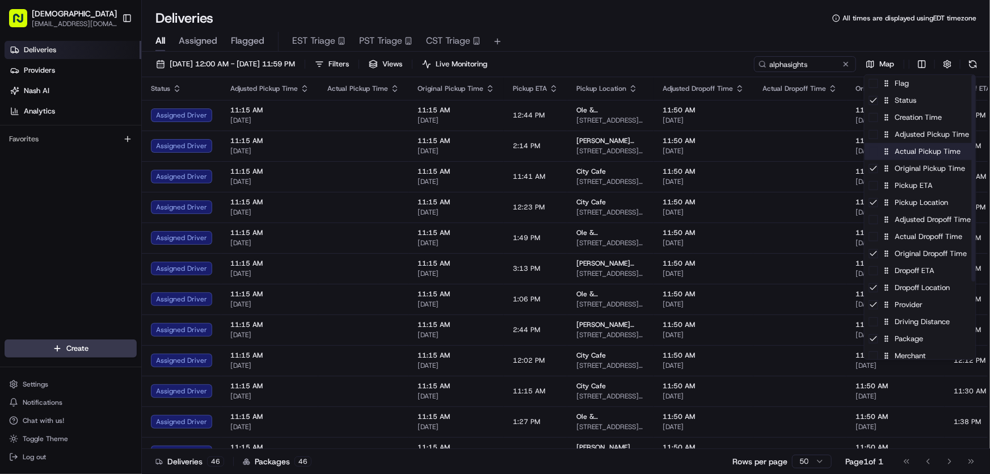
click at [908, 158] on div "Actual Pickup Time" at bounding box center [919, 151] width 111 height 17
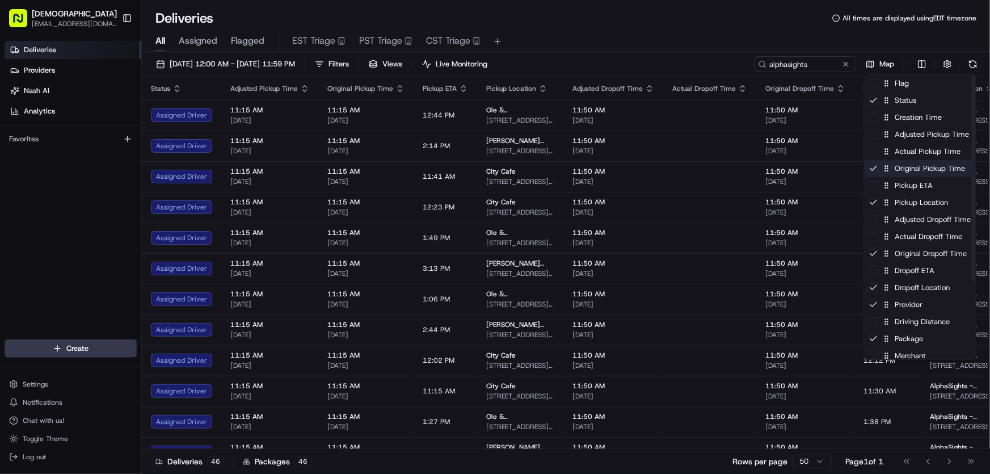
click at [905, 172] on div "Original Pickup Time" at bounding box center [919, 168] width 111 height 17
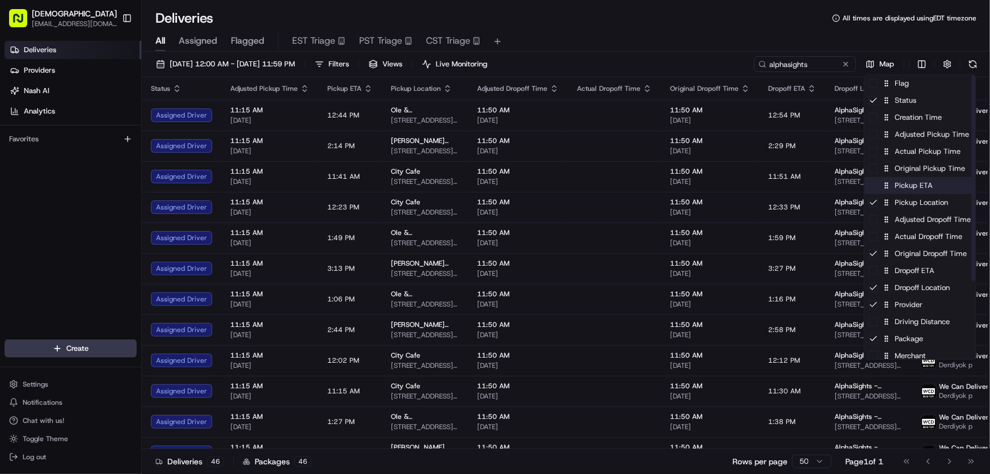
click at [904, 188] on div "Pickup ETA" at bounding box center [919, 185] width 111 height 17
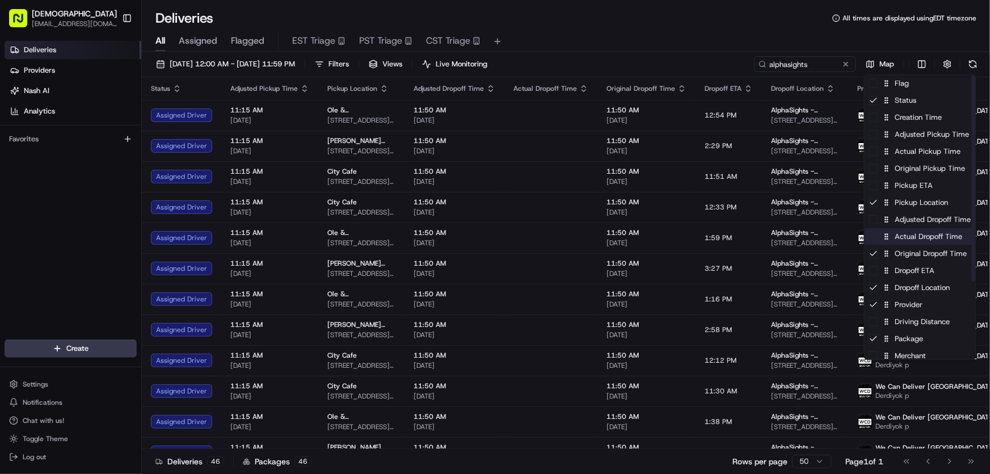
click at [909, 238] on div "Actual Dropoff Time" at bounding box center [919, 236] width 111 height 17
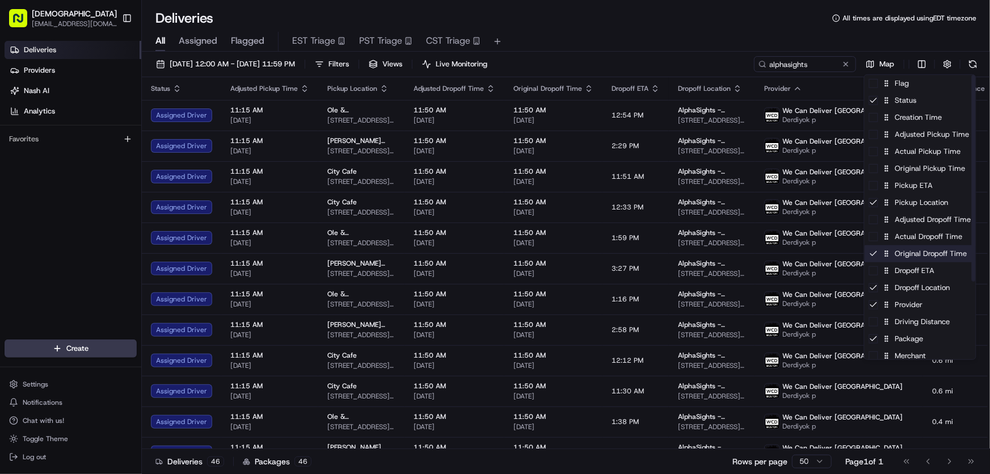
click at [905, 255] on div "Original Dropoff Time" at bounding box center [919, 253] width 111 height 17
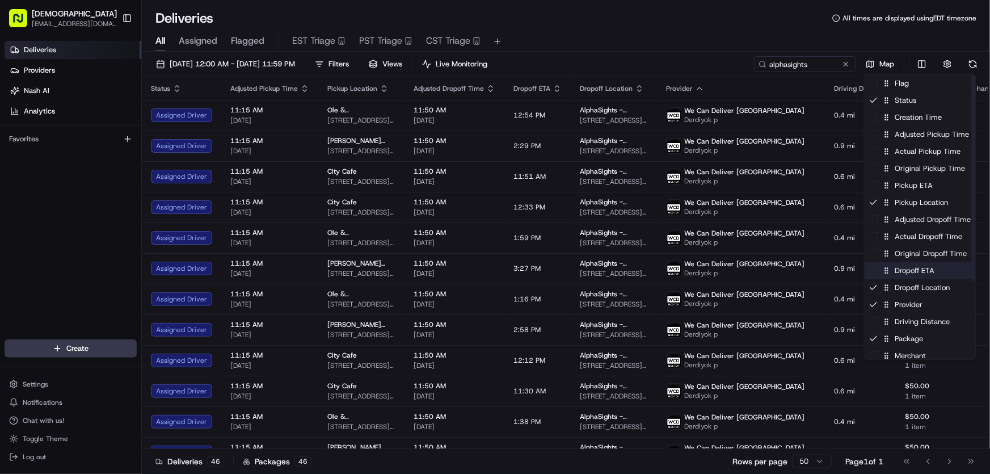
click at [897, 272] on div "Dropoff ETA" at bounding box center [919, 270] width 111 height 17
click at [896, 272] on div "Dropoff ETA" at bounding box center [919, 270] width 111 height 17
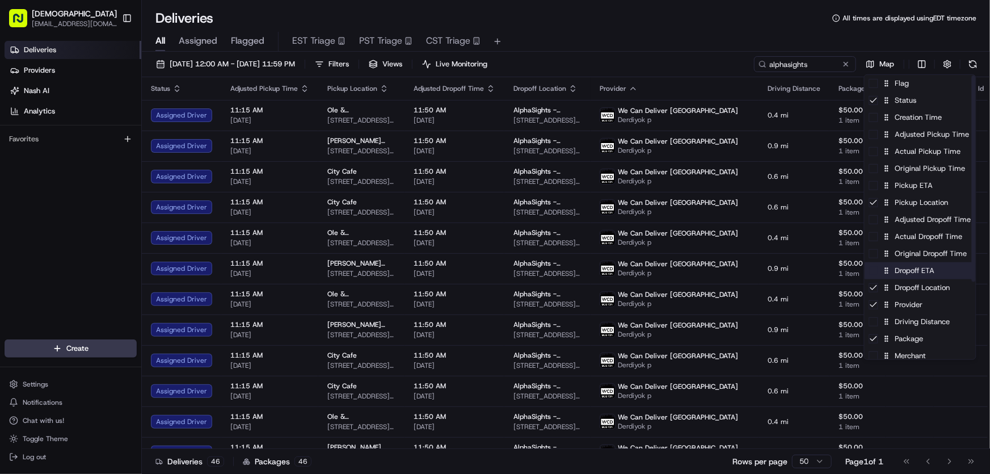
scroll to position [51, 0]
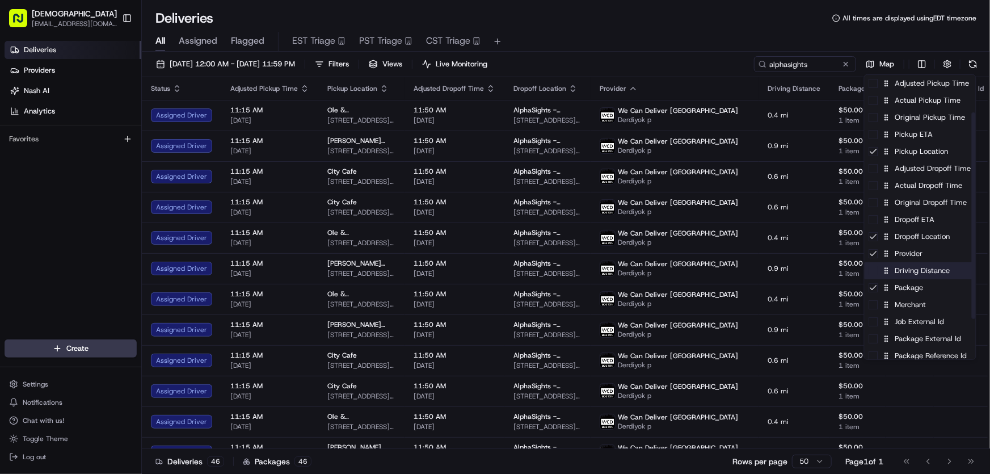
click at [911, 272] on div "Driving Distance" at bounding box center [919, 270] width 111 height 17
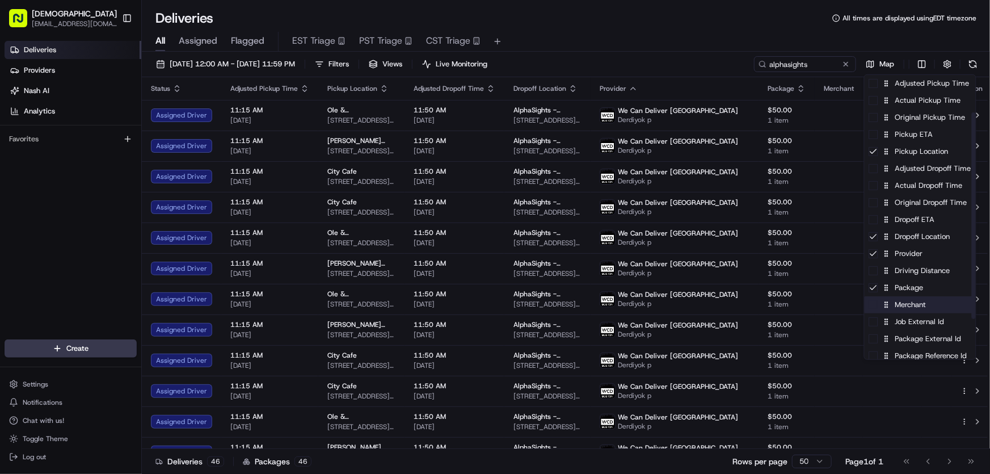
click at [905, 302] on div "Merchant" at bounding box center [919, 304] width 111 height 17
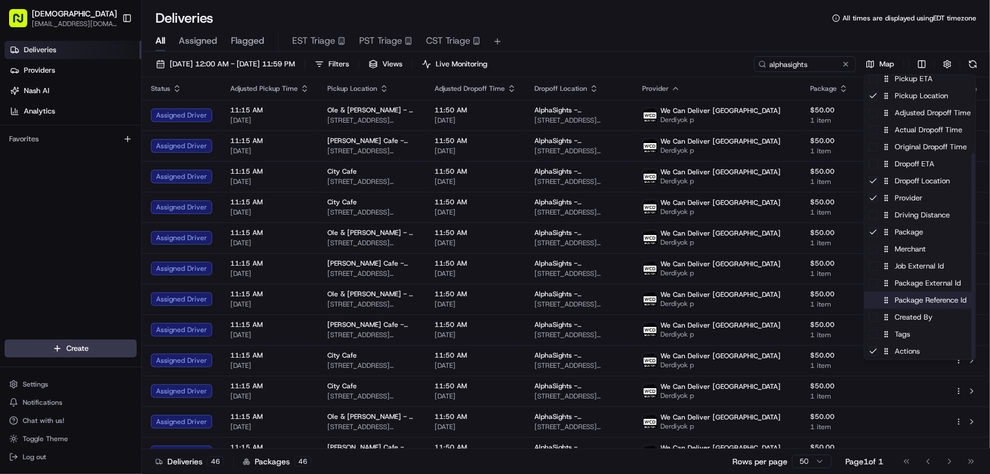
scroll to position [107, 0]
click at [909, 297] on div "Package Reference Id" at bounding box center [919, 299] width 111 height 17
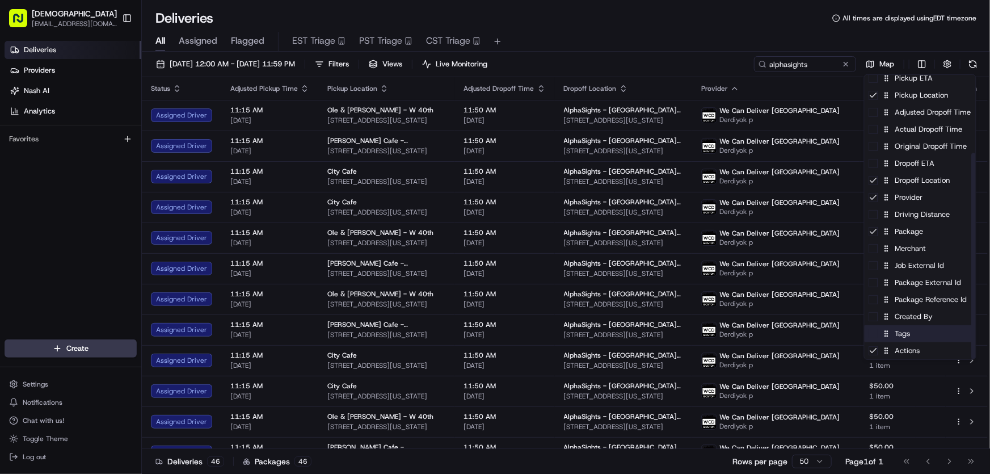
click at [902, 335] on div "Tags" at bounding box center [919, 333] width 111 height 17
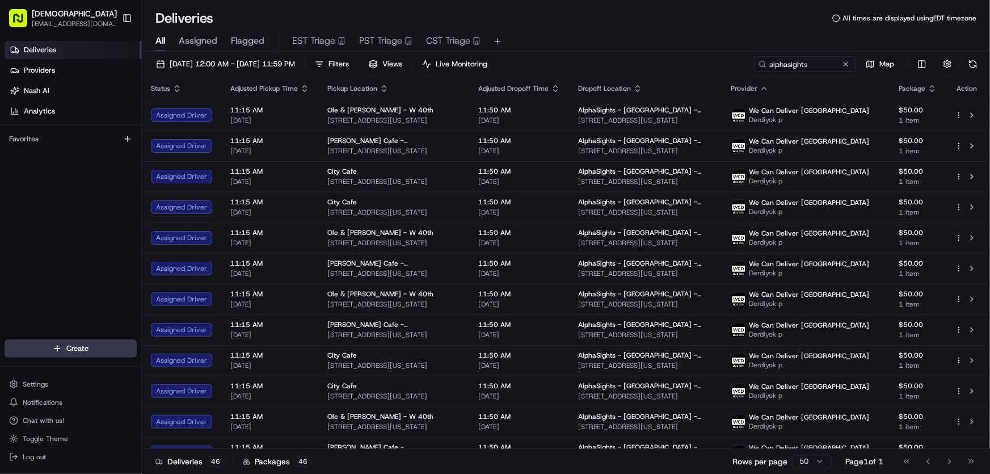
click at [691, 18] on html "Sharebite rtrinos@sharebite.com Toggle Sidebar Deliveries Providers Nash AI Ana…" at bounding box center [495, 237] width 990 height 474
click at [265, 57] on button "08/20/2025 12:00 AM - 08/20/2025 11:59 PM" at bounding box center [225, 64] width 149 height 16
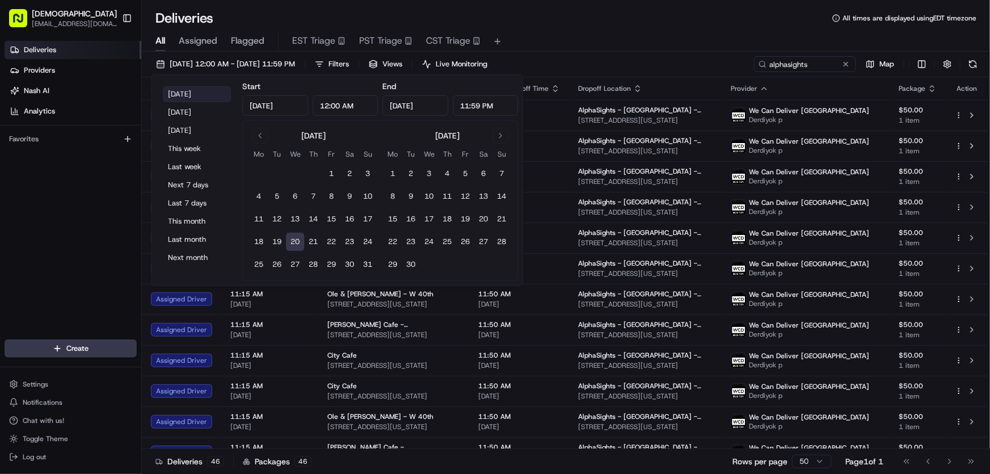
click at [178, 94] on button "Today" at bounding box center [197, 94] width 68 height 16
click at [601, 32] on div "All Assigned Flagged EST Triage PST Triage CST Triage" at bounding box center [566, 42] width 848 height 20
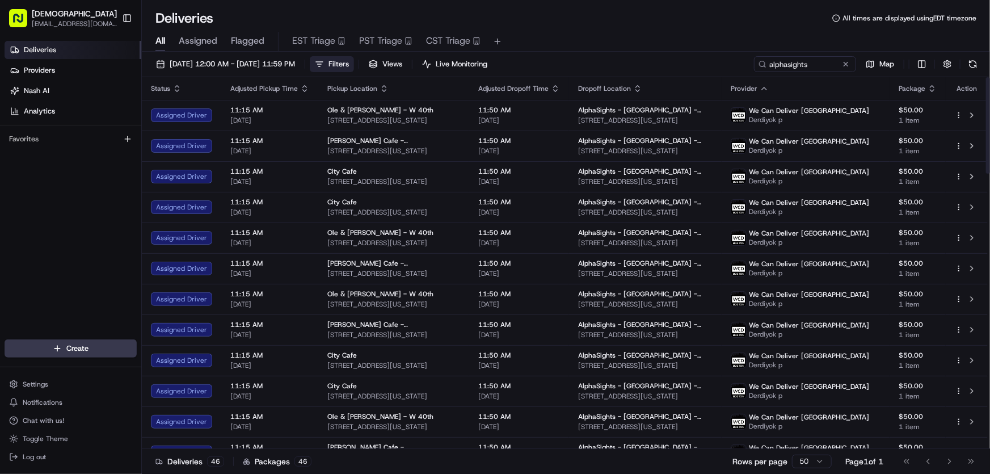
click at [349, 62] on span "Filters" at bounding box center [338, 64] width 20 height 10
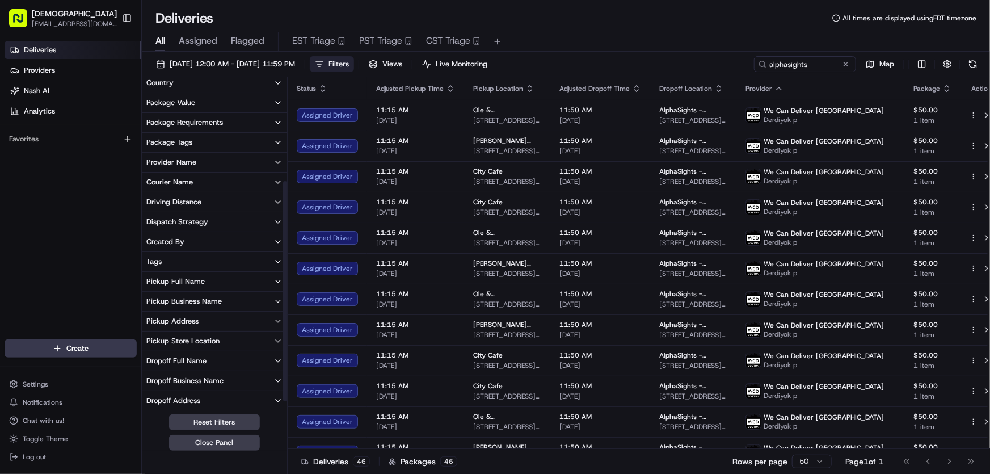
scroll to position [154, 0]
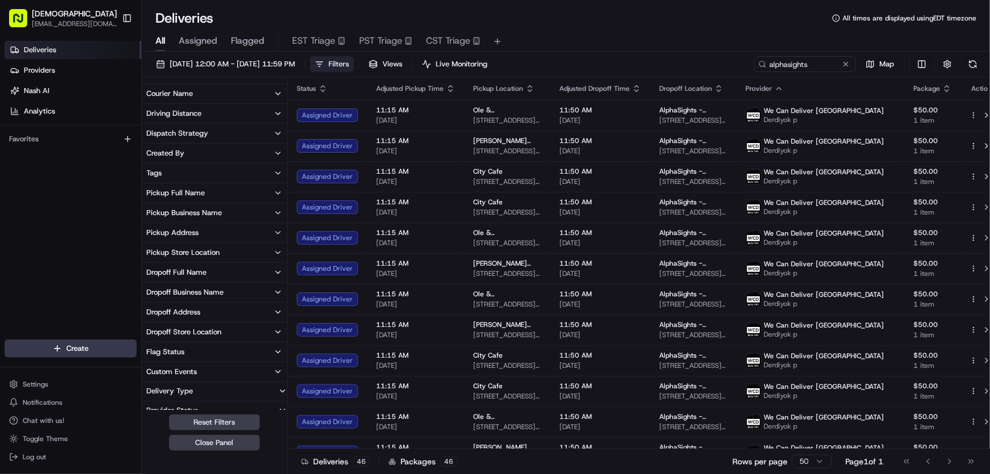
click at [180, 292] on div "Dropoff Business Name" at bounding box center [184, 292] width 77 height 10
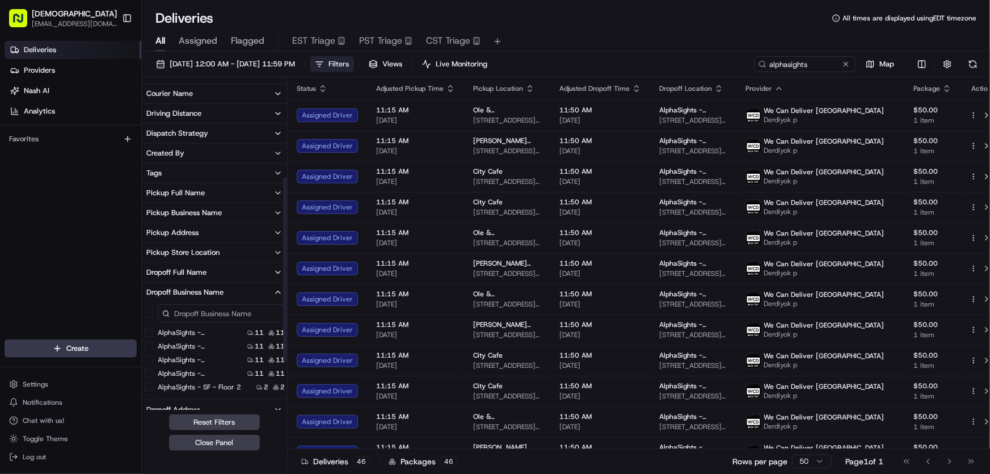
scroll to position [258, 0]
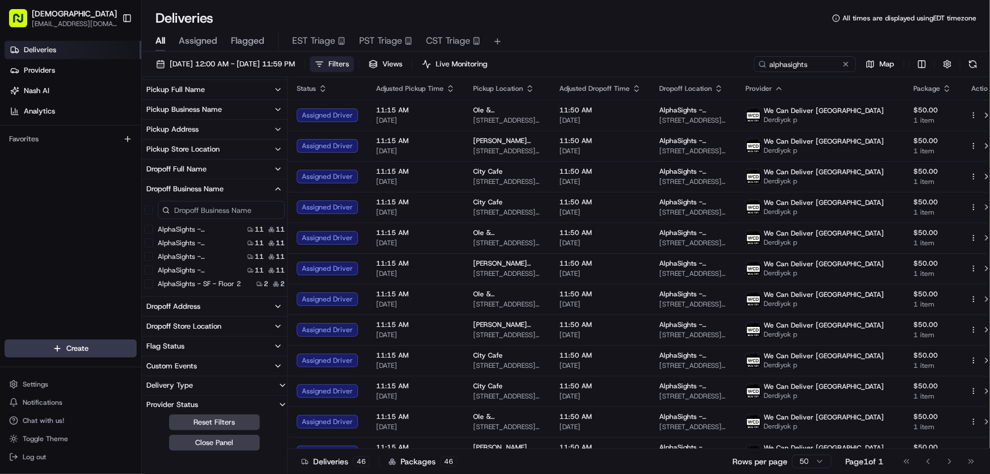
click at [147, 227] on 11 "AlphaSights - NYC - Floor 11" at bounding box center [148, 229] width 9 height 9
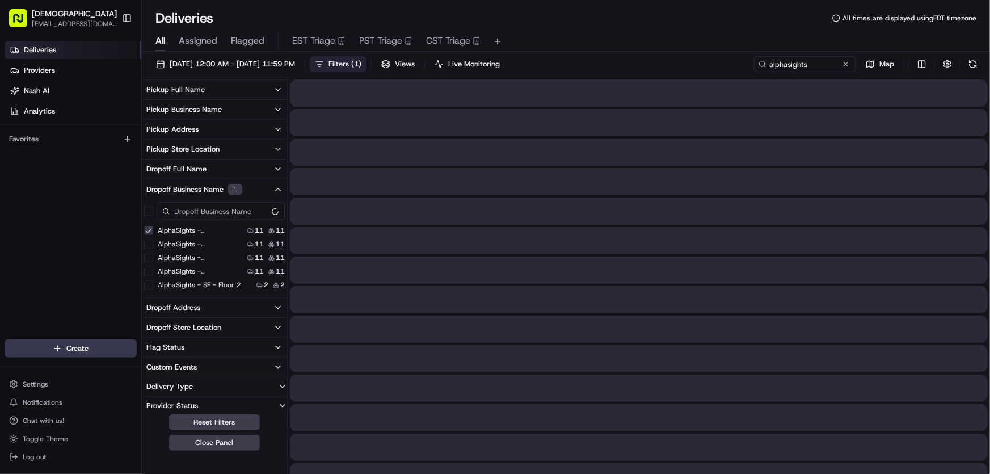
click at [147, 245] on 12 "AlphaSights - NYC - Floor 12" at bounding box center [148, 243] width 9 height 9
click at [147, 260] on 13 "AlphaSights - NYC - Floor 13" at bounding box center [148, 257] width 9 height 9
click at [149, 272] on 14 "AlphaSights - NYC - Floor 14" at bounding box center [148, 271] width 9 height 9
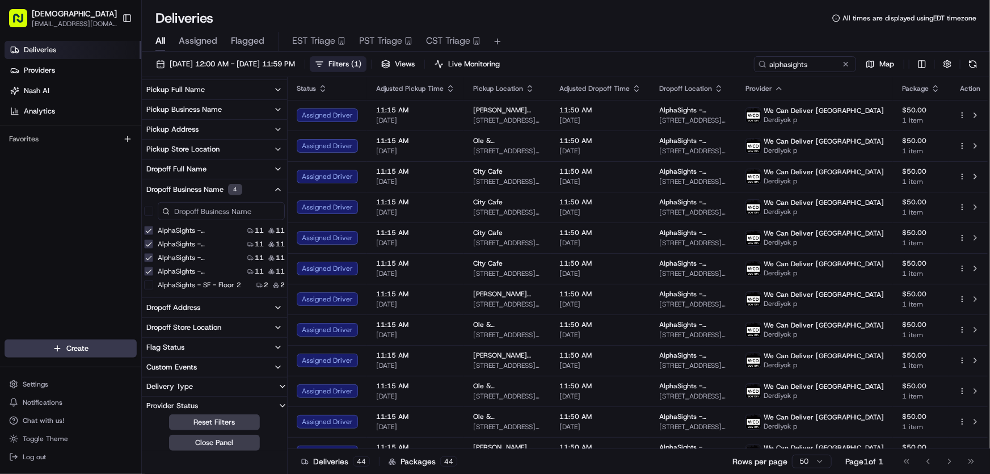
click at [361, 69] on span "Filters ( 1 )" at bounding box center [344, 64] width 33 height 10
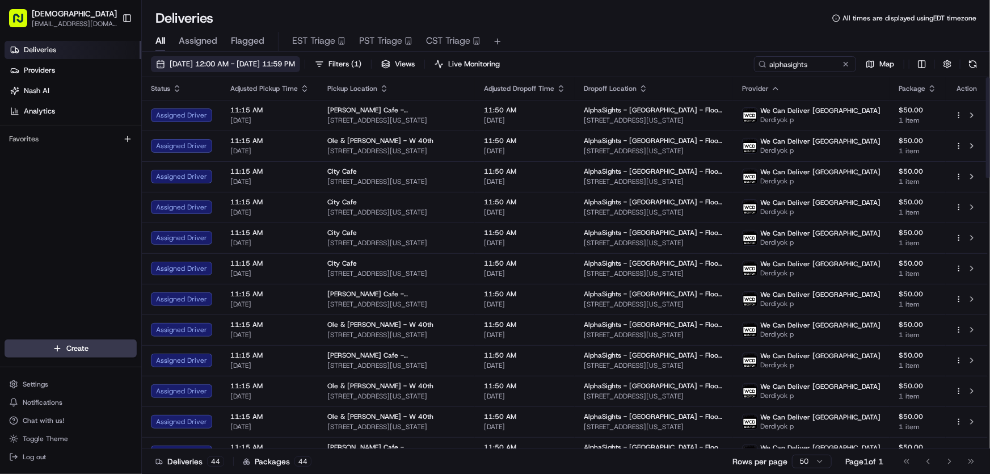
click at [243, 64] on span "08/20/2025 12:00 AM - 08/20/2025 11:59 PM" at bounding box center [232, 64] width 125 height 10
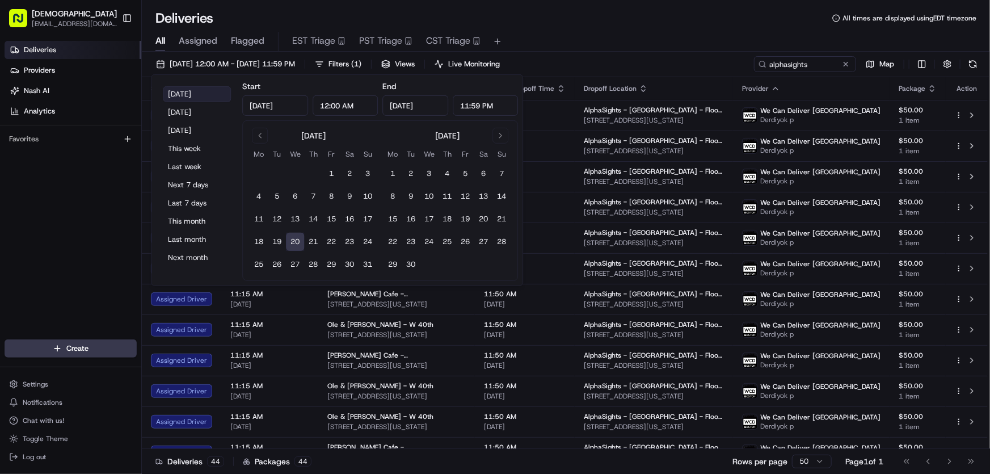
click at [176, 92] on button "Today" at bounding box center [197, 94] width 68 height 16
click at [686, 28] on div "All Assigned Flagged EST Triage PST Triage CST Triage" at bounding box center [566, 39] width 848 height 24
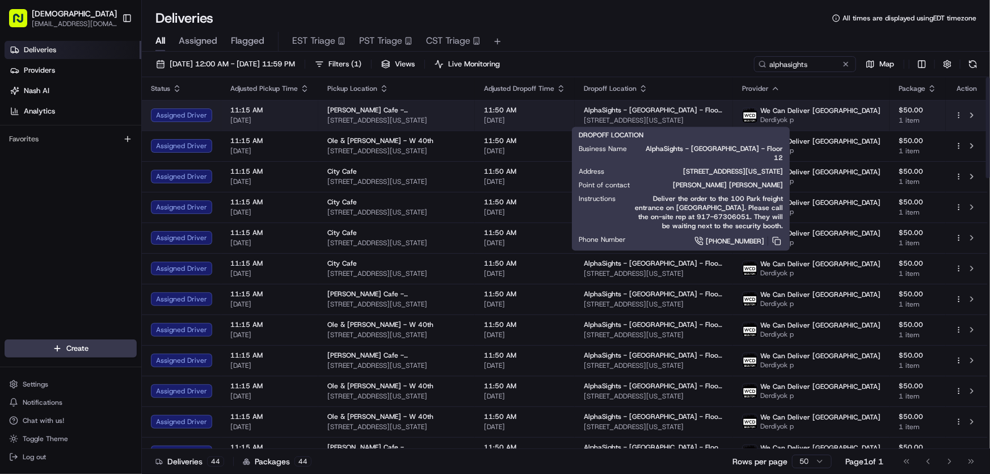
drag, startPoint x: 738, startPoint y: 119, endPoint x: 607, endPoint y: 122, distance: 131.1
click at [607, 122] on td "AlphaSights - NYC - Floor 12 100 Park Ave, New York, NY 10017, USA" at bounding box center [654, 115] width 158 height 31
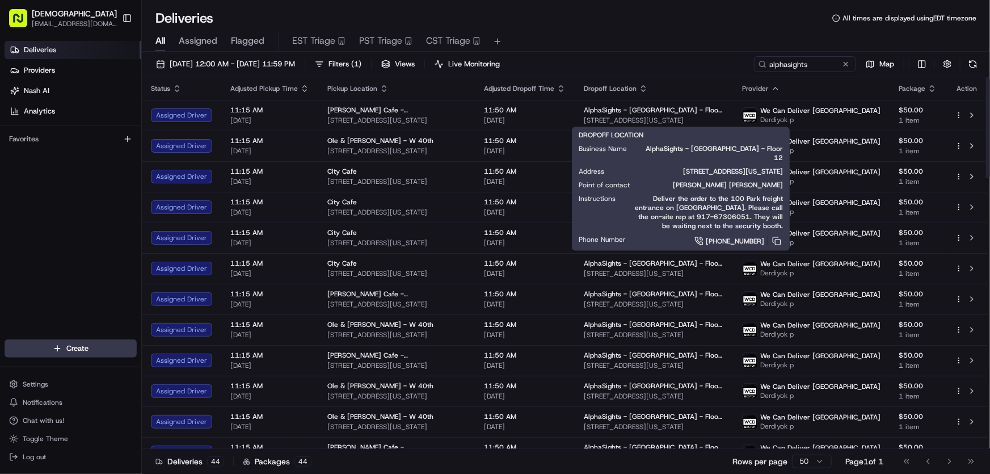
copy span "100 Park Ave, New York, NY 10017, USA"
click at [619, 12] on div "Deliveries All times are displayed using EDT timezone" at bounding box center [566, 18] width 848 height 18
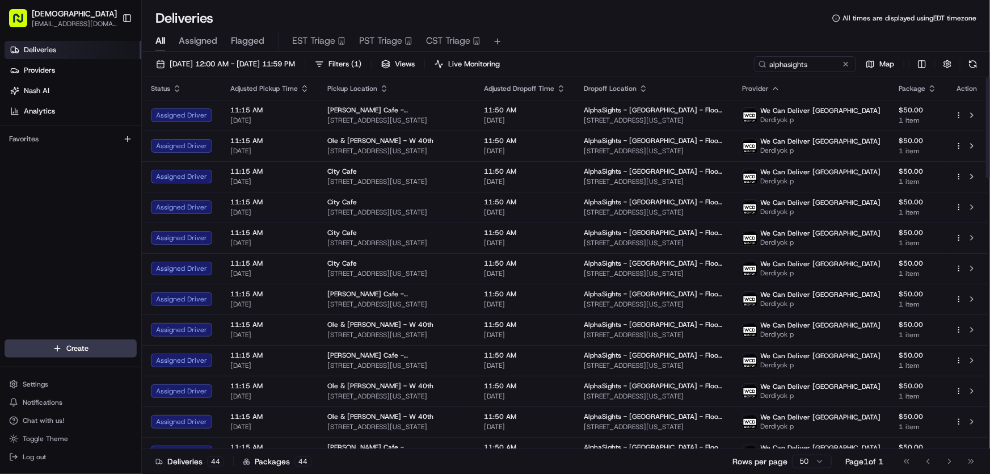
click at [543, 20] on div "Deliveries All times are displayed using EDT timezone" at bounding box center [566, 18] width 848 height 18
click at [580, 26] on div "Deliveries All times are displayed using EDT timezone" at bounding box center [566, 18] width 848 height 18
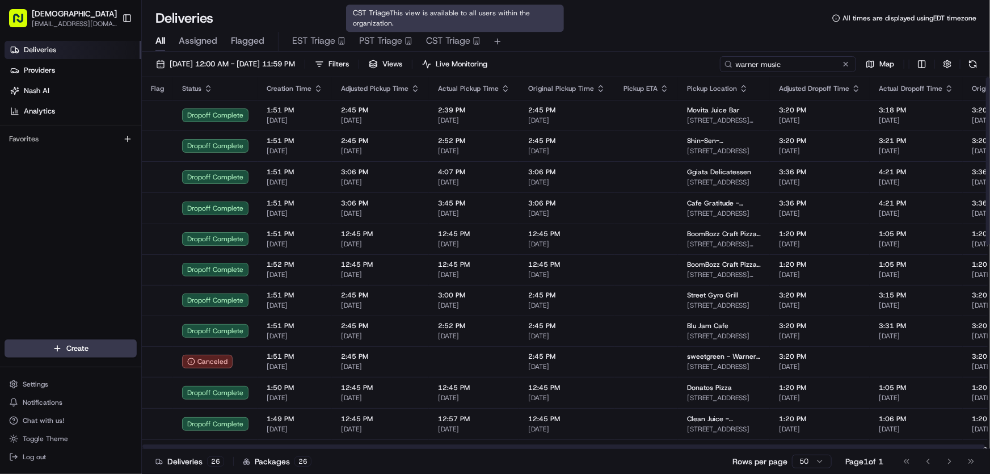
click at [797, 65] on input "warner music" at bounding box center [788, 64] width 136 height 16
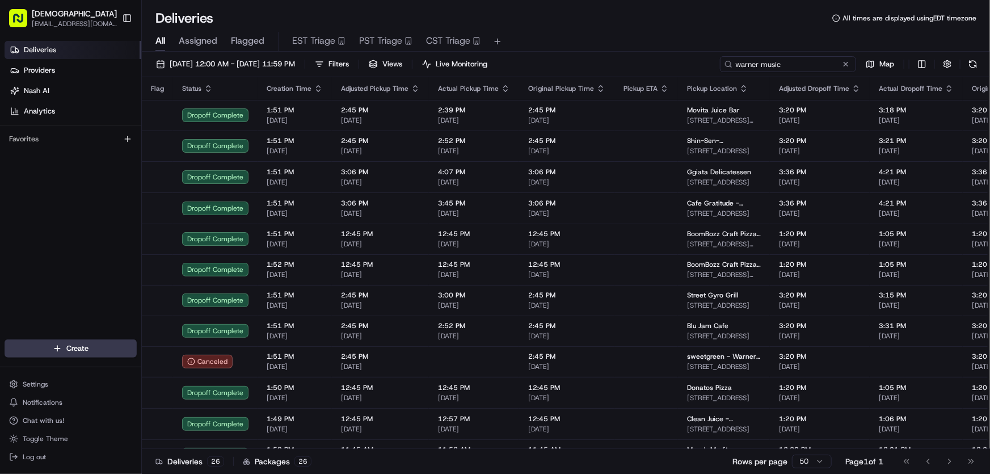
drag, startPoint x: 676, startPoint y: 60, endPoint x: 638, endPoint y: 60, distance: 38.6
click at [638, 60] on div "[DATE] 12:00 AM - [DATE] 11:59 PM Filters Views Live Monitoring warner music Map" at bounding box center [566, 66] width 848 height 21
type input "webull"
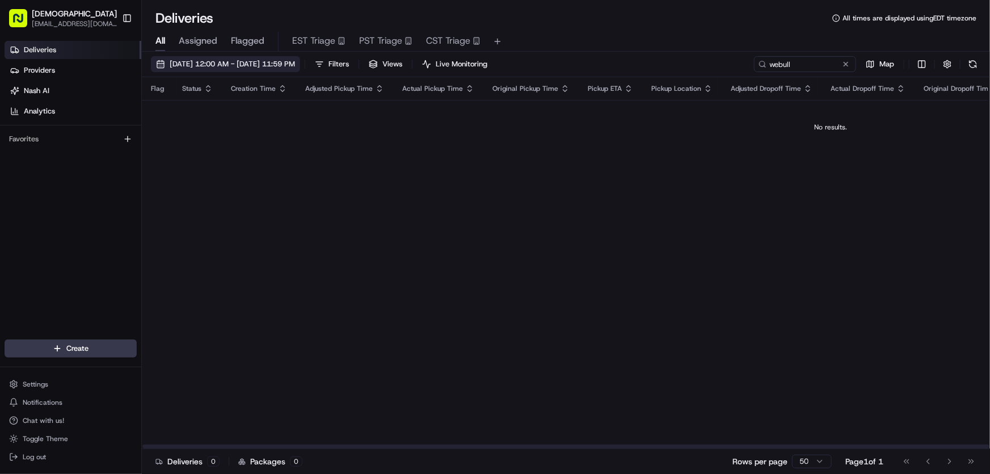
click at [244, 65] on span "[DATE] 12:00 AM - [DATE] 11:59 PM" at bounding box center [232, 64] width 125 height 10
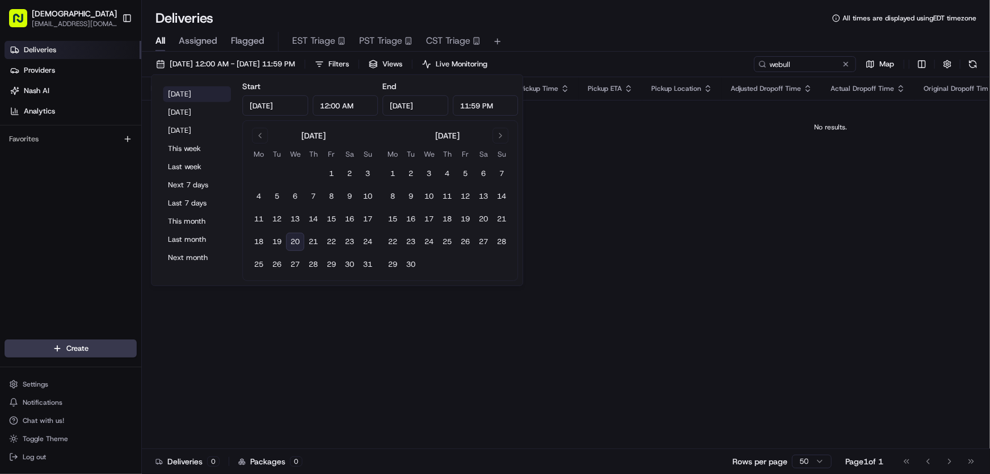
click at [187, 92] on button "[DATE]" at bounding box center [197, 94] width 68 height 16
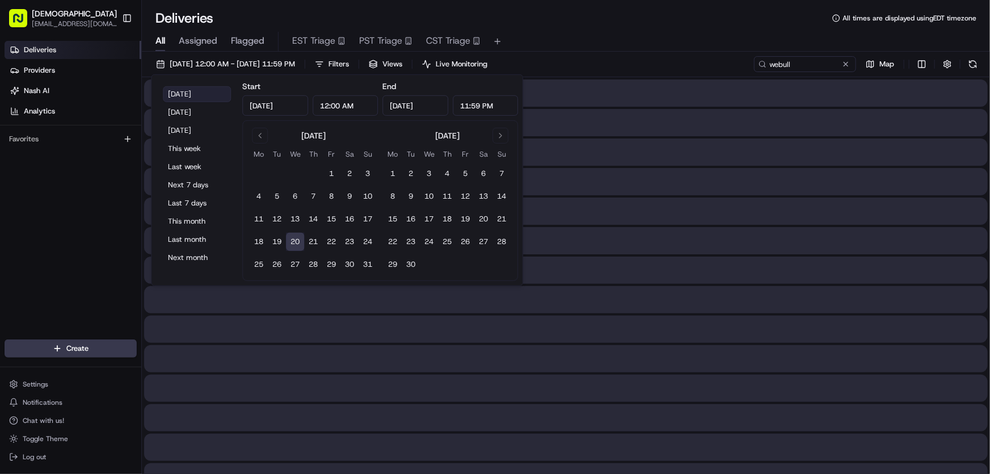
type input "Aug 20, 2025"
click at [623, 37] on div "All Assigned Flagged EST Triage PST Triage CST Triage" at bounding box center [566, 42] width 848 height 20
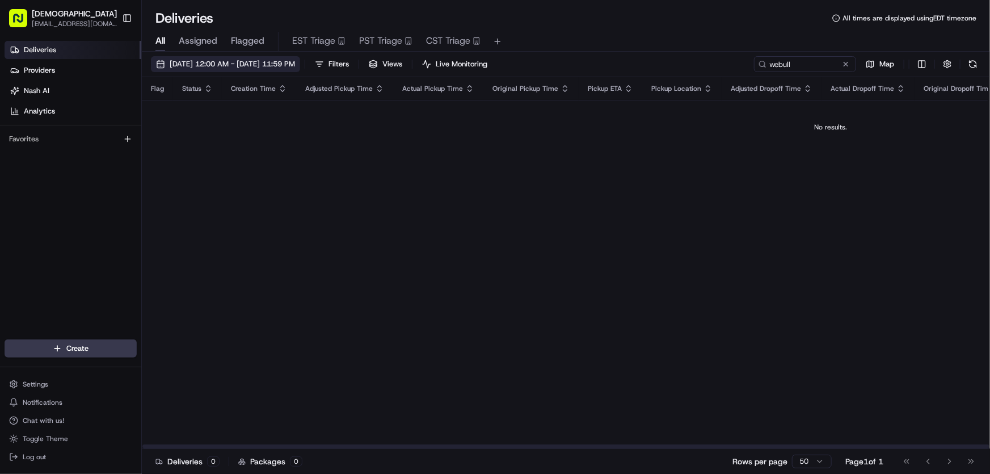
click at [295, 65] on span "08/20/2025 12:00 AM - 08/20/2025 11:59 PM" at bounding box center [232, 64] width 125 height 10
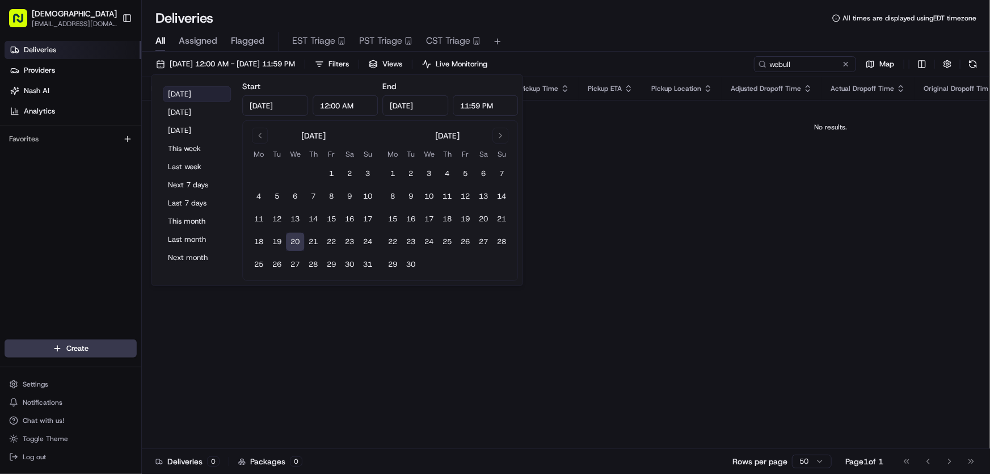
click at [203, 91] on button "Today" at bounding box center [197, 94] width 68 height 16
click at [664, 33] on div "All Assigned Flagged EST Triage PST Triage CST Triage" at bounding box center [566, 42] width 848 height 20
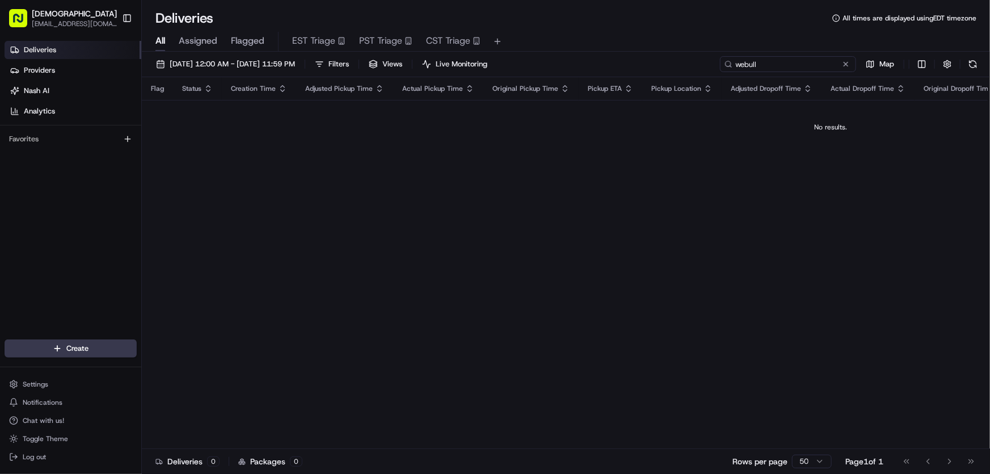
drag, startPoint x: 800, startPoint y: 62, endPoint x: 684, endPoint y: 66, distance: 116.4
click at [684, 66] on div "08/20/2025 12:00 AM - 08/20/2025 11:59 PM Filters Views Live Monitoring webull …" at bounding box center [566, 66] width 848 height 21
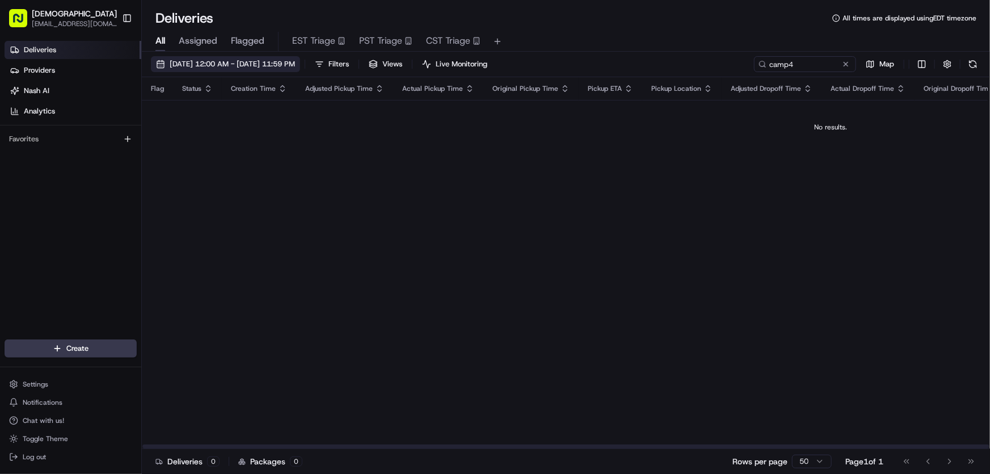
click at [251, 60] on span "08/20/2025 12:00 AM - 08/20/2025 11:59 PM" at bounding box center [232, 64] width 125 height 10
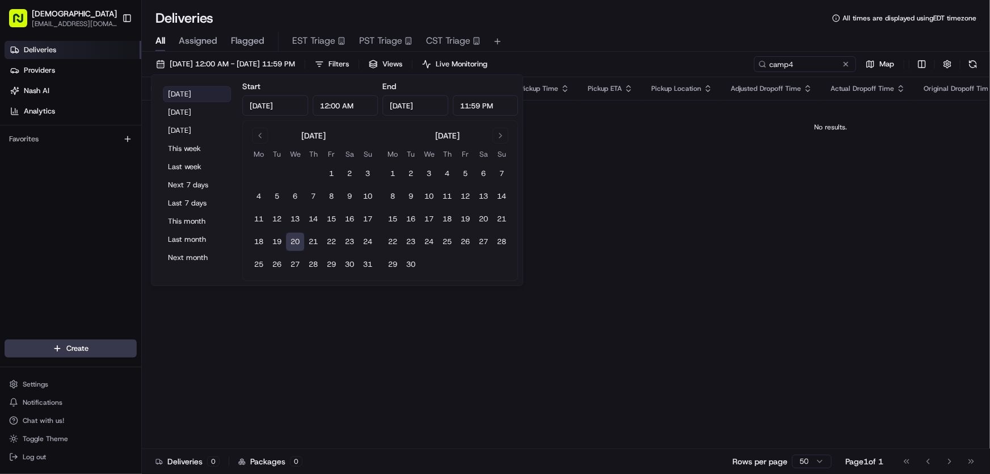
click at [187, 90] on button "Today" at bounding box center [197, 94] width 68 height 16
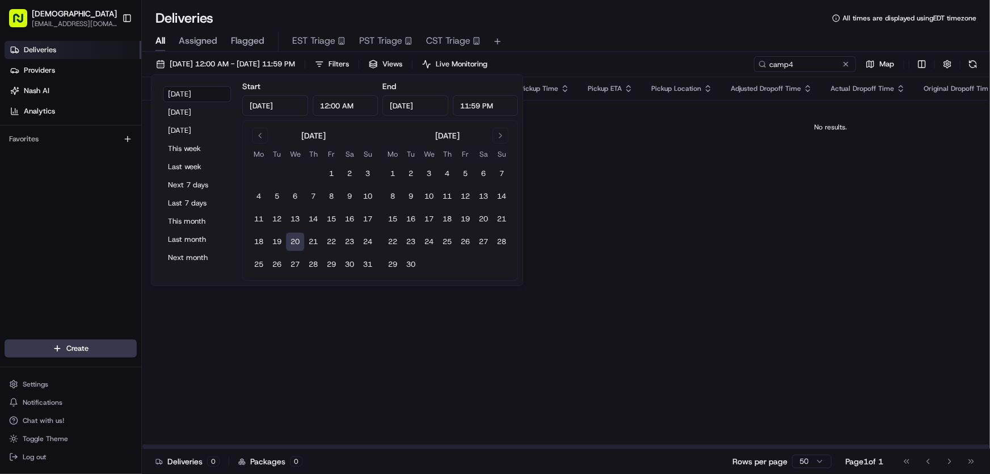
click at [601, 26] on div "Deliveries All times are displayed using EDT timezone" at bounding box center [566, 18] width 848 height 18
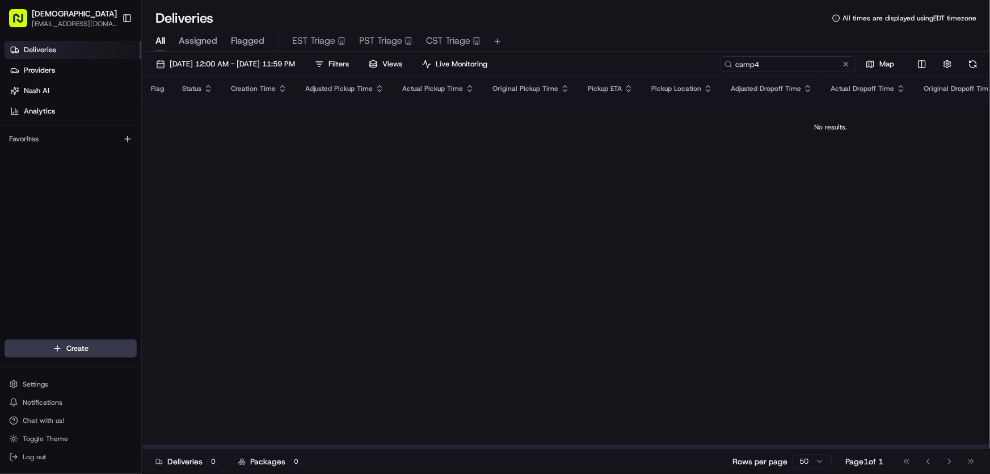
drag, startPoint x: 811, startPoint y: 66, endPoint x: 699, endPoint y: 65, distance: 111.8
click at [699, 65] on div "08/20/2025 12:00 AM - 08/20/2025 11:59 PM Filters Views Live Monitoring camp4 M…" at bounding box center [566, 66] width 848 height 21
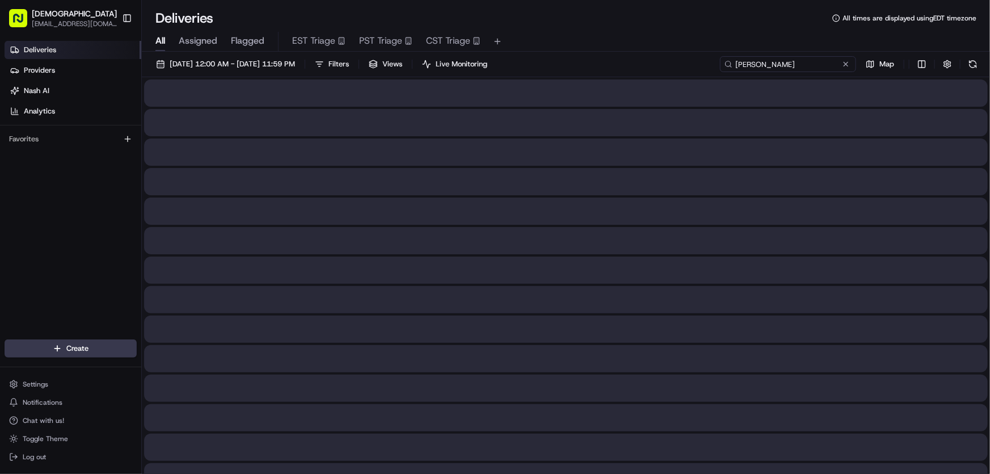
type input "simpson thacher"
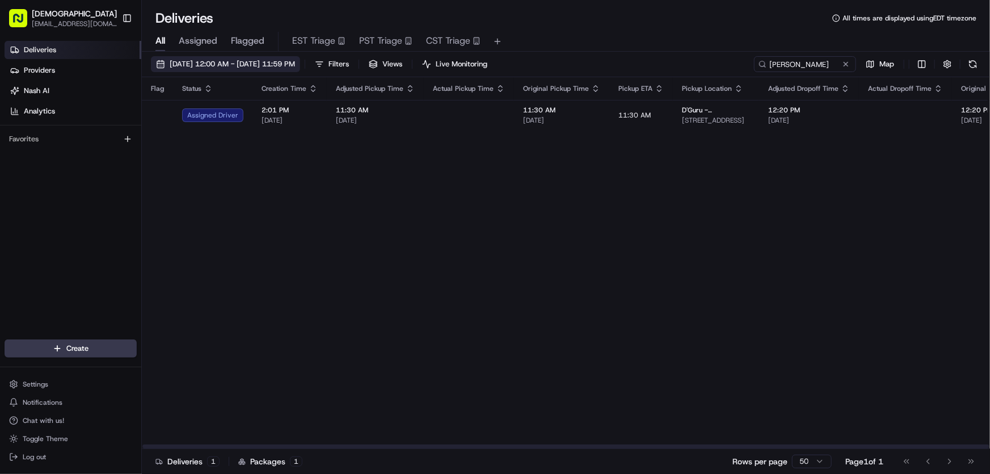
click at [236, 64] on span "08/20/2025 12:00 AM - 08/20/2025 11:59 PM" at bounding box center [232, 64] width 125 height 10
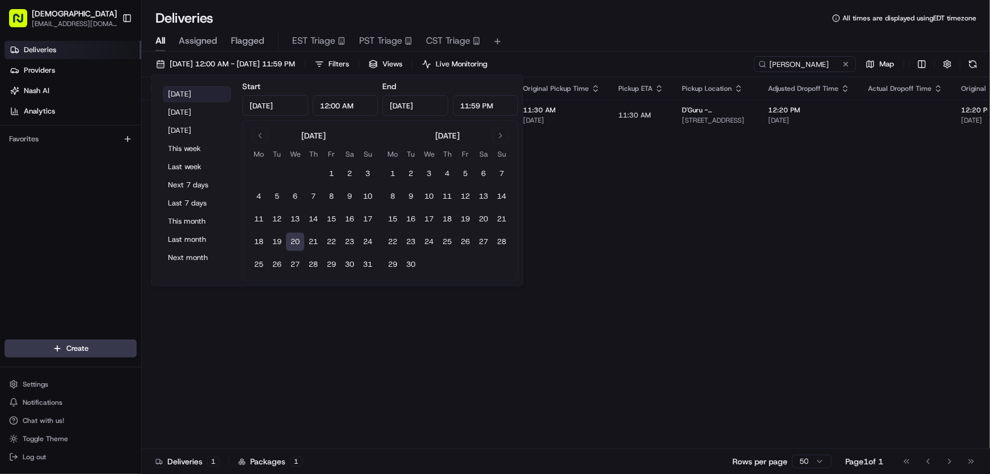
click at [183, 91] on button "Today" at bounding box center [197, 94] width 68 height 16
click at [574, 25] on div "Deliveries All times are displayed using EDT timezone" at bounding box center [566, 18] width 848 height 18
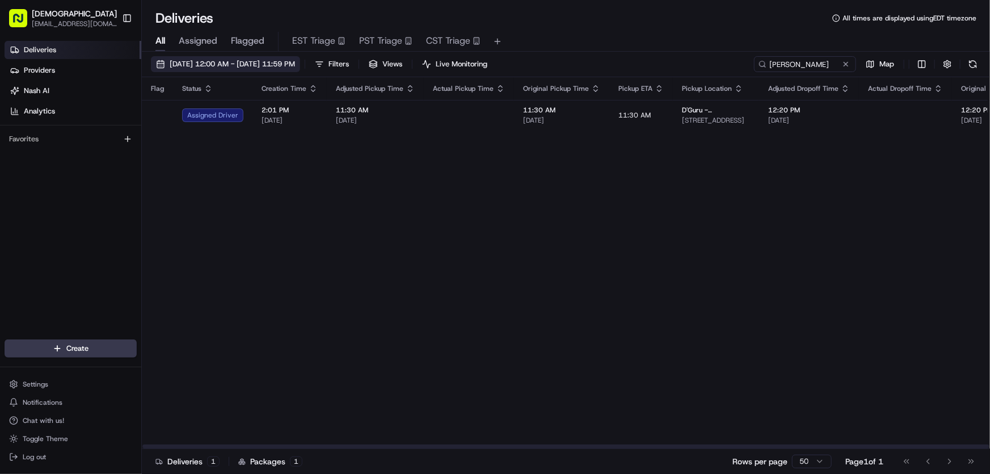
click at [228, 62] on span "08/20/2025 12:00 AM - 08/20/2025 11:59 PM" at bounding box center [232, 64] width 125 height 10
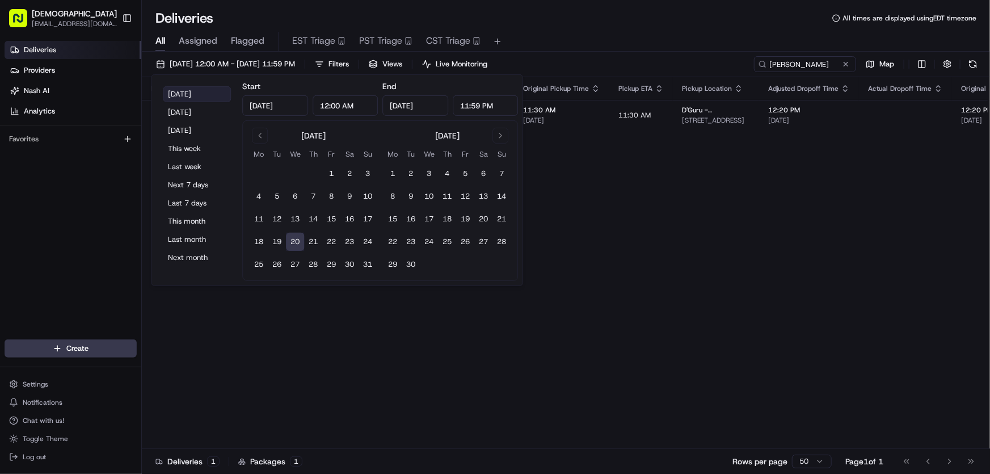
click at [183, 92] on button "Today" at bounding box center [197, 94] width 68 height 16
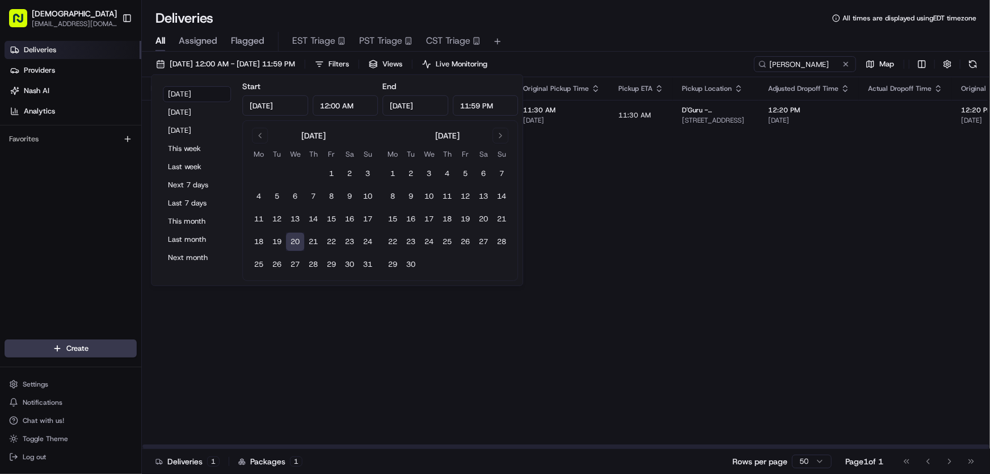
click at [664, 247] on div "Flag Status Creation Time Adjusted Pickup Time Actual Pickup Time Original Pick…" at bounding box center [861, 263] width 1438 height 372
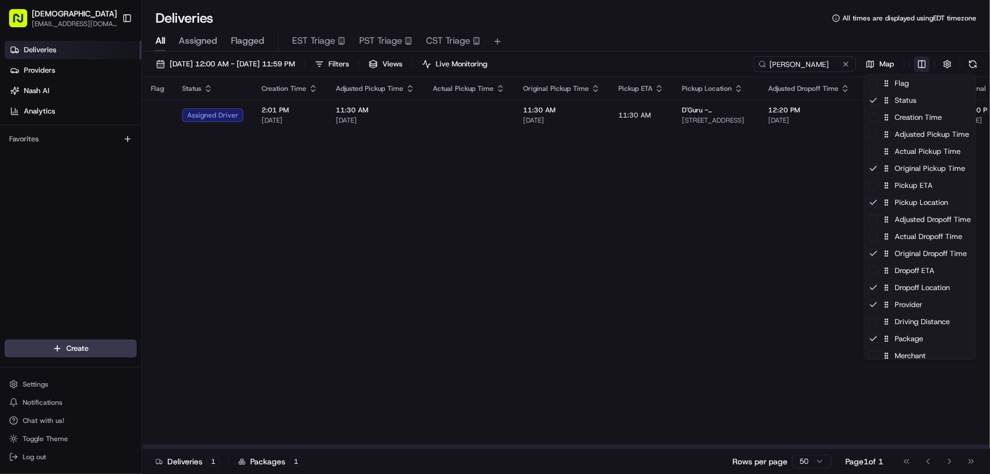
click at [921, 64] on html "Sharebite rtrinos@sharebite.com Toggle Sidebar Deliveries Providers Nash AI Ana…" at bounding box center [495, 237] width 990 height 474
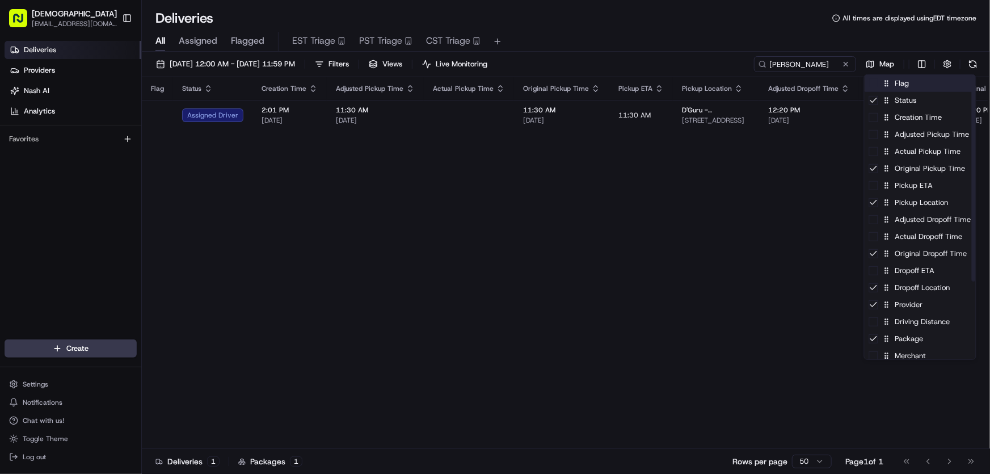
click at [904, 88] on div "Flag" at bounding box center [919, 83] width 111 height 17
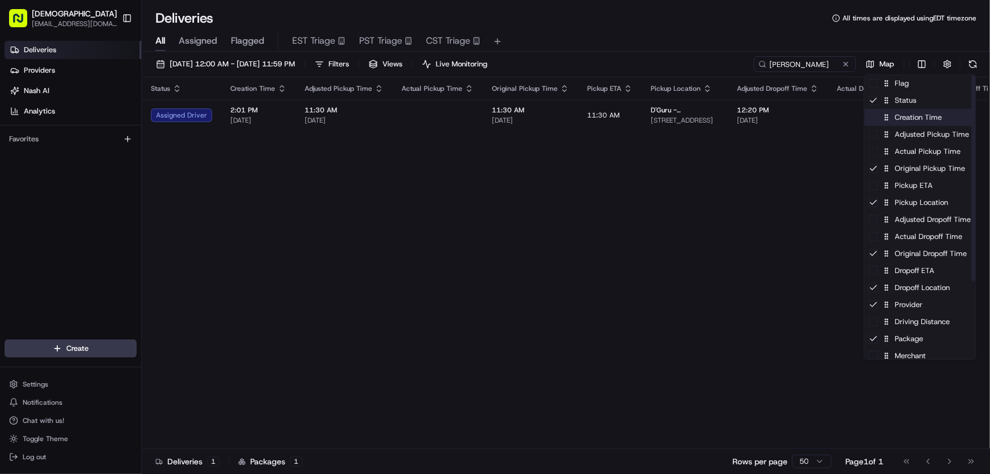
click at [900, 120] on div "Creation Time" at bounding box center [919, 117] width 111 height 17
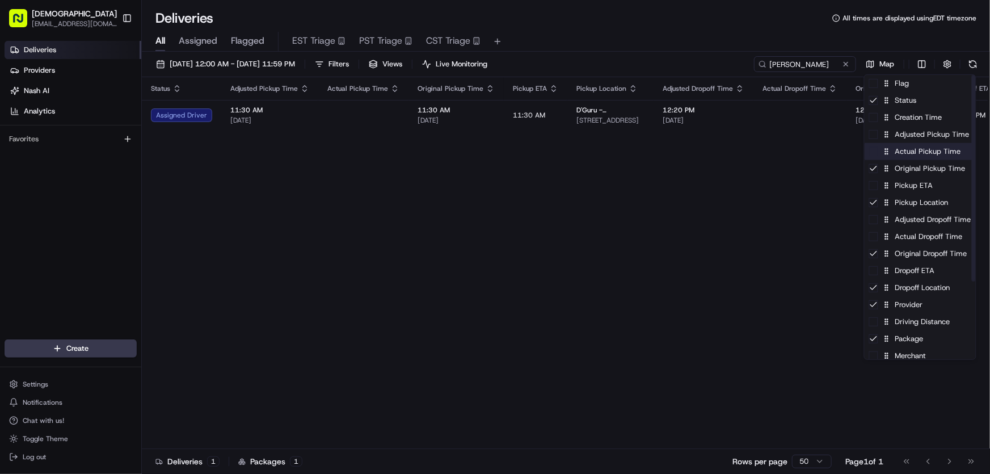
click at [908, 152] on div "Actual Pickup Time" at bounding box center [919, 151] width 111 height 17
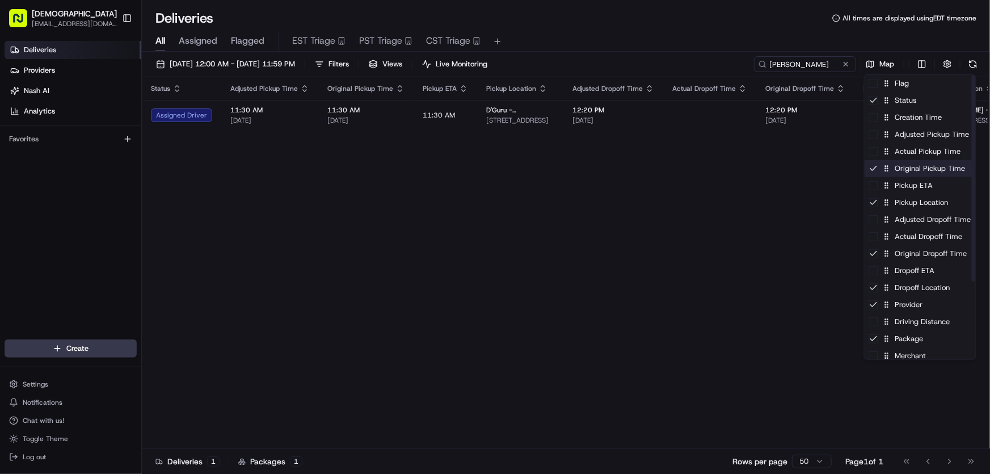
click at [903, 169] on div "Original Pickup Time" at bounding box center [919, 168] width 111 height 17
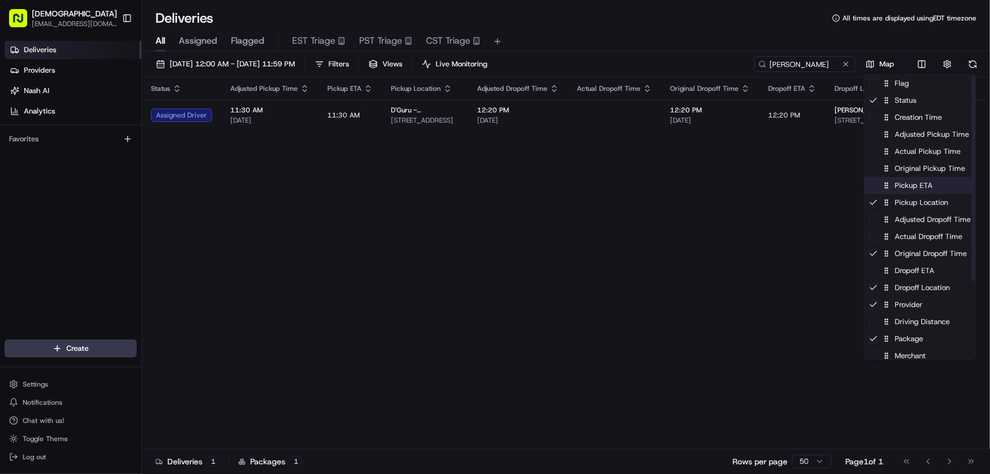
click at [901, 191] on div "Pickup ETA" at bounding box center [919, 185] width 111 height 17
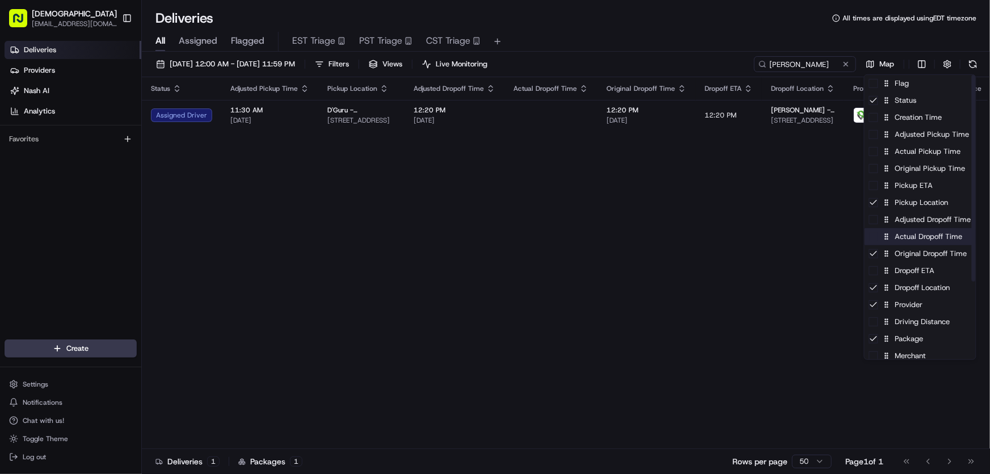
click at [912, 239] on div "Actual Dropoff Time" at bounding box center [919, 236] width 111 height 17
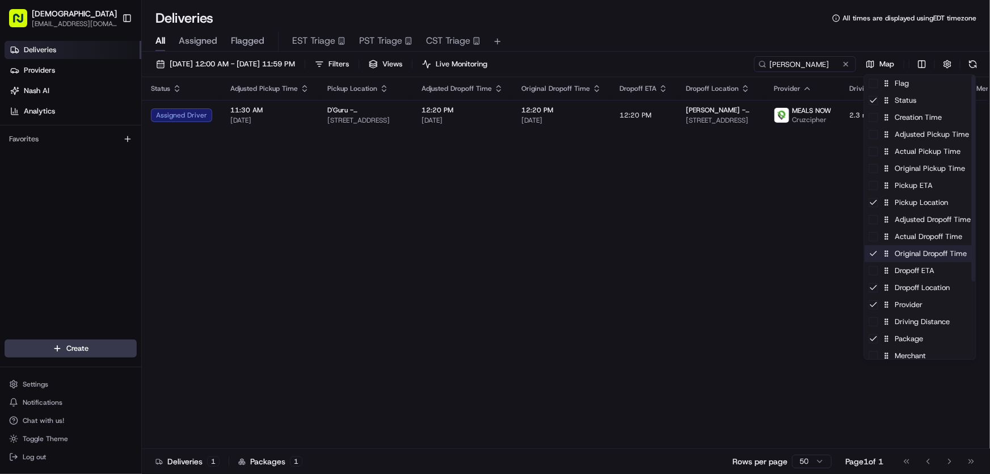
click at [902, 258] on div "Original Dropoff Time" at bounding box center [919, 253] width 111 height 17
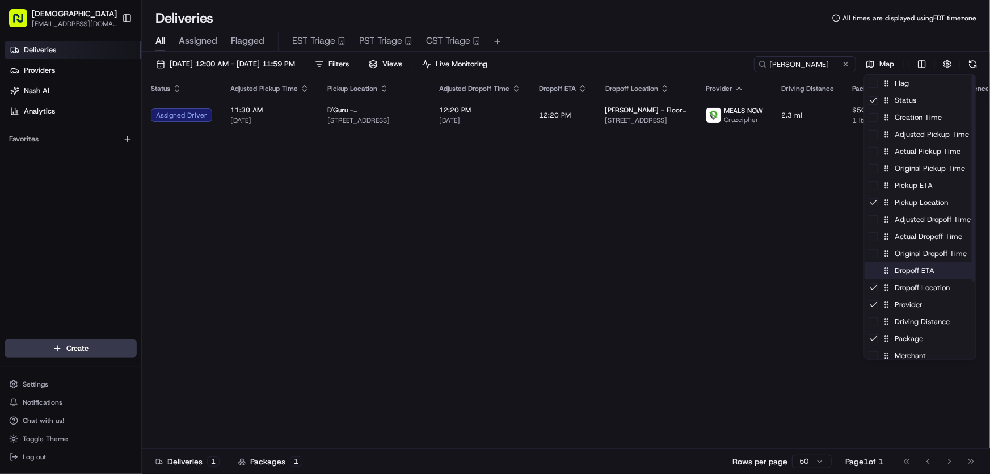
click at [901, 271] on div "Dropoff ETA" at bounding box center [919, 270] width 111 height 17
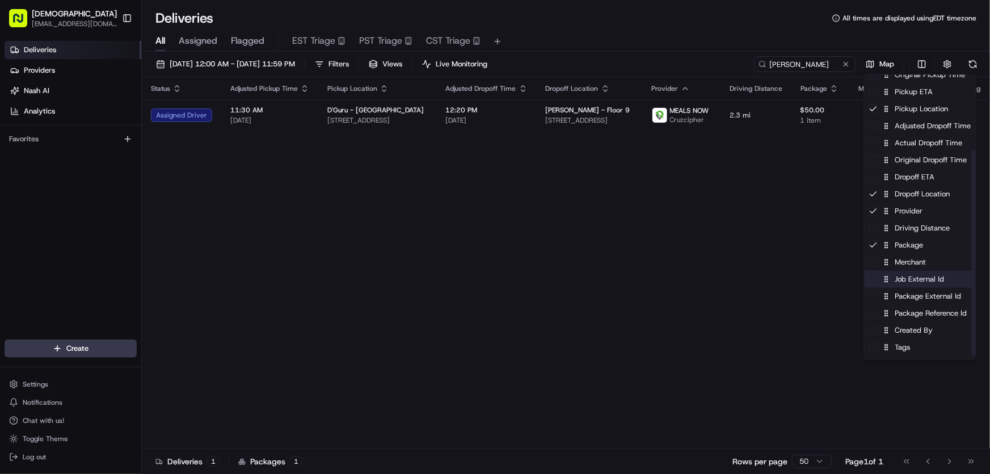
scroll to position [103, 0]
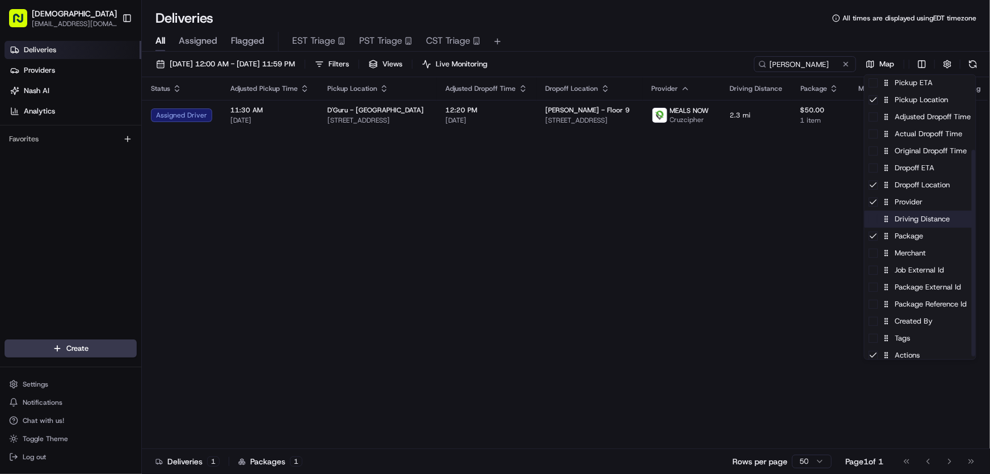
click at [914, 219] on div "Driving Distance" at bounding box center [919, 218] width 111 height 17
click at [904, 251] on div "Merchant" at bounding box center [919, 252] width 111 height 17
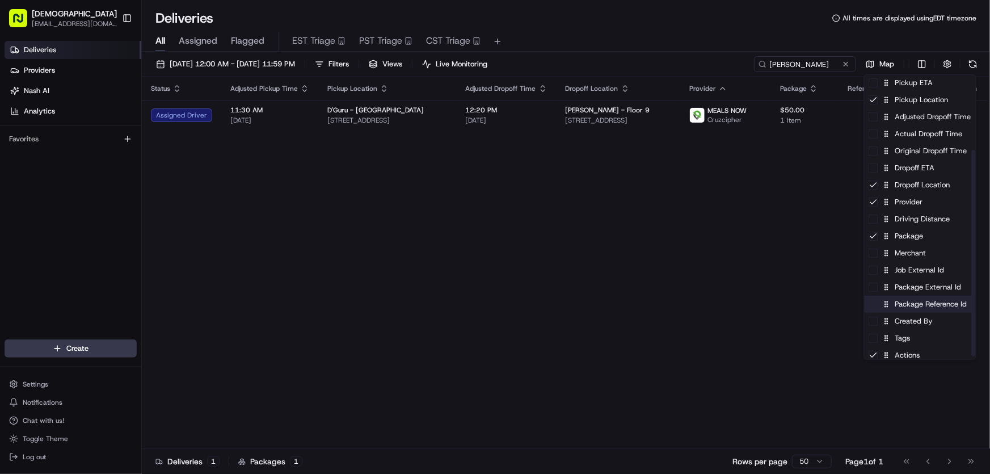
click at [901, 307] on div "Package Reference Id" at bounding box center [919, 304] width 111 height 17
click at [901, 306] on div "Package Reference Id" at bounding box center [919, 304] width 111 height 17
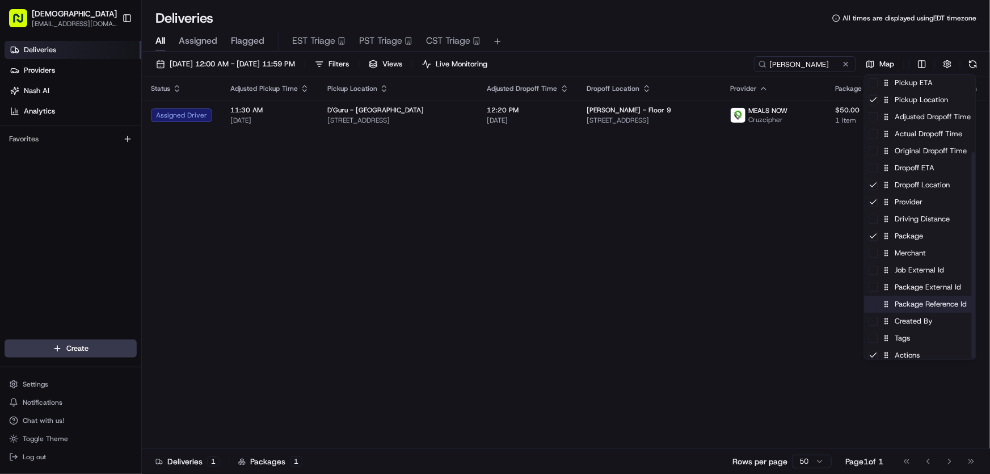
scroll to position [107, 0]
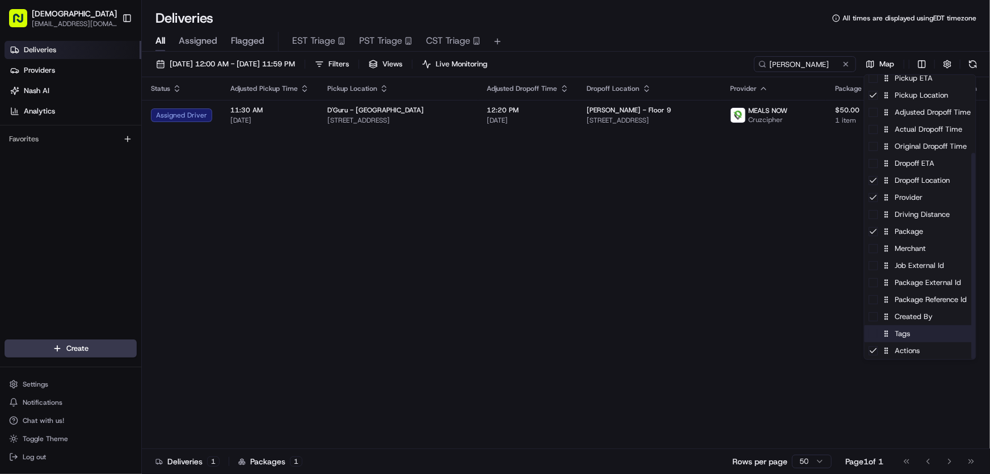
click at [905, 338] on div "Tags" at bounding box center [919, 333] width 111 height 17
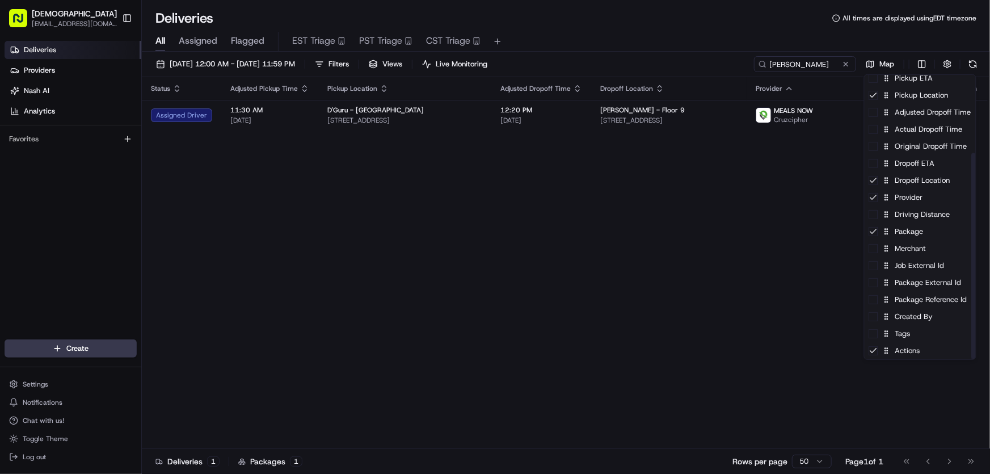
click at [714, 263] on html "Sharebite rtrinos@sharebite.com Toggle Sidebar Deliveries Providers Nash AI Ana…" at bounding box center [495, 237] width 990 height 474
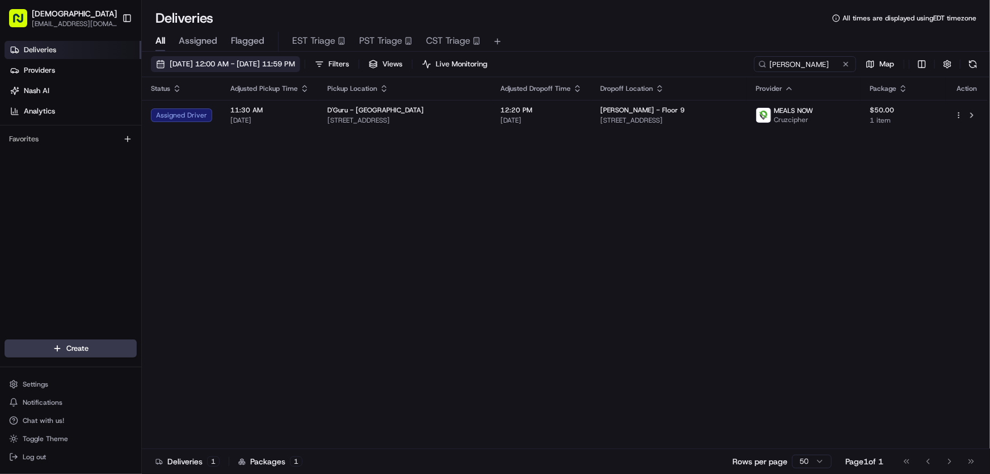
click at [229, 61] on span "08/20/2025 12:00 AM - 08/20/2025 11:59 PM" at bounding box center [232, 64] width 125 height 10
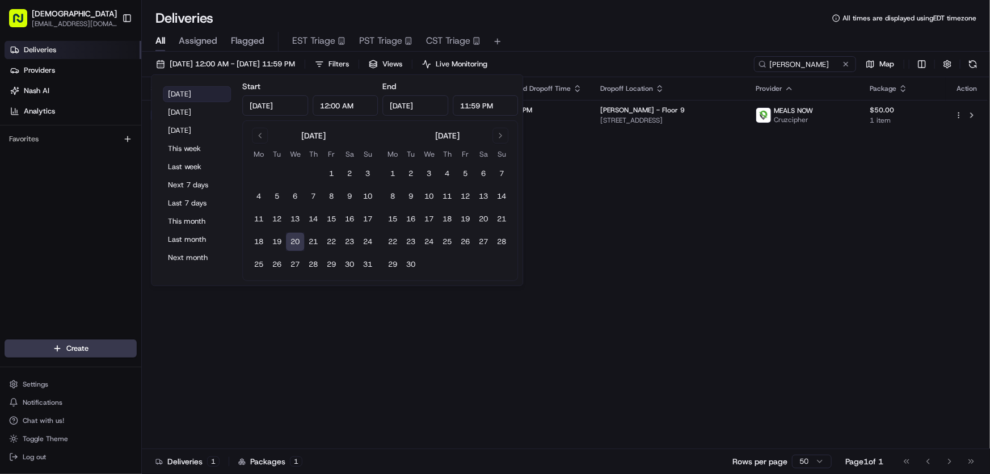
click at [183, 88] on button "Today" at bounding box center [197, 94] width 68 height 16
click at [624, 227] on div "Status Adjusted Pickup Time Pickup Location Adjusted Dropoff Time Dropoff Locat…" at bounding box center [565, 263] width 846 height 372
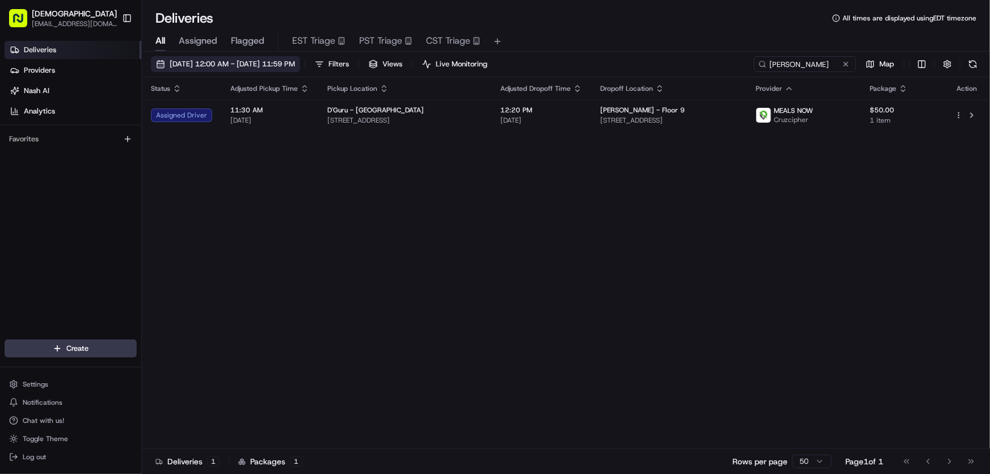
click at [254, 62] on span "08/20/2025 12:00 AM - 08/20/2025 11:59 PM" at bounding box center [232, 64] width 125 height 10
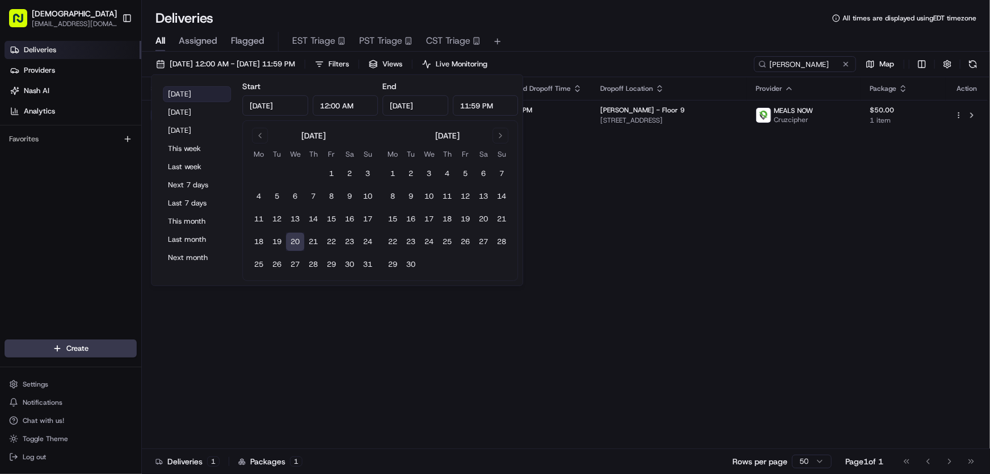
click at [196, 92] on button "Today" at bounding box center [197, 94] width 68 height 16
click at [588, 223] on div "Status Adjusted Pickup Time Pickup Location Adjusted Dropoff Time Dropoff Locat…" at bounding box center [565, 263] width 846 height 372
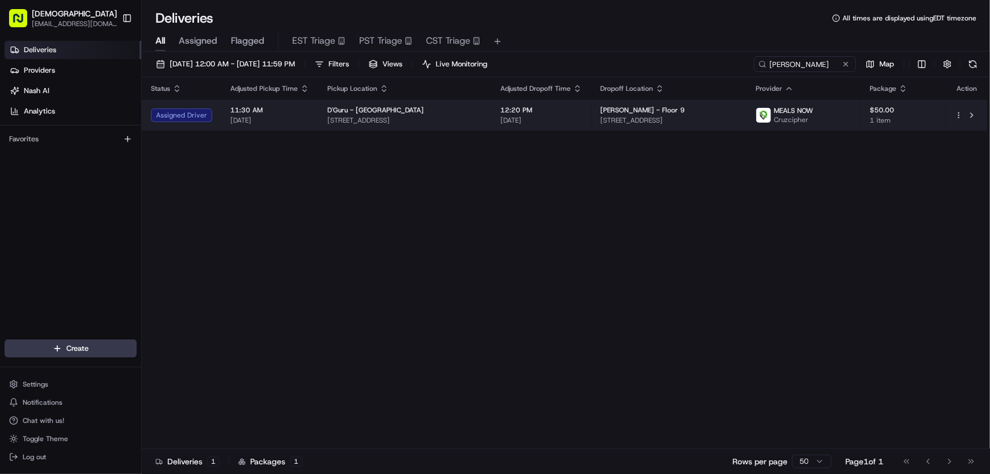
drag, startPoint x: 734, startPoint y: 117, endPoint x: 601, endPoint y: 117, distance: 132.7
click at [601, 117] on td "Simpson Thacher - Floor 9 855 Boylston St, Boston, MA 02116, USA" at bounding box center [668, 115] width 155 height 31
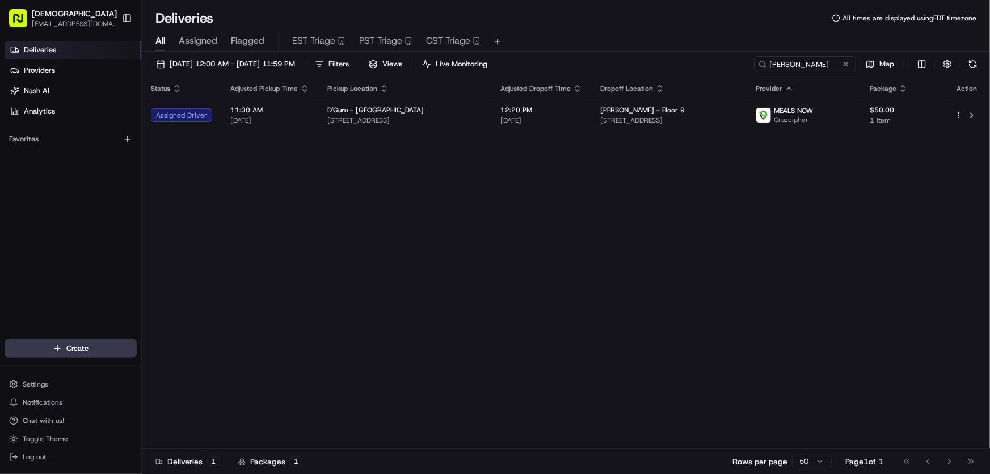
copy span "855 Boylston St, Boston, MA 02116, USA"
click at [382, 204] on div "Status Adjusted Pickup Time Pickup Location Adjusted Dropoff Time Dropoff Locat…" at bounding box center [565, 263] width 846 height 372
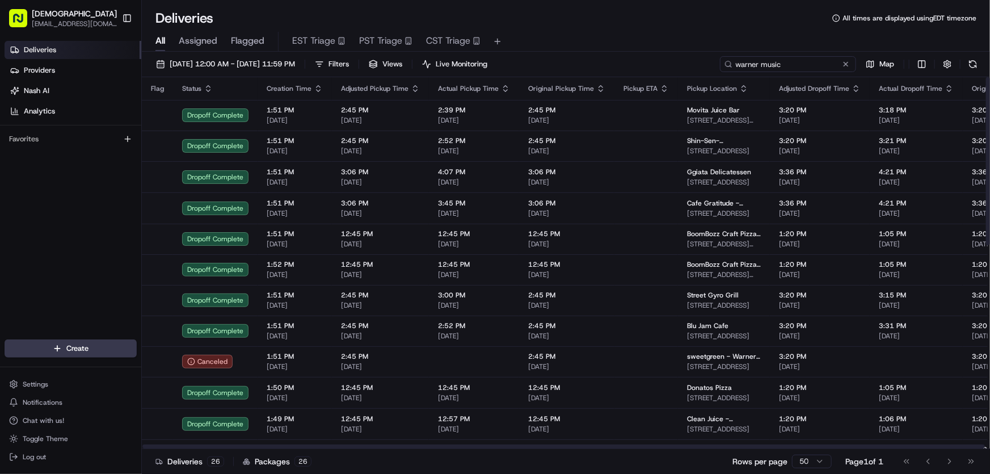
click at [788, 57] on input "warner music" at bounding box center [788, 64] width 136 height 16
drag, startPoint x: 763, startPoint y: 60, endPoint x: 679, endPoint y: 74, distance: 85.6
click at [679, 68] on div "[DATE] 12:00 AM - [DATE] 11:59 PM Filters Views Live Monitoring warner music Map" at bounding box center [566, 66] width 848 height 21
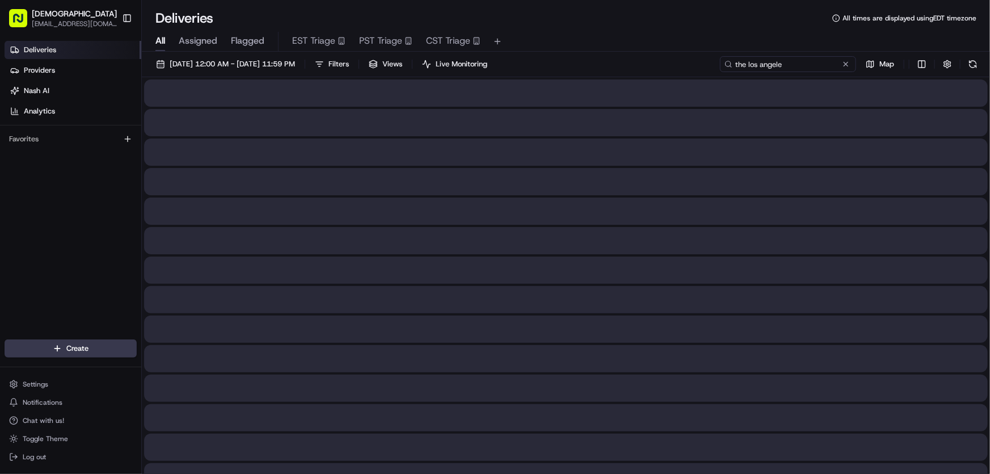
type input "the [GEOGRAPHIC_DATA]"
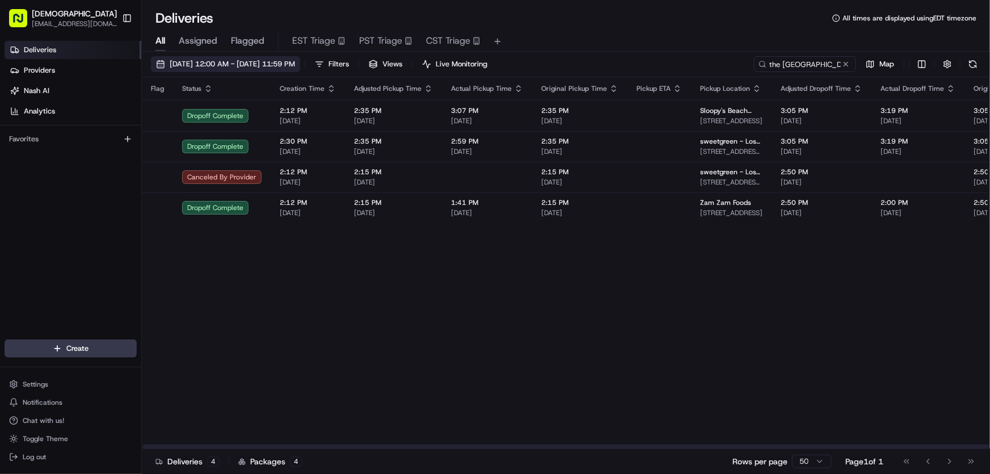
click at [277, 62] on span "[DATE] 12:00 AM - [DATE] 11:59 PM" at bounding box center [232, 64] width 125 height 10
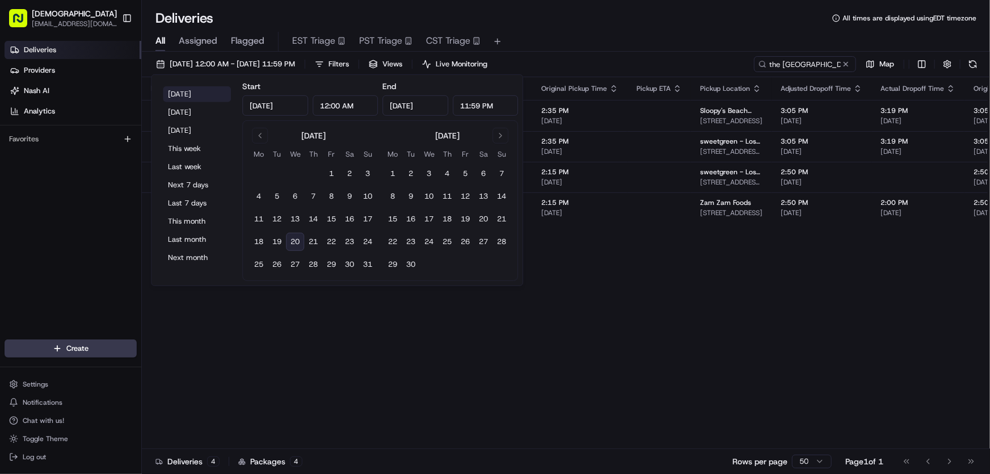
click at [172, 92] on button "[DATE]" at bounding box center [197, 94] width 68 height 16
type input "[DATE]"
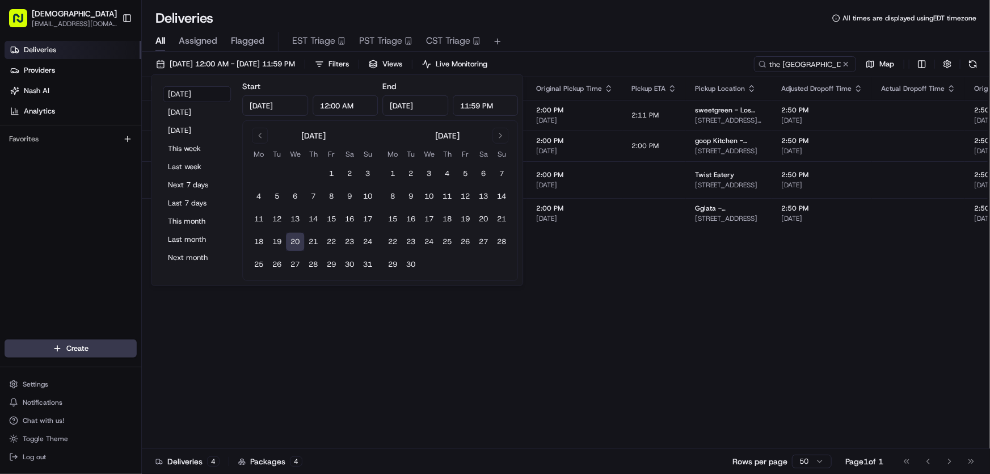
click at [572, 37] on div "All Assigned Flagged EST Triage PST Triage CST Triage" at bounding box center [566, 42] width 848 height 20
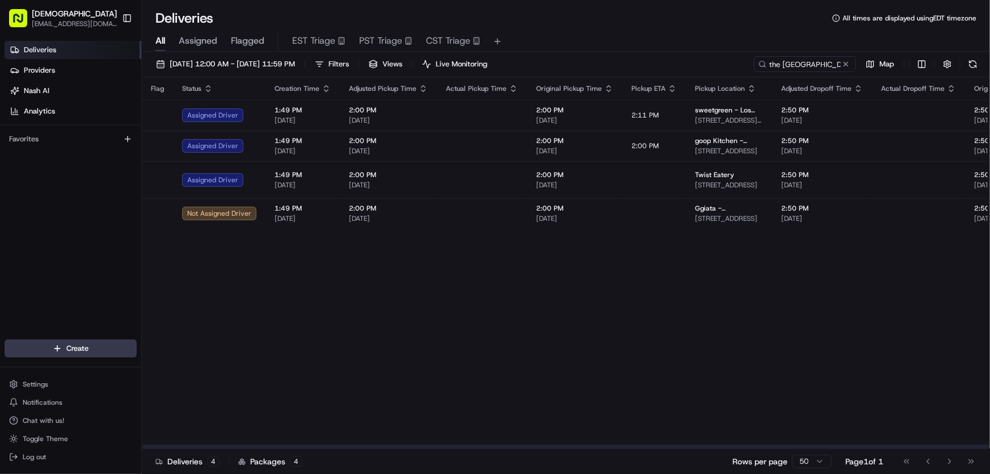
drag, startPoint x: 516, startPoint y: 441, endPoint x: 602, endPoint y: 442, distance: 86.8
click at [610, 442] on div "Flag Status Creation Time Adjusted Pickup Time Actual Pickup Time Original Pick…" at bounding box center [566, 263] width 848 height 372
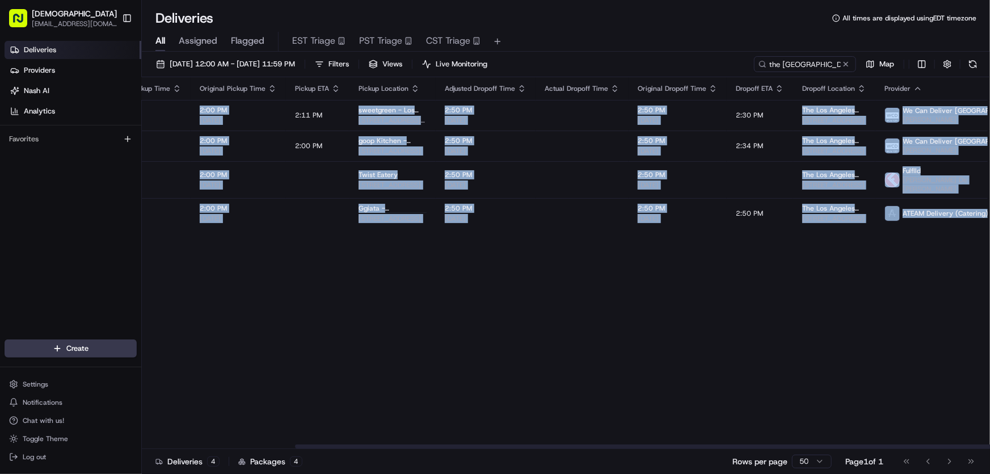
scroll to position [0, 344]
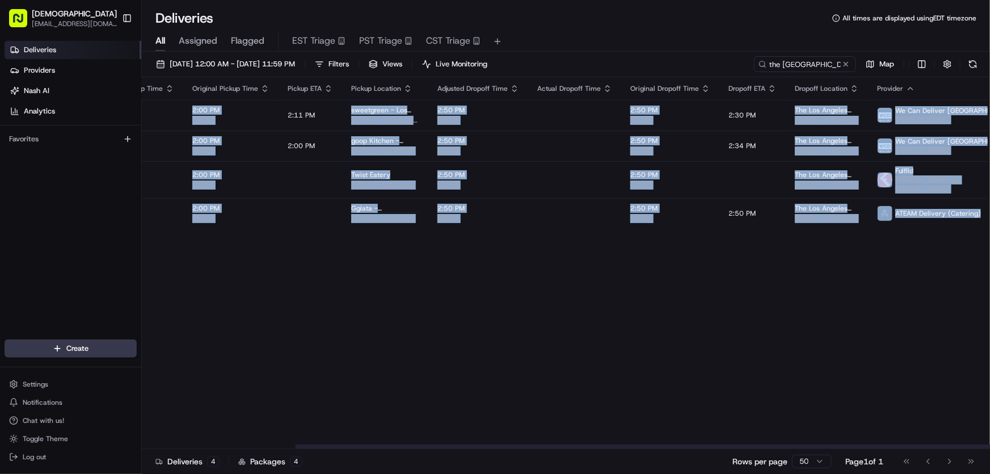
drag, startPoint x: 624, startPoint y: 446, endPoint x: 787, endPoint y: 438, distance: 163.6
click at [787, 444] on div at bounding box center [718, 446] width 847 height 4
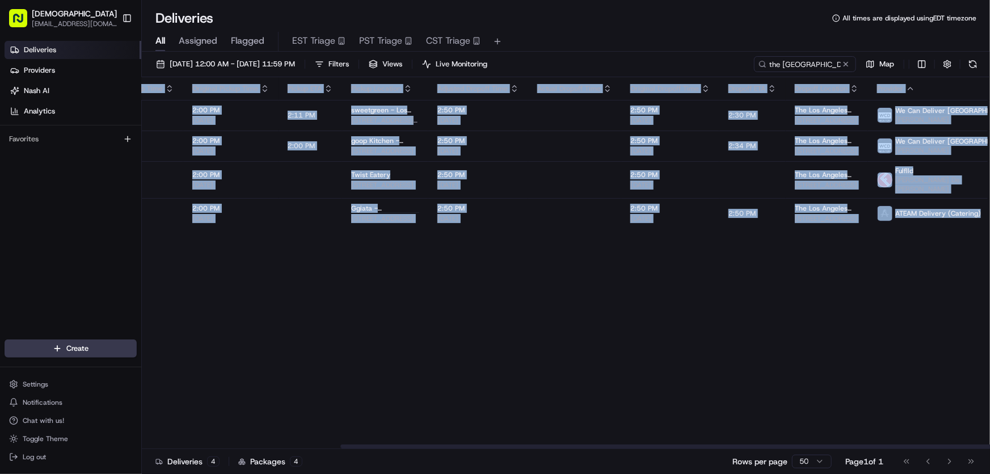
click at [724, 343] on div "Flag Status Creation Time Adjusted Pickup Time Actual Pickup Time Original Pick…" at bounding box center [564, 263] width 1532 height 372
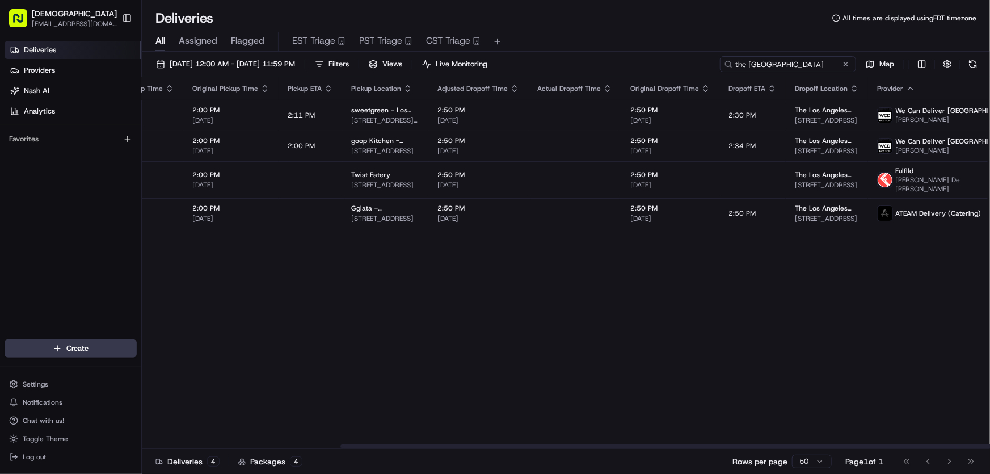
drag, startPoint x: 779, startPoint y: 63, endPoint x: 684, endPoint y: 77, distance: 95.8
click at [684, 75] on div "[DATE] 12:00 AM - [DATE] 11:59 PM Filters Views Live Monitoring the [GEOGRAPHIC…" at bounding box center [566, 66] width 848 height 21
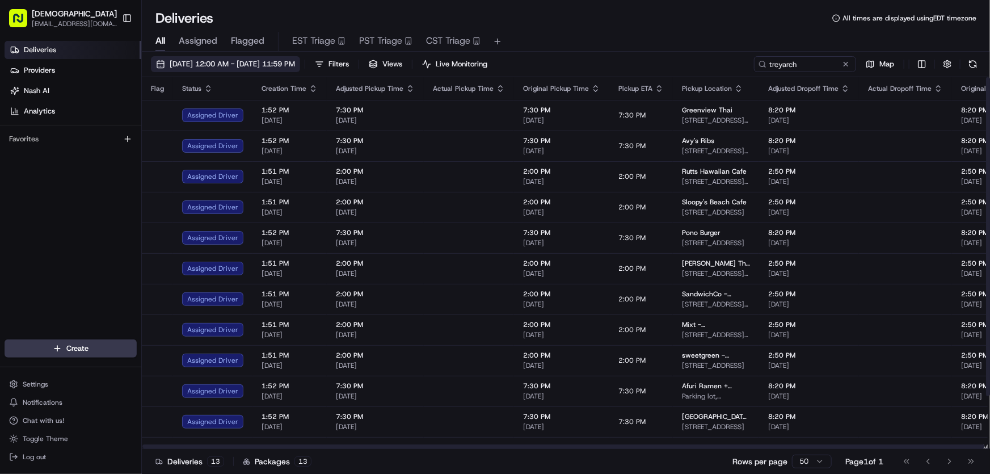
click at [283, 62] on span "[DATE] 12:00 AM - [DATE] 11:59 PM" at bounding box center [232, 64] width 125 height 10
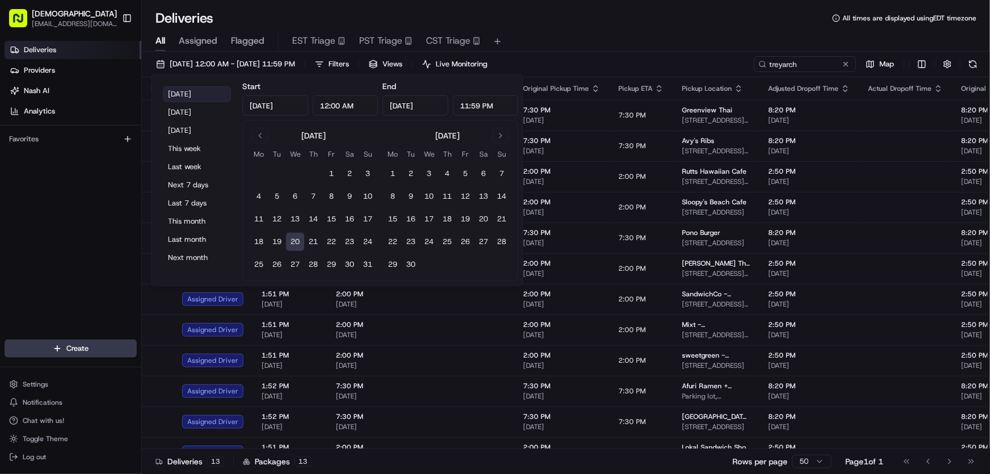
click at [196, 92] on button "[DATE]" at bounding box center [197, 94] width 68 height 16
click at [624, 34] on div "All Assigned Flagged EST Triage PST Triage CST Triage" at bounding box center [566, 42] width 848 height 20
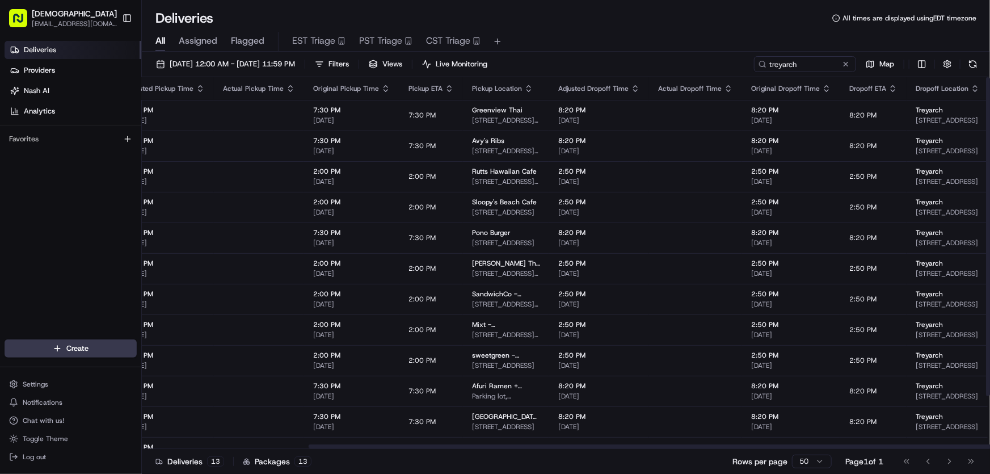
scroll to position [0, 360]
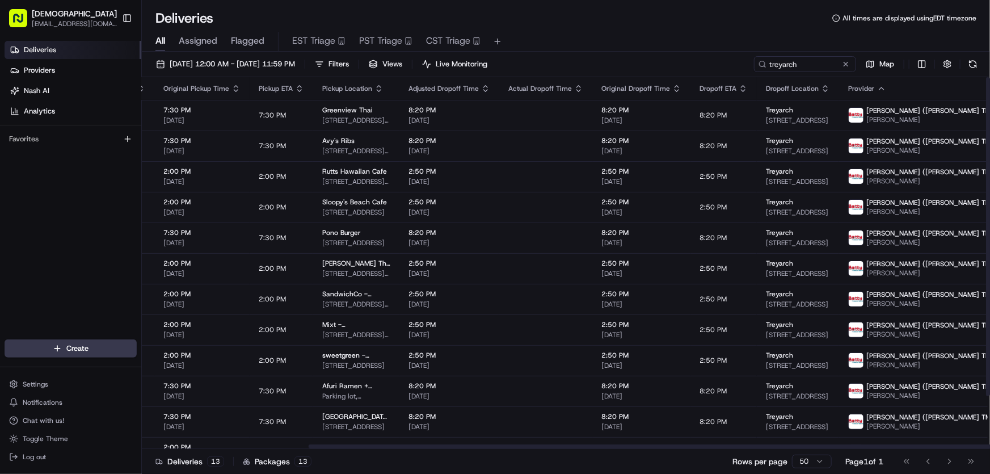
drag, startPoint x: 581, startPoint y: 446, endPoint x: 794, endPoint y: 444, distance: 212.2
click at [794, 444] on div at bounding box center [730, 446] width 842 height 4
drag, startPoint x: 794, startPoint y: 62, endPoint x: 685, endPoint y: 79, distance: 110.7
click at [685, 79] on div "[DATE] 12:00 AM - [DATE] 11:59 PM Filters Views Live Monitoring treyarch Map Fl…" at bounding box center [566, 264] width 848 height 424
type input "makemake"
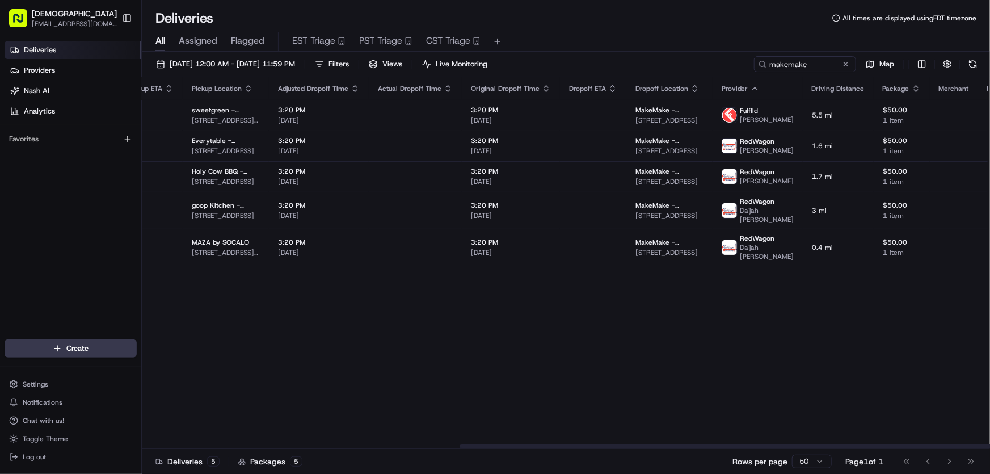
scroll to position [0, 531]
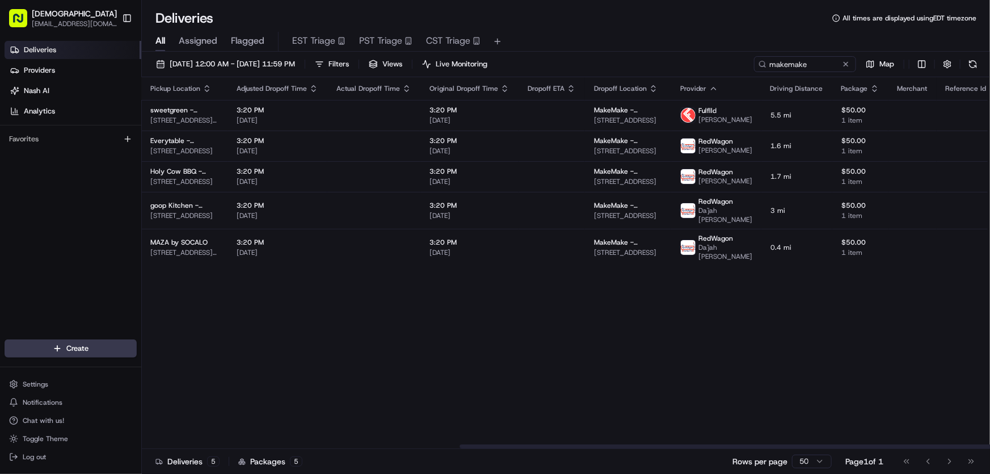
drag, startPoint x: 594, startPoint y: 443, endPoint x: 715, endPoint y: 442, distance: 121.4
click at [715, 443] on div at bounding box center [566, 446] width 848 height 6
click at [203, 62] on span "[DATE] 12:00 AM - [DATE] 11:59 PM" at bounding box center [232, 64] width 125 height 10
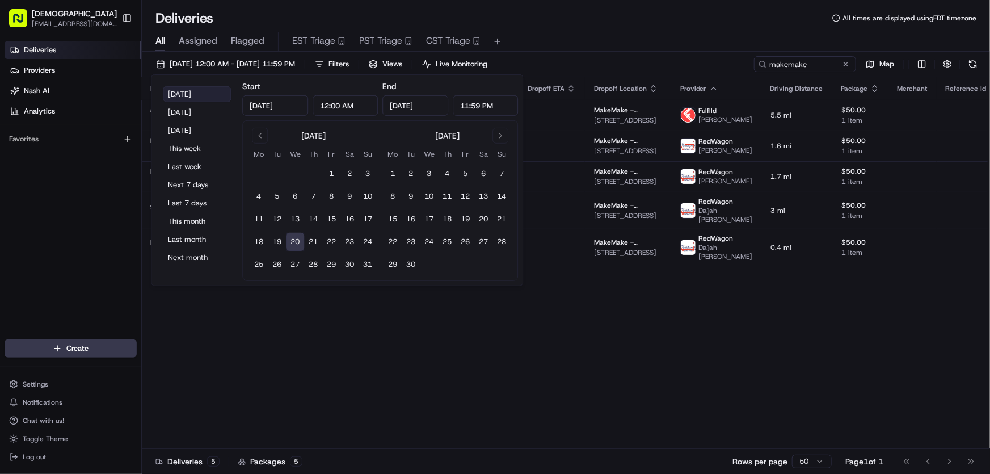
click at [191, 94] on button "[DATE]" at bounding box center [197, 94] width 68 height 16
click at [492, 364] on div "Flag Status Creation Time Adjusted Pickup Time Actual Pickup Time Original Pick…" at bounding box center [338, 263] width 1457 height 372
